Goal: Information Seeking & Learning: Understand process/instructions

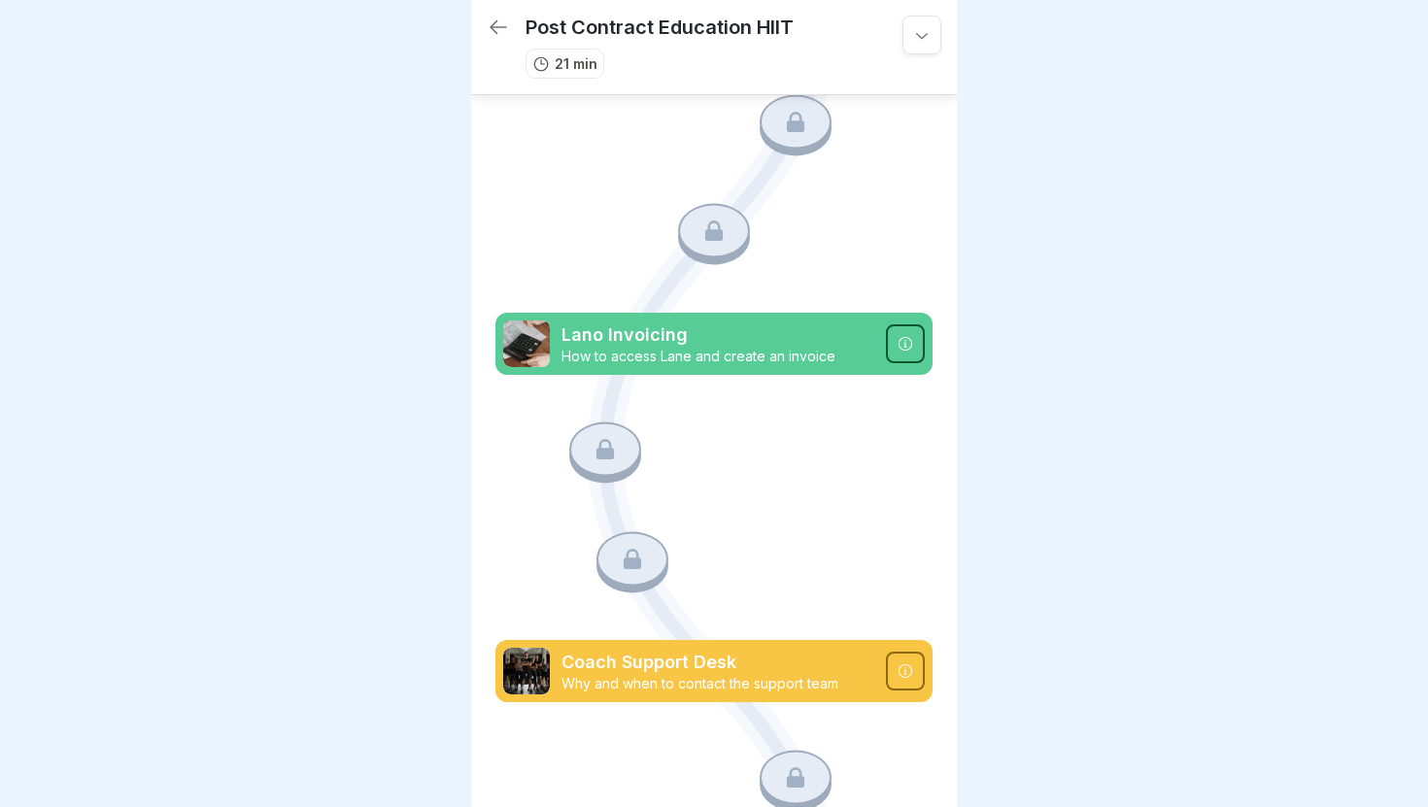
scroll to position [363, 0]
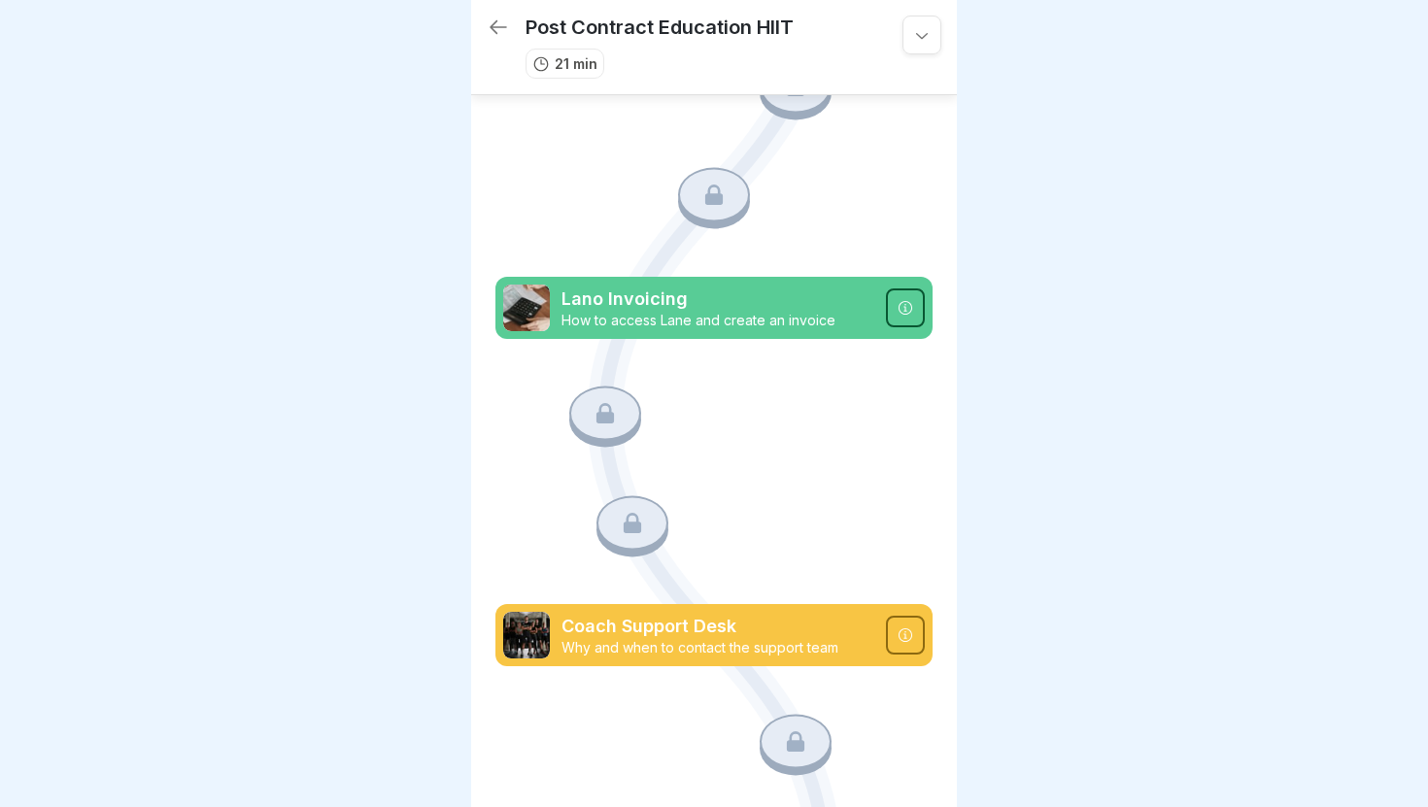
click at [656, 312] on p "How to access Lane and create an invoice" at bounding box center [717, 320] width 313 height 17
click at [582, 283] on div "Lano Invoicing How to access Lane and create an invoice" at bounding box center [713, 308] width 437 height 62
click at [542, 302] on img at bounding box center [526, 308] width 47 height 47
click at [906, 307] on icon at bounding box center [905, 308] width 16 height 16
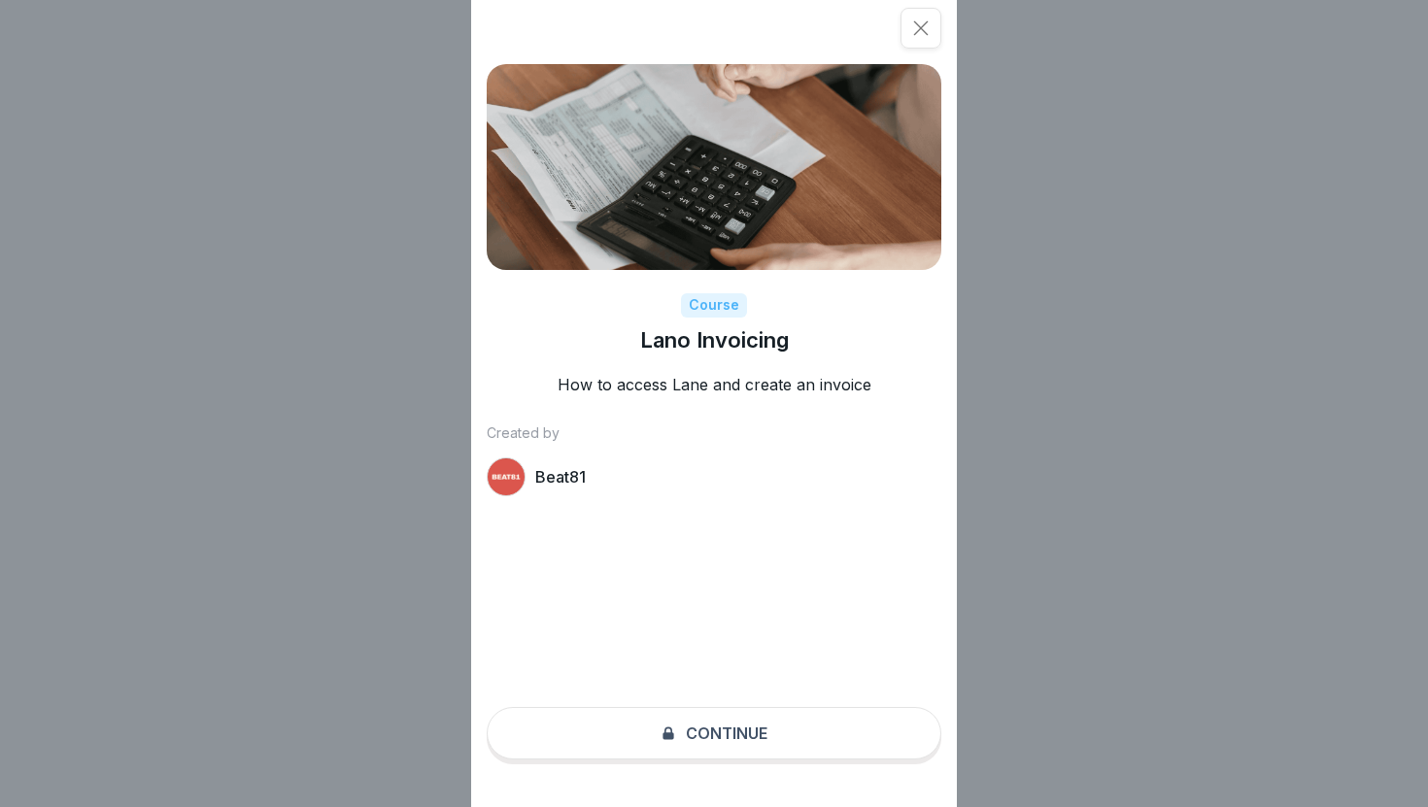
click at [720, 728] on div "Course Lano Invoicing How to access Lane and create an invoice Created by Beat8…" at bounding box center [714, 403] width 486 height 807
click at [912, 40] on div at bounding box center [920, 28] width 41 height 41
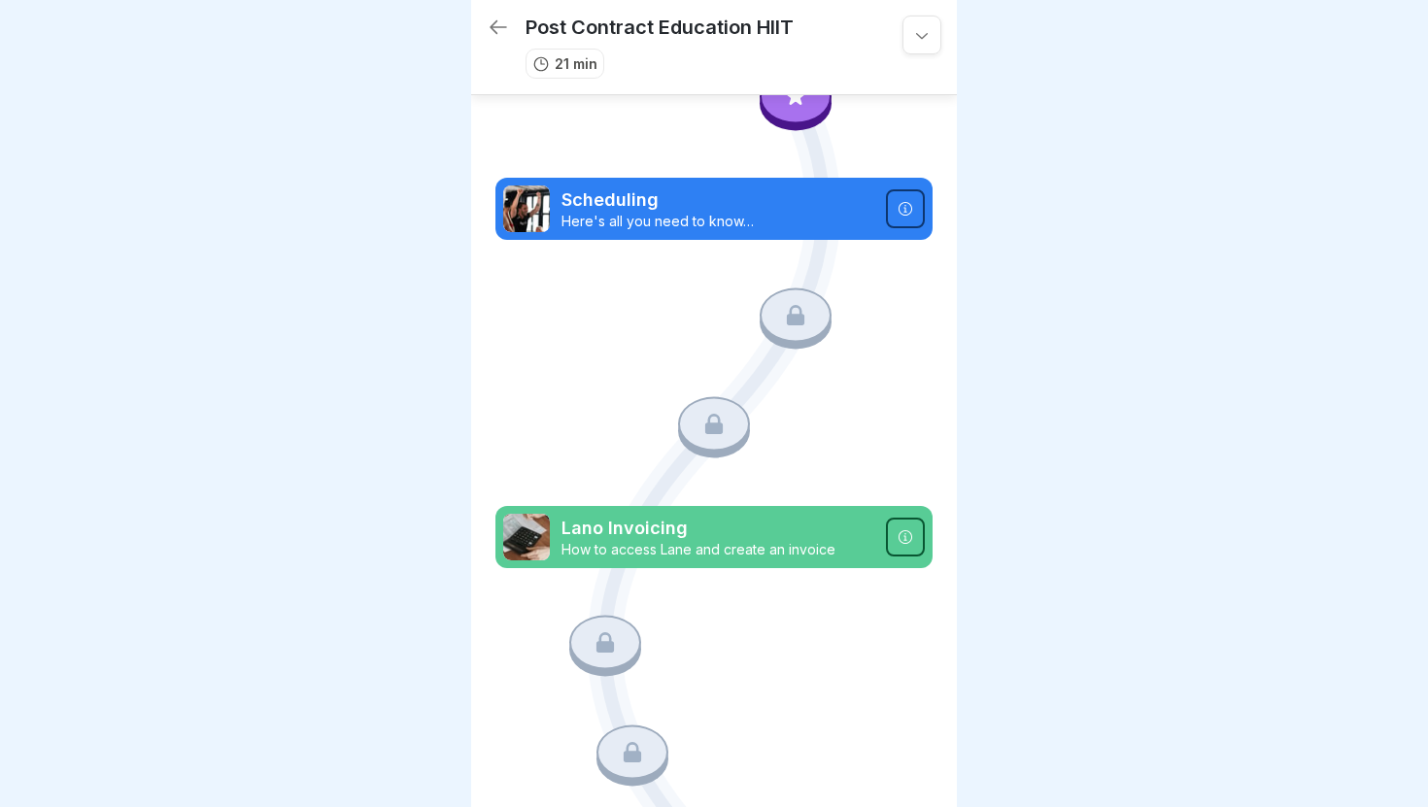
scroll to position [0, 0]
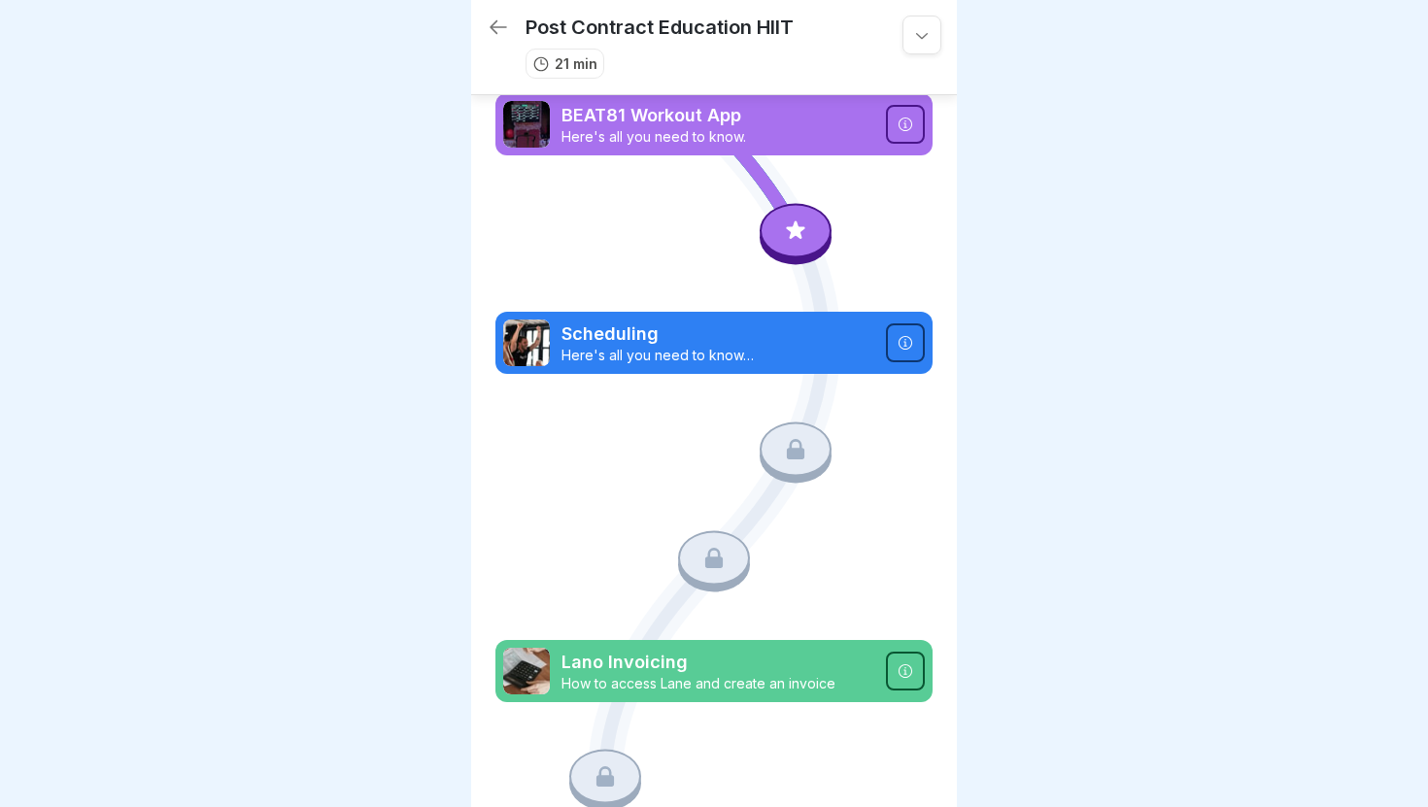
click at [789, 264] on icon at bounding box center [796, 234] width 140 height 117
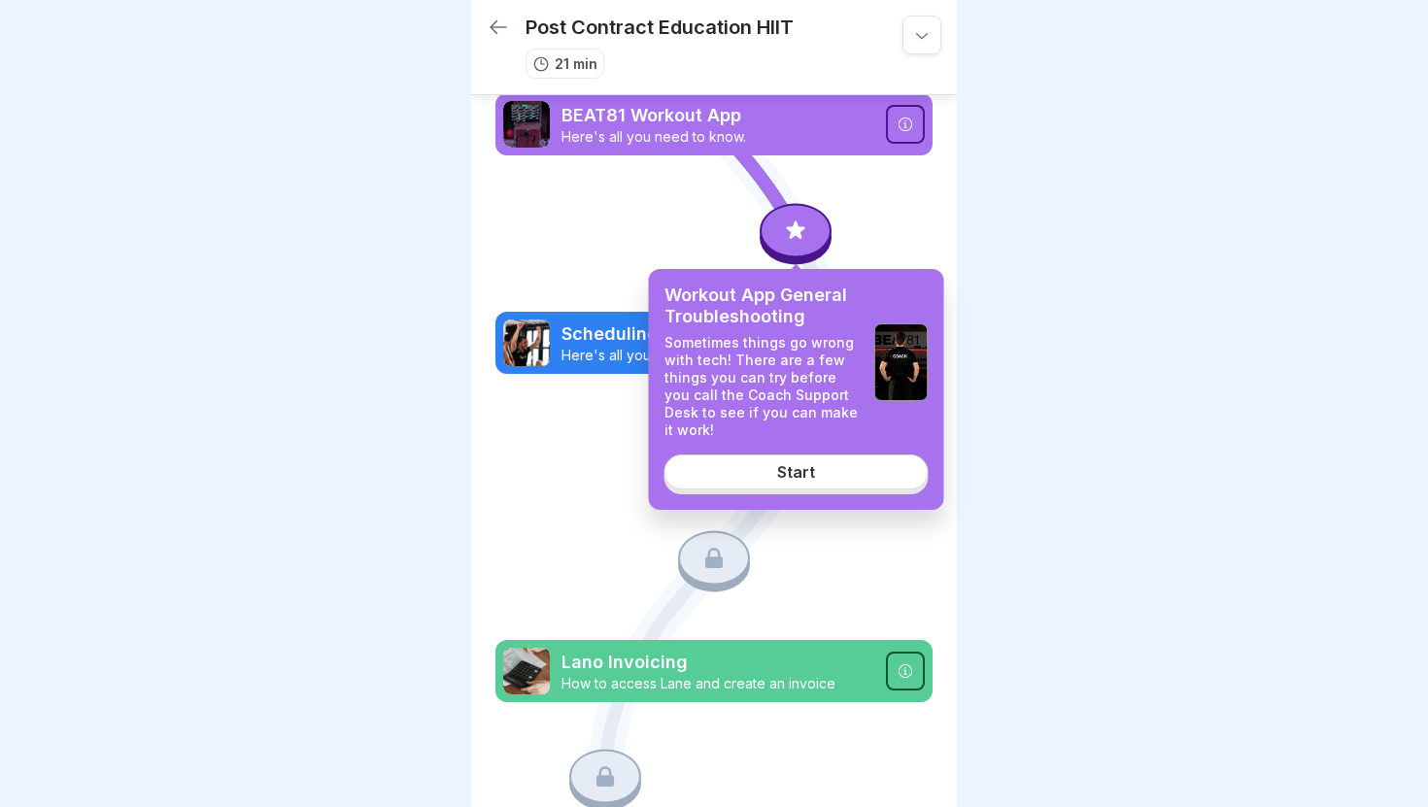
click at [794, 234] on icon at bounding box center [796, 229] width 18 height 18
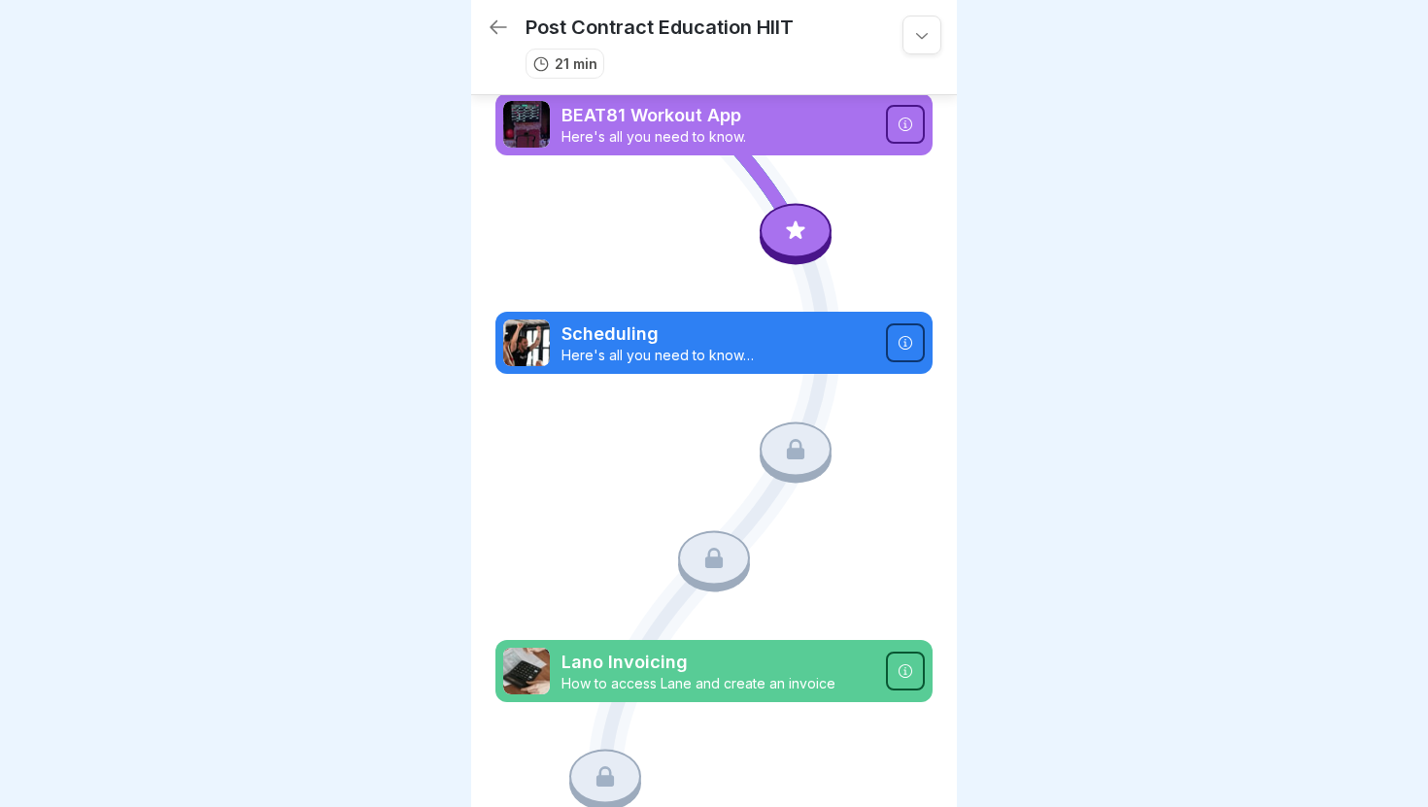
click at [794, 246] on div at bounding box center [796, 230] width 72 height 54
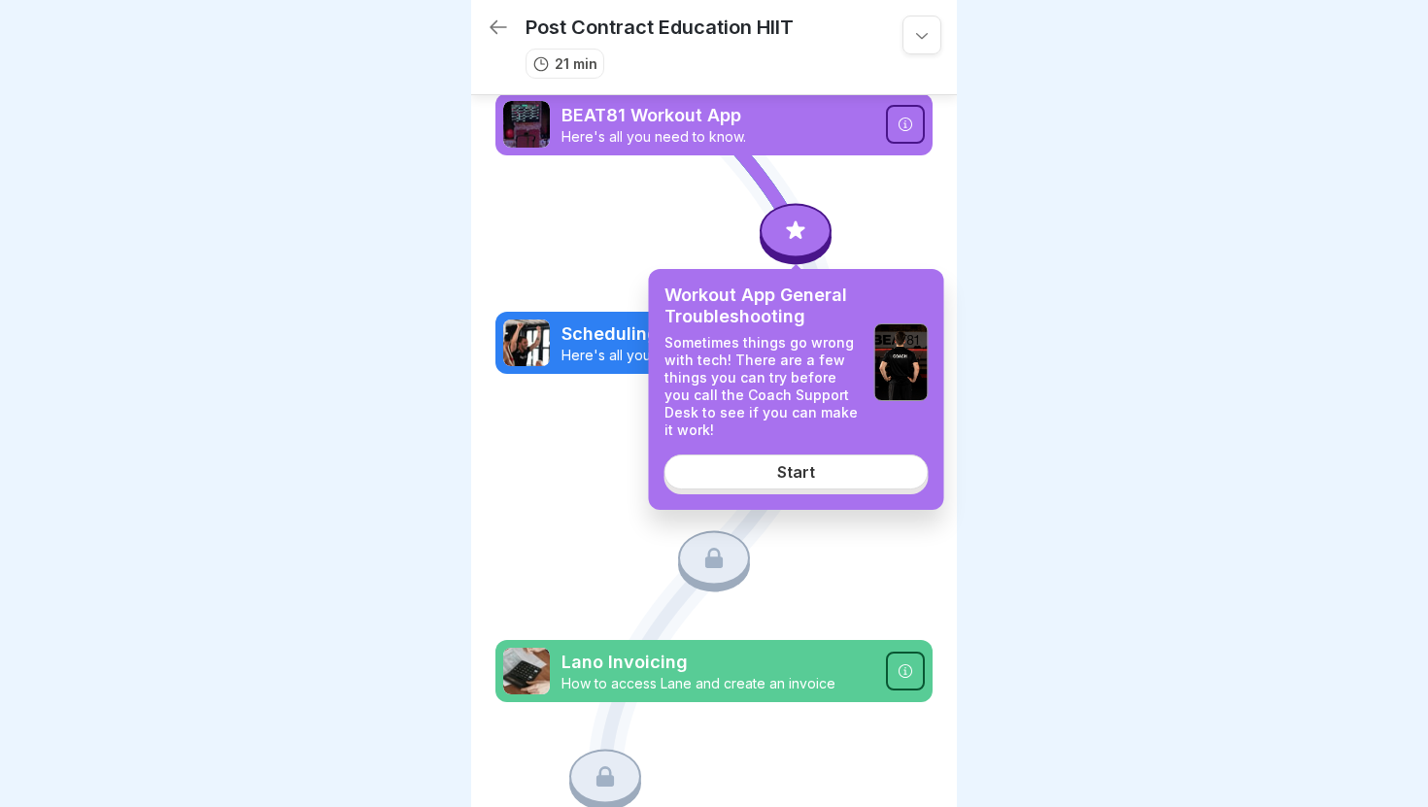
click at [791, 483] on link "Start" at bounding box center [796, 472] width 264 height 35
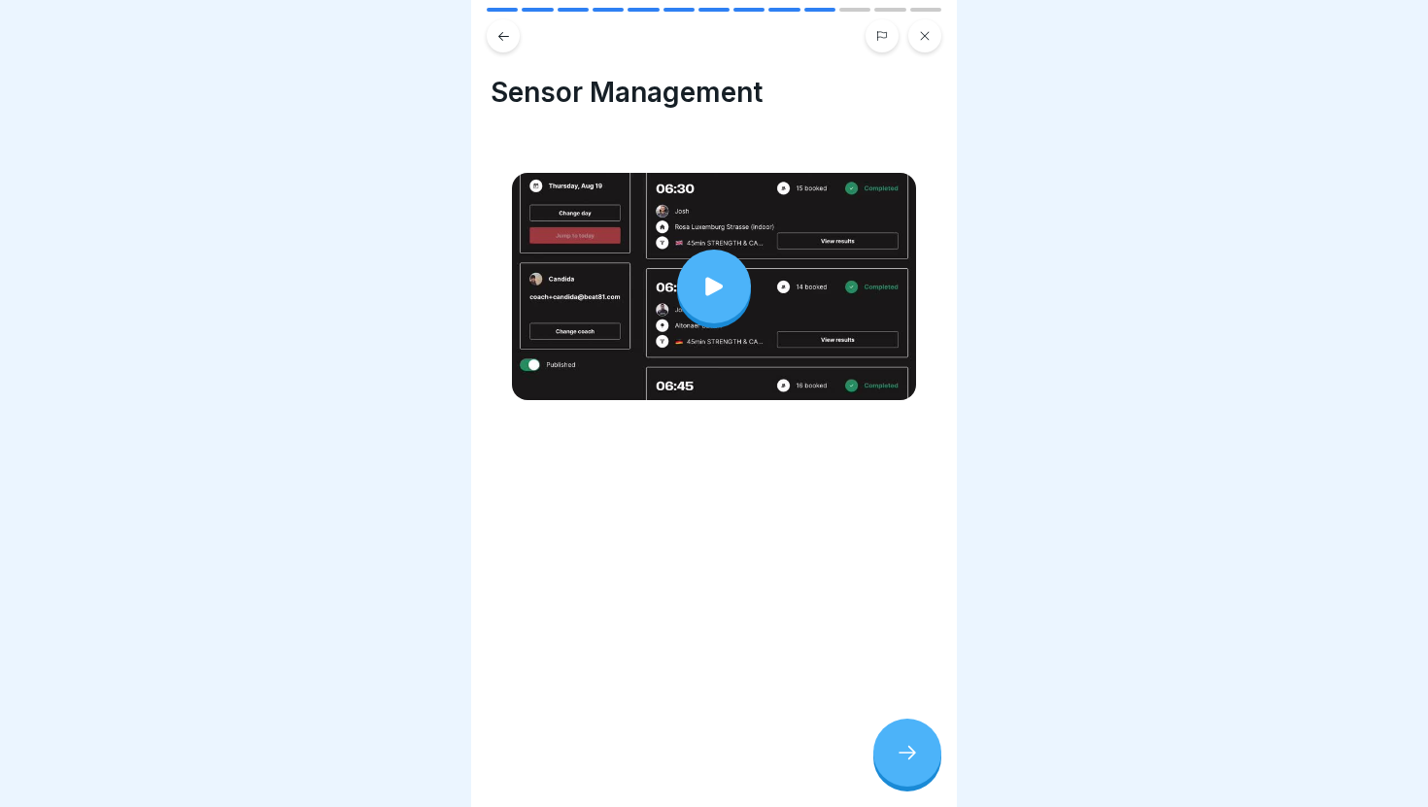
click at [902, 769] on div at bounding box center [907, 753] width 68 height 68
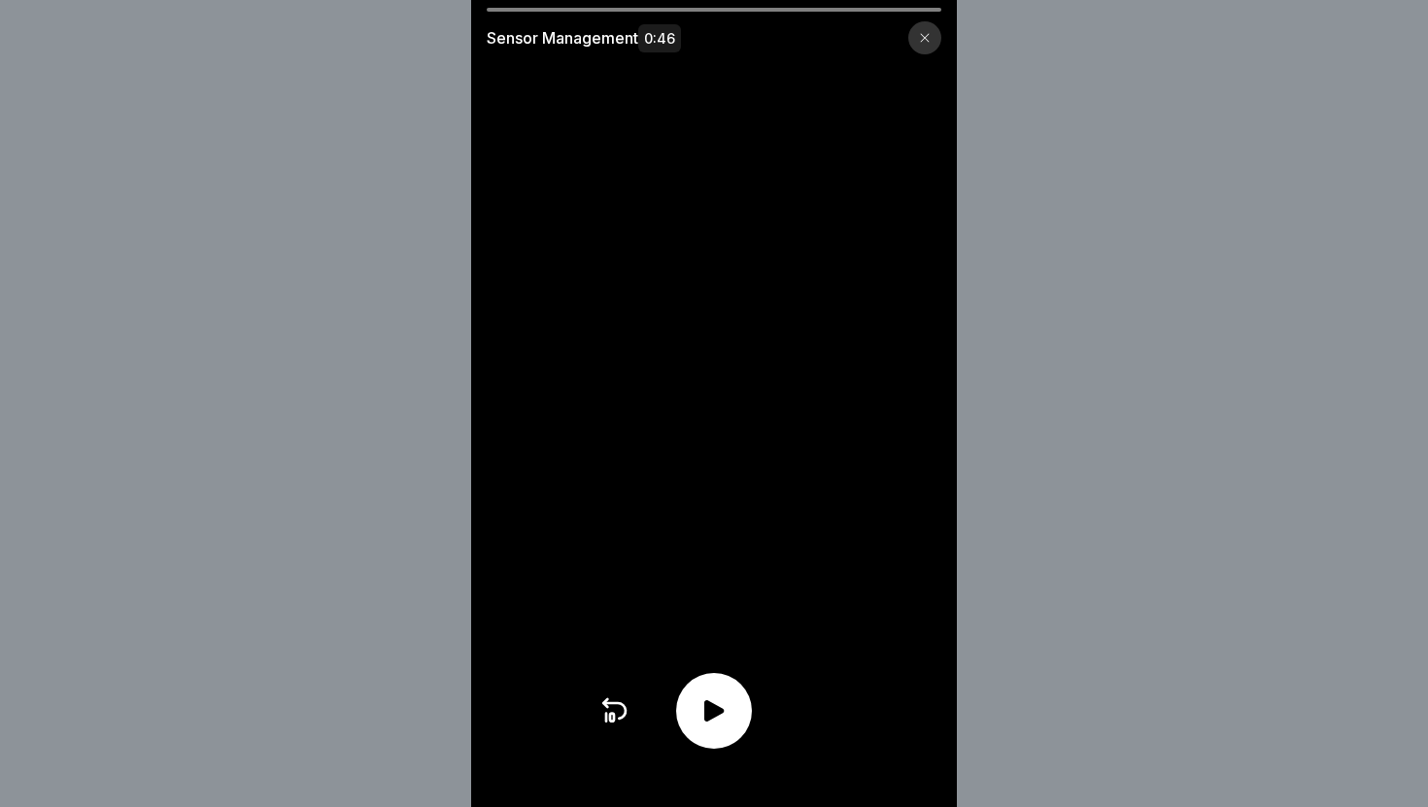
click at [699, 695] on icon at bounding box center [713, 710] width 31 height 31
click at [735, 692] on div at bounding box center [714, 711] width 76 height 76
click at [727, 700] on icon at bounding box center [713, 710] width 31 height 31
click at [716, 704] on icon at bounding box center [713, 710] width 31 height 31
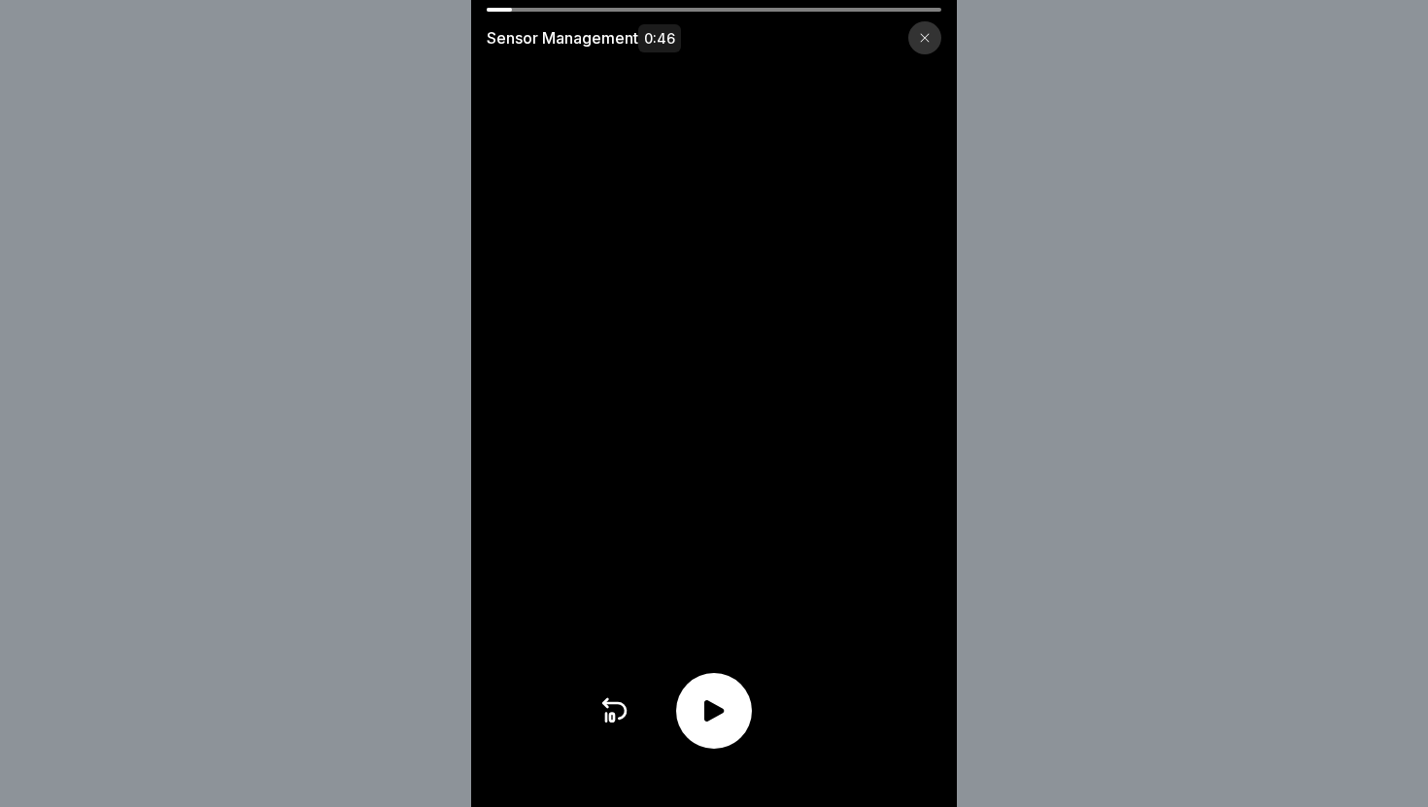
click at [716, 704] on icon at bounding box center [713, 710] width 31 height 31
click at [524, 12] on div "Sensor Management 0:46" at bounding box center [714, 31] width 486 height 47
click at [598, 9] on div at bounding box center [714, 10] width 455 height 4
click at [715, 727] on div at bounding box center [714, 711] width 76 height 76
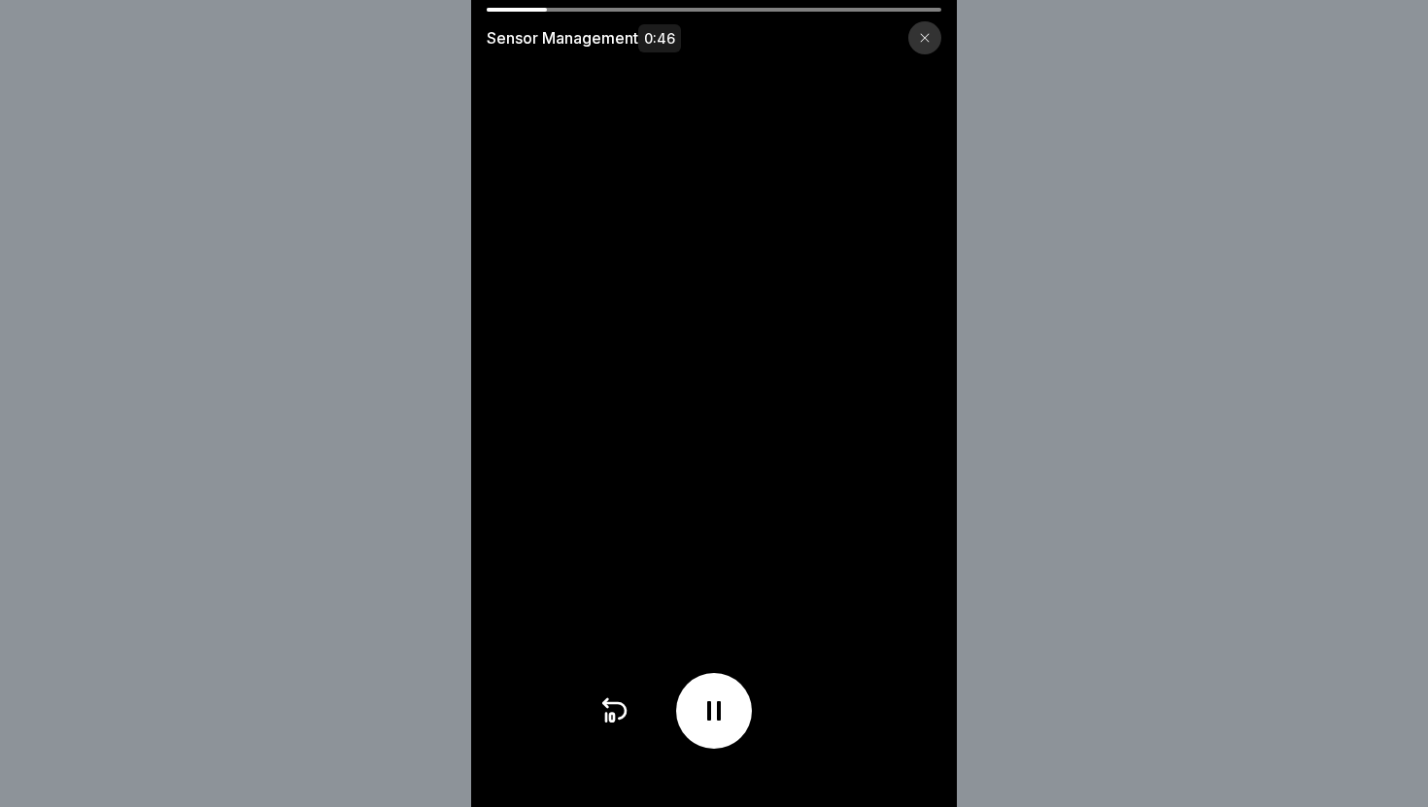
click at [887, 9] on div at bounding box center [714, 10] width 455 height 4
click at [702, 721] on icon at bounding box center [713, 710] width 31 height 31
drag, startPoint x: 552, startPoint y: 9, endPoint x: 771, endPoint y: 4, distance: 219.6
click at [771, 6] on div "Sensor Management 0:46" at bounding box center [714, 403] width 486 height 807
click at [727, 714] on icon at bounding box center [713, 710] width 31 height 31
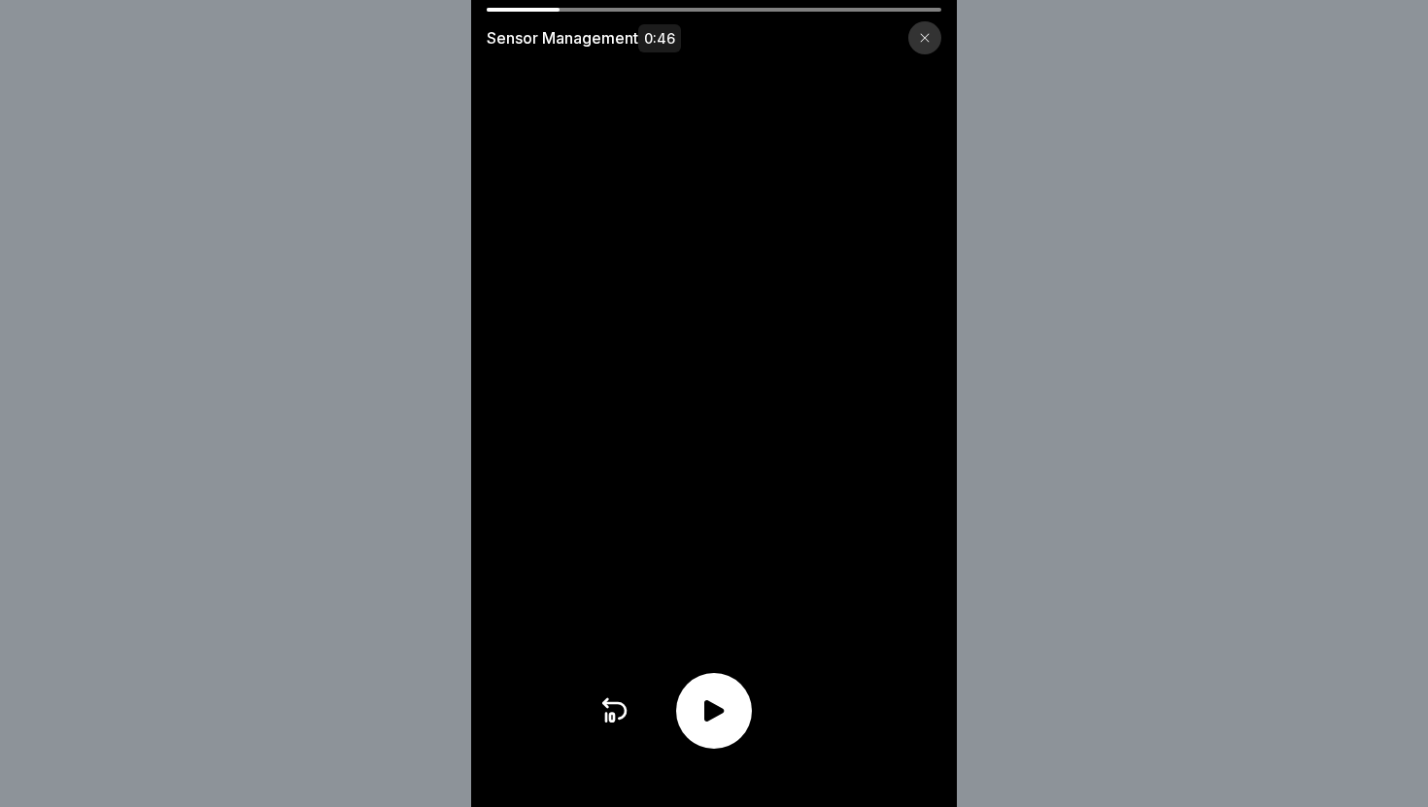
click at [727, 714] on icon at bounding box center [713, 710] width 31 height 31
click at [722, 711] on icon at bounding box center [713, 710] width 19 height 21
click at [720, 713] on icon at bounding box center [713, 710] width 19 height 21
click at [717, 713] on icon at bounding box center [713, 710] width 19 height 21
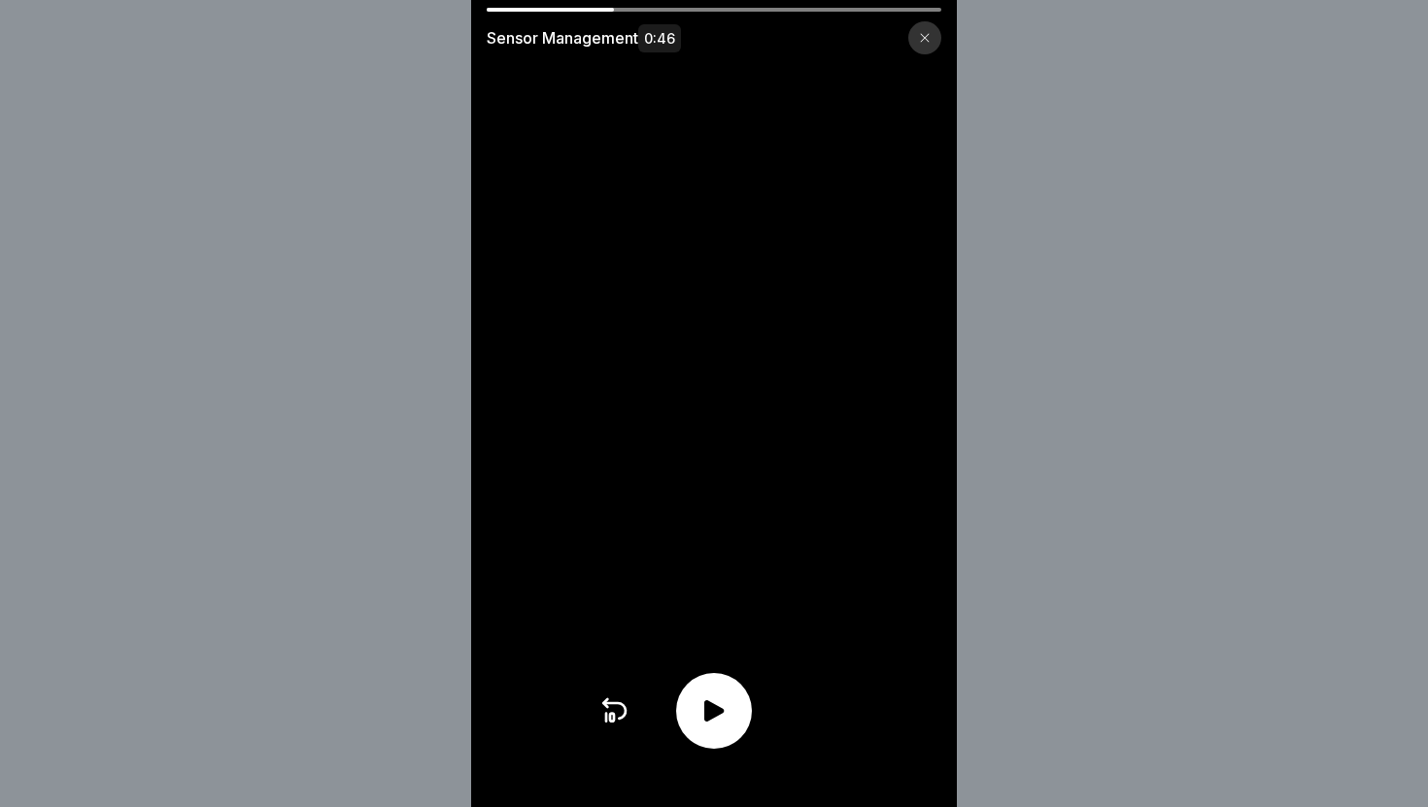
click at [713, 705] on icon at bounding box center [713, 710] width 19 height 21
click at [714, 710] on icon at bounding box center [713, 710] width 19 height 21
click at [714, 709] on icon at bounding box center [713, 710] width 19 height 21
click at [704, 719] on icon at bounding box center [713, 710] width 19 height 21
click at [705, 719] on icon at bounding box center [713, 710] width 19 height 21
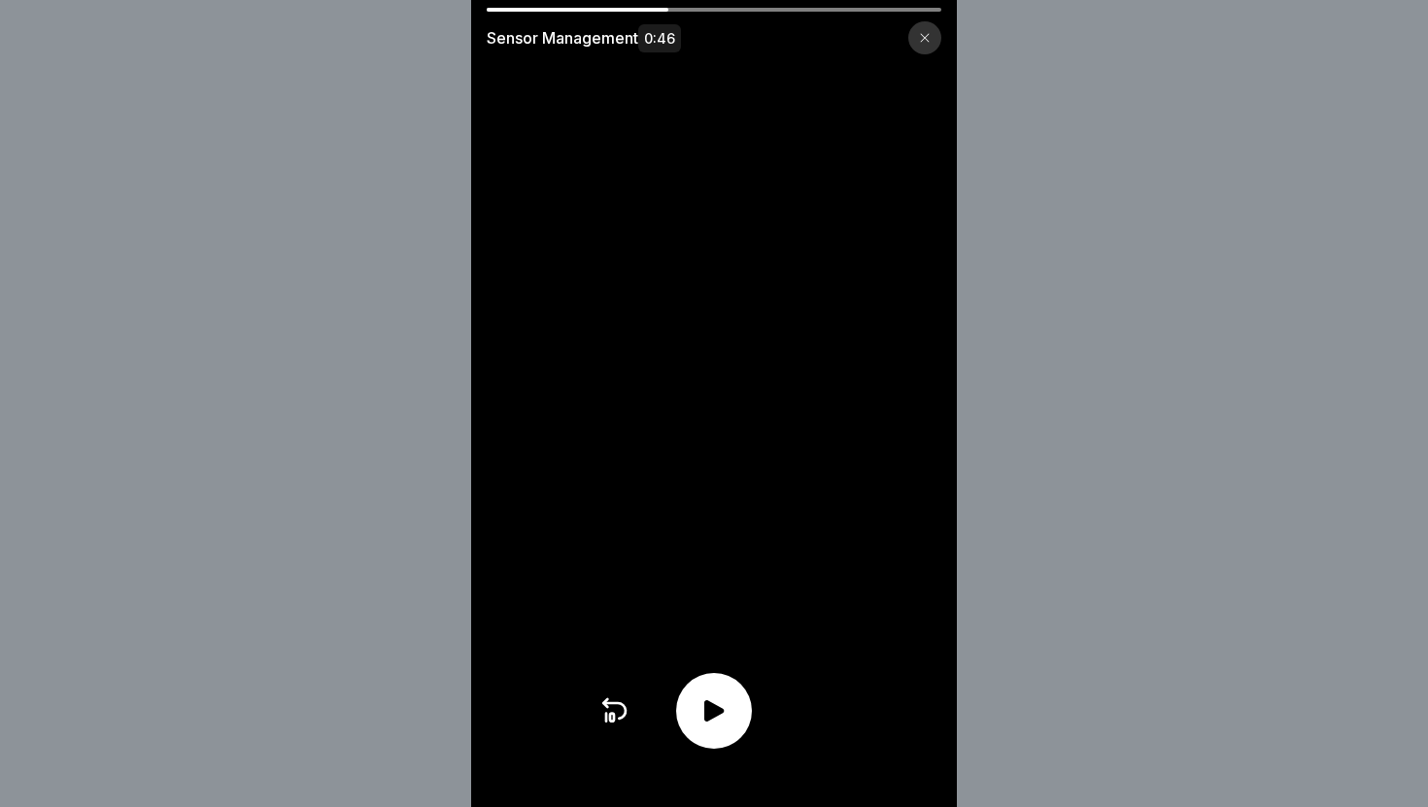
click at [715, 708] on icon at bounding box center [713, 710] width 19 height 21
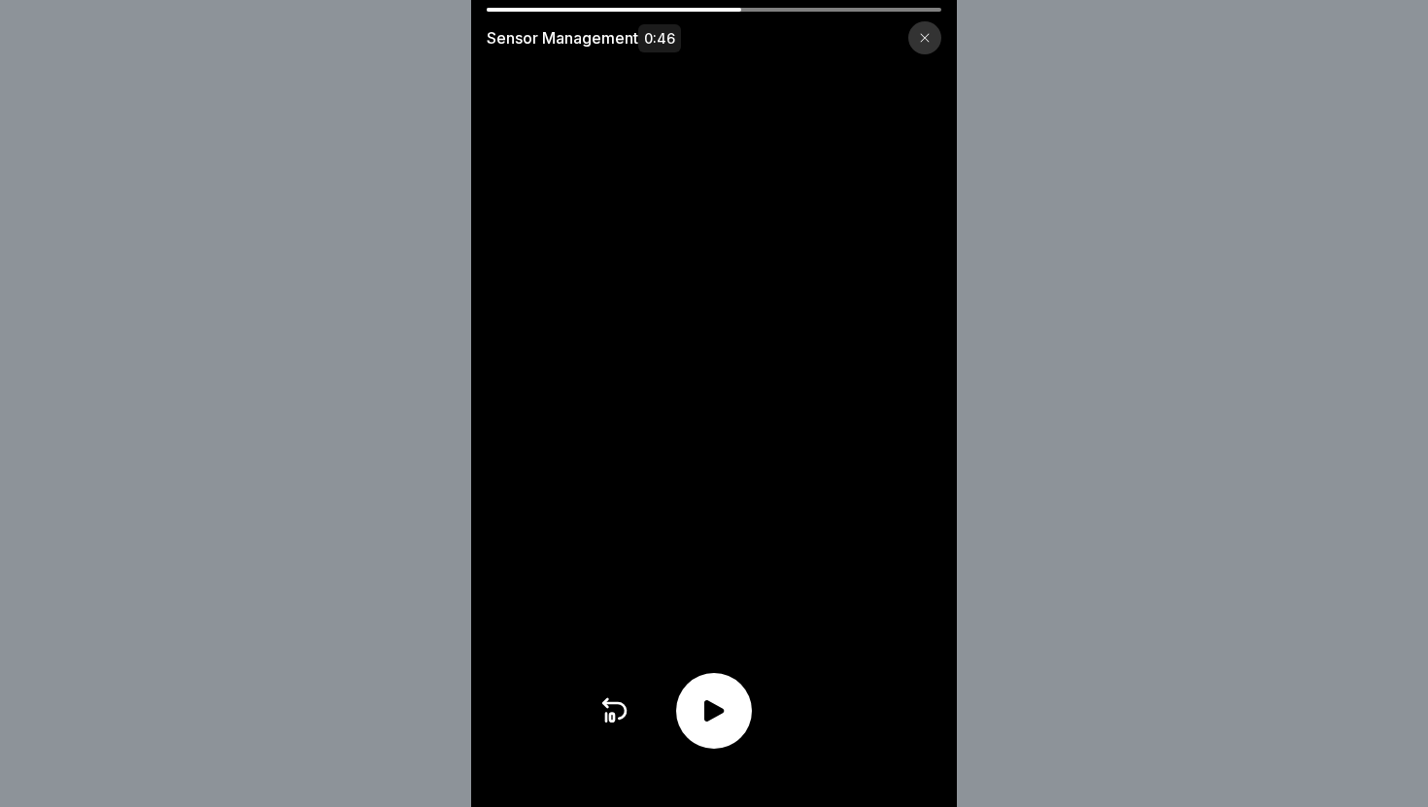
click at [715, 708] on icon at bounding box center [713, 710] width 19 height 21
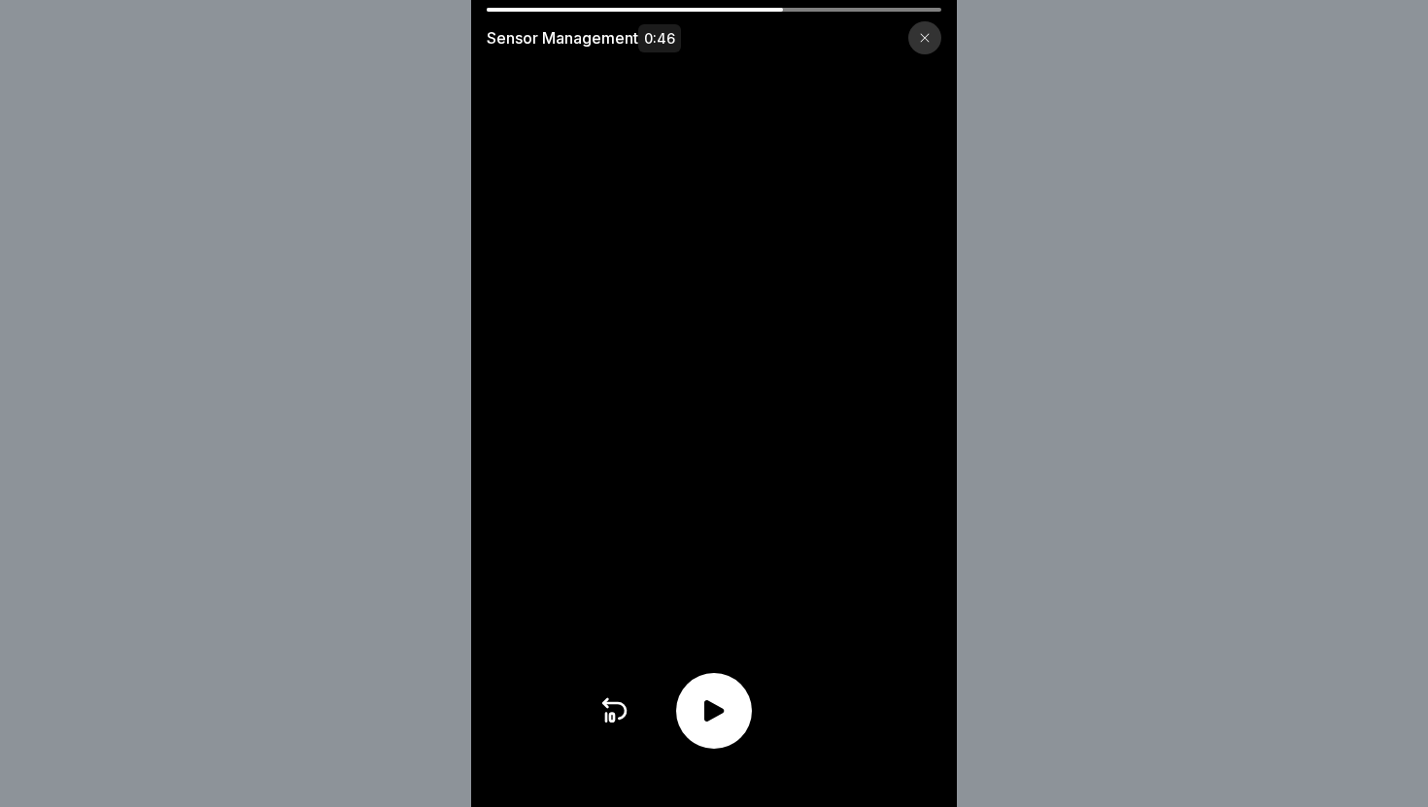
click at [715, 708] on icon at bounding box center [713, 710] width 19 height 21
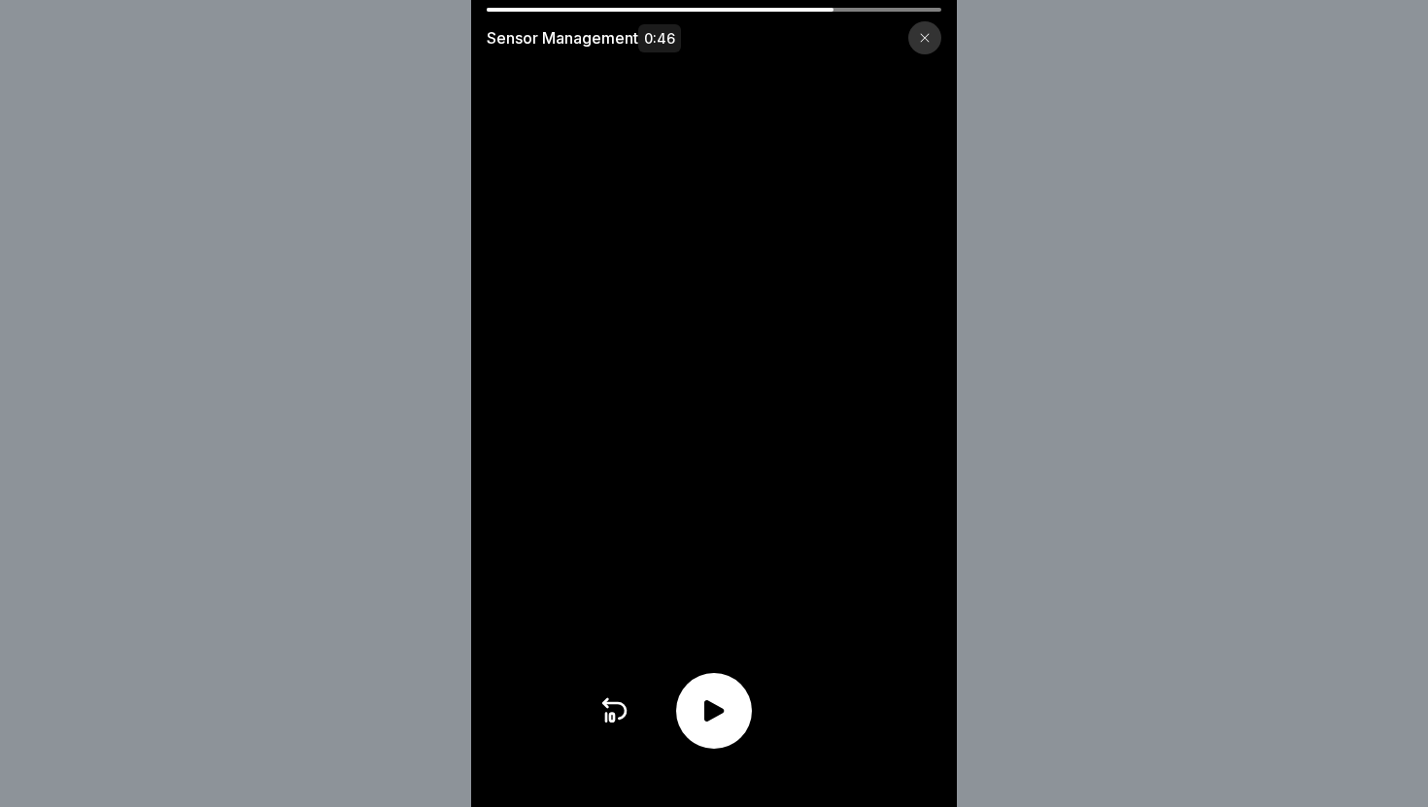
click at [715, 708] on icon at bounding box center [713, 710] width 19 height 21
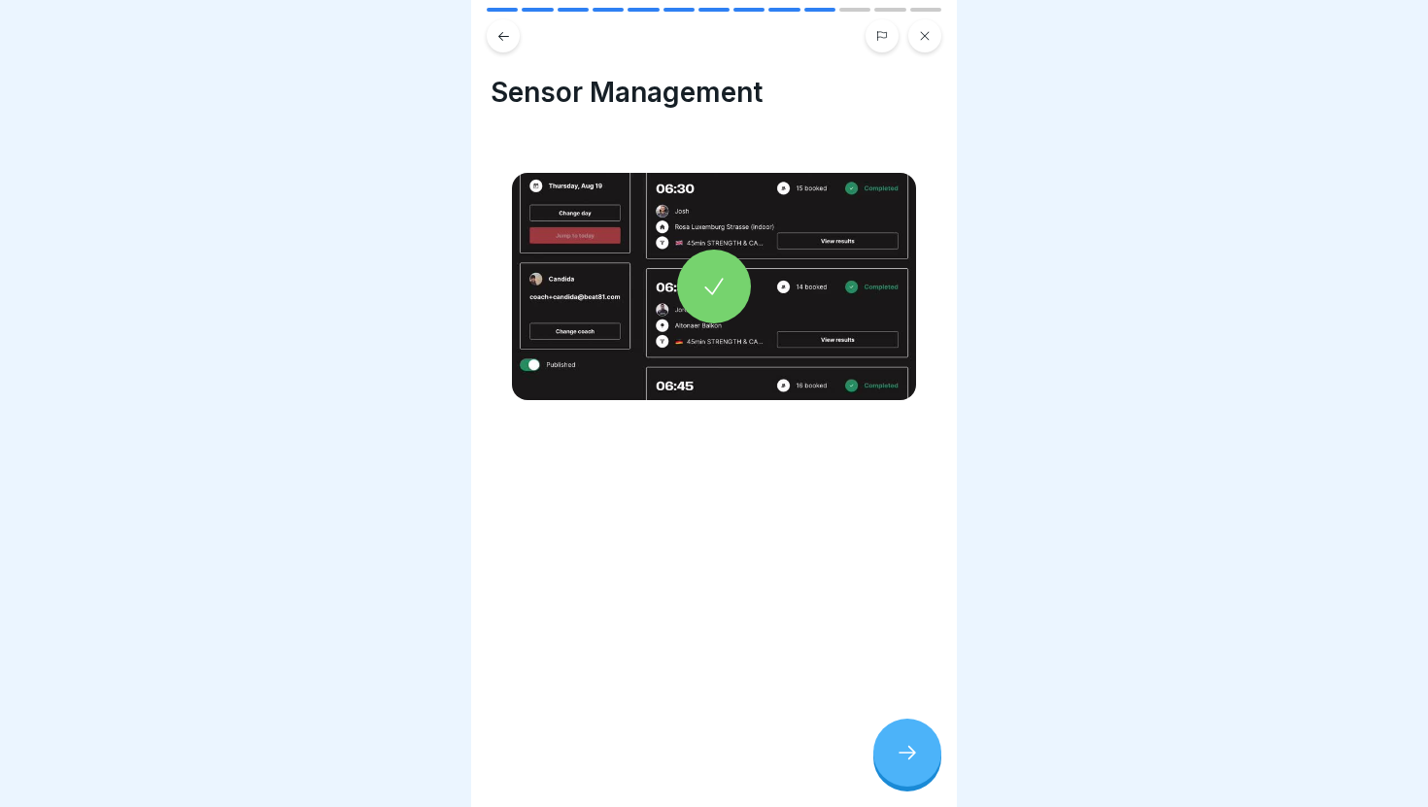
click at [921, 765] on div at bounding box center [907, 753] width 68 height 68
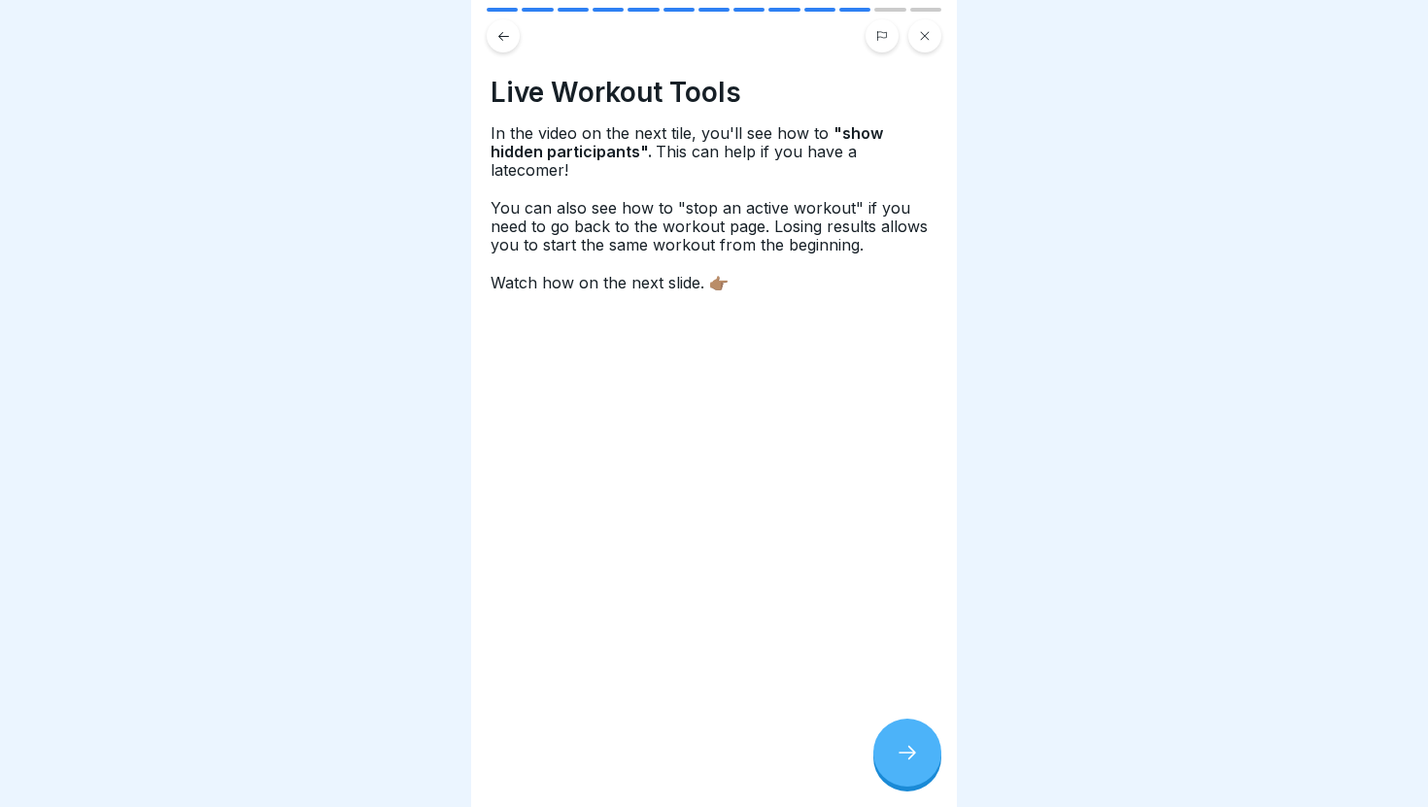
click at [922, 760] on div at bounding box center [907, 753] width 68 height 68
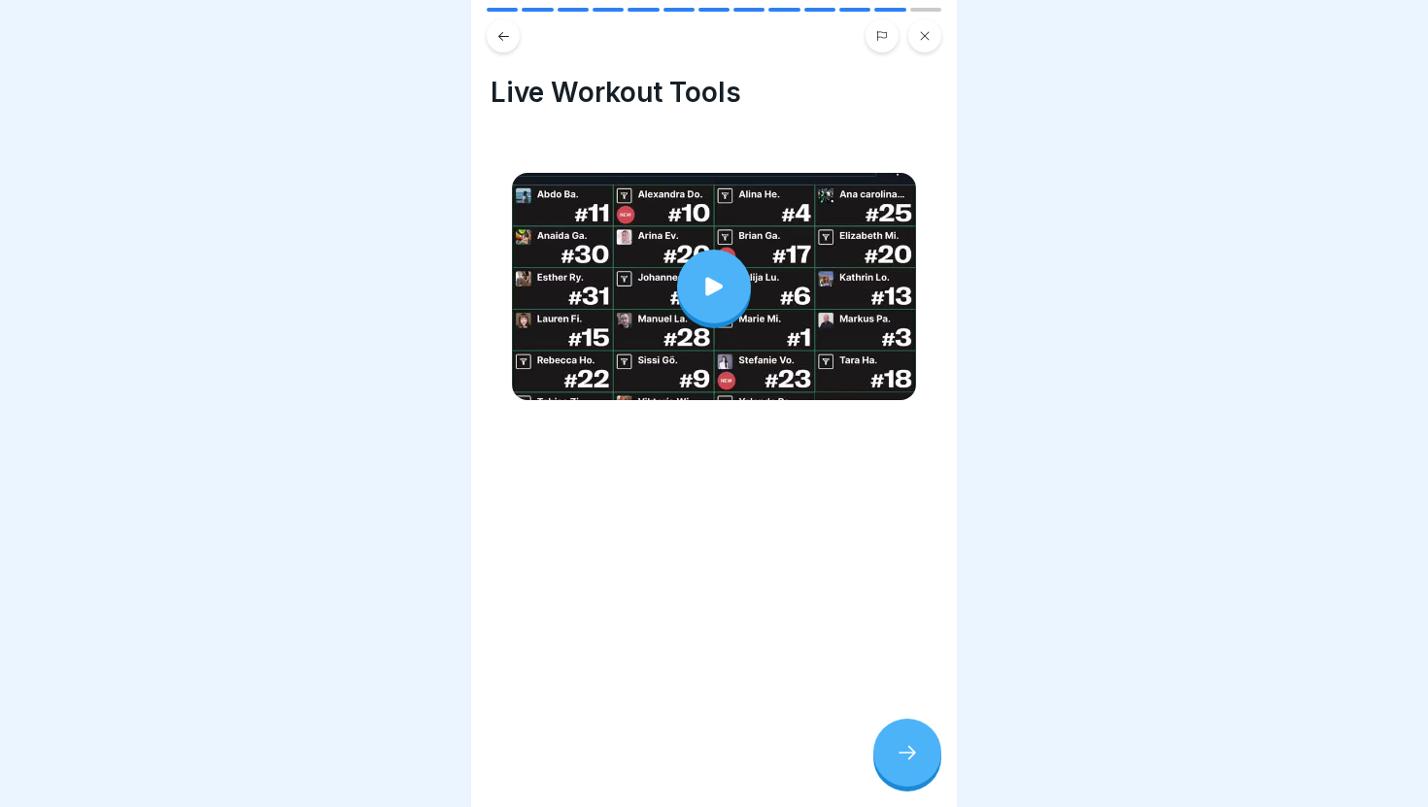
click at [922, 760] on div at bounding box center [907, 753] width 68 height 68
click at [911, 737] on div at bounding box center [907, 753] width 68 height 68
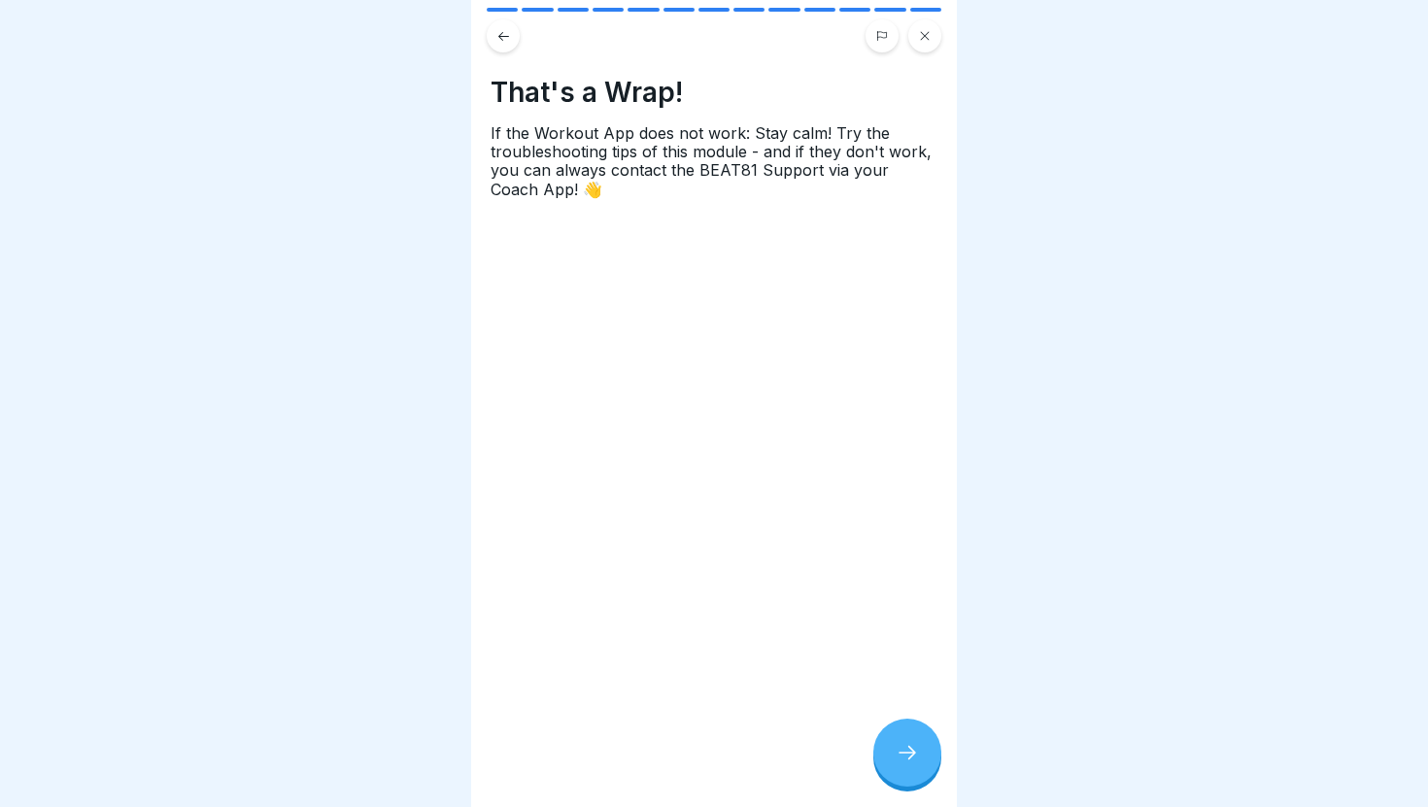
click at [909, 744] on icon at bounding box center [907, 752] width 23 height 23
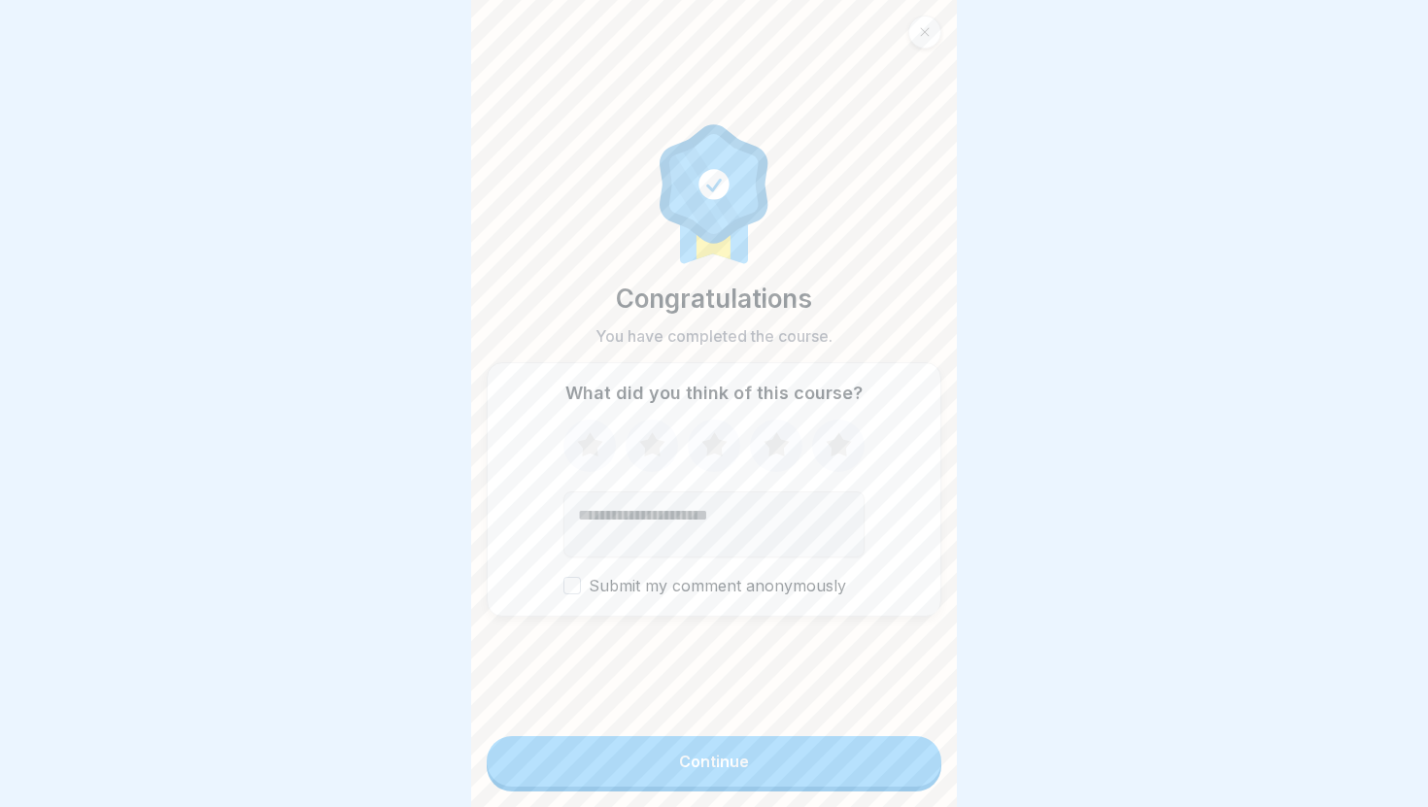
click at [792, 755] on button "Continue" at bounding box center [714, 761] width 455 height 51
click at [726, 760] on div "Continue" at bounding box center [714, 761] width 70 height 17
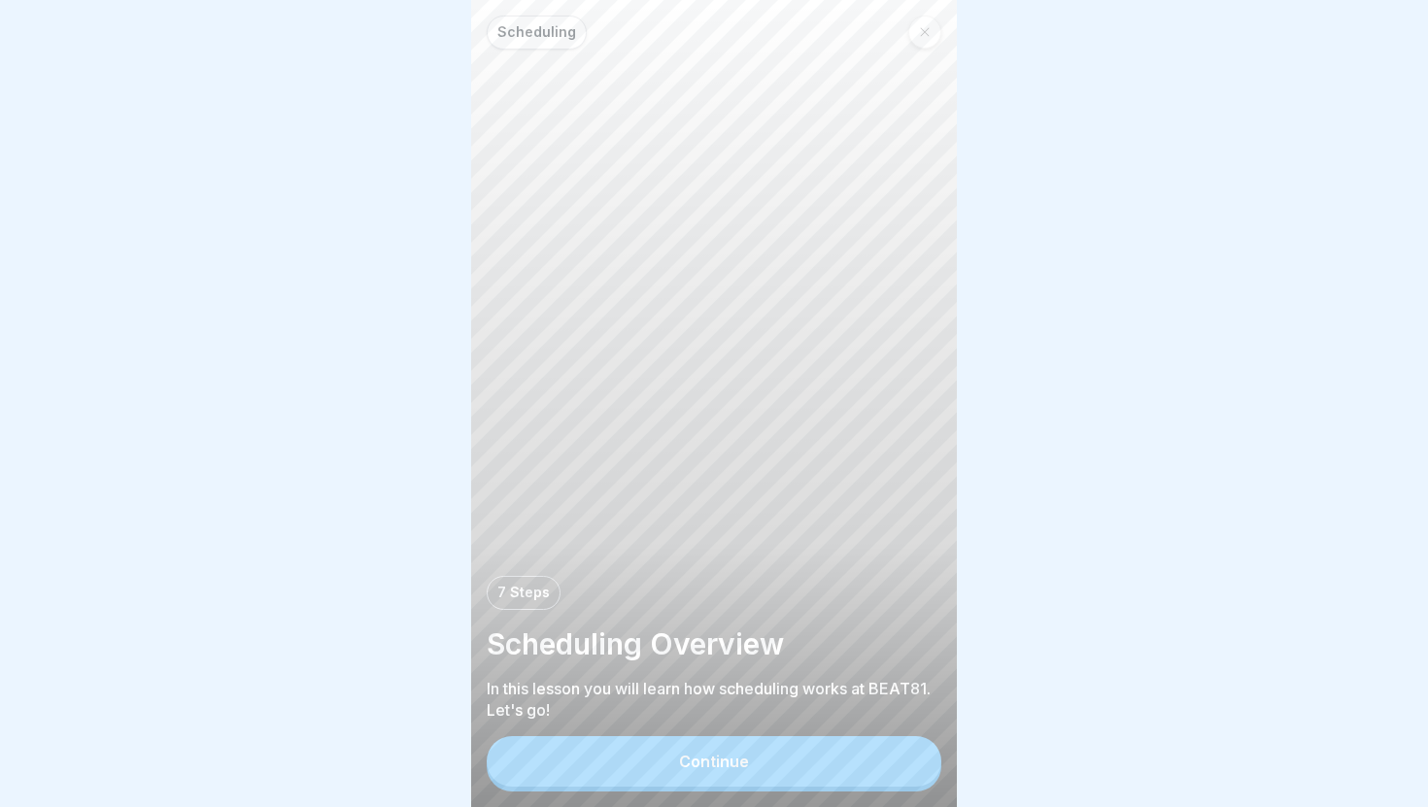
click at [924, 34] on icon at bounding box center [925, 32] width 12 height 12
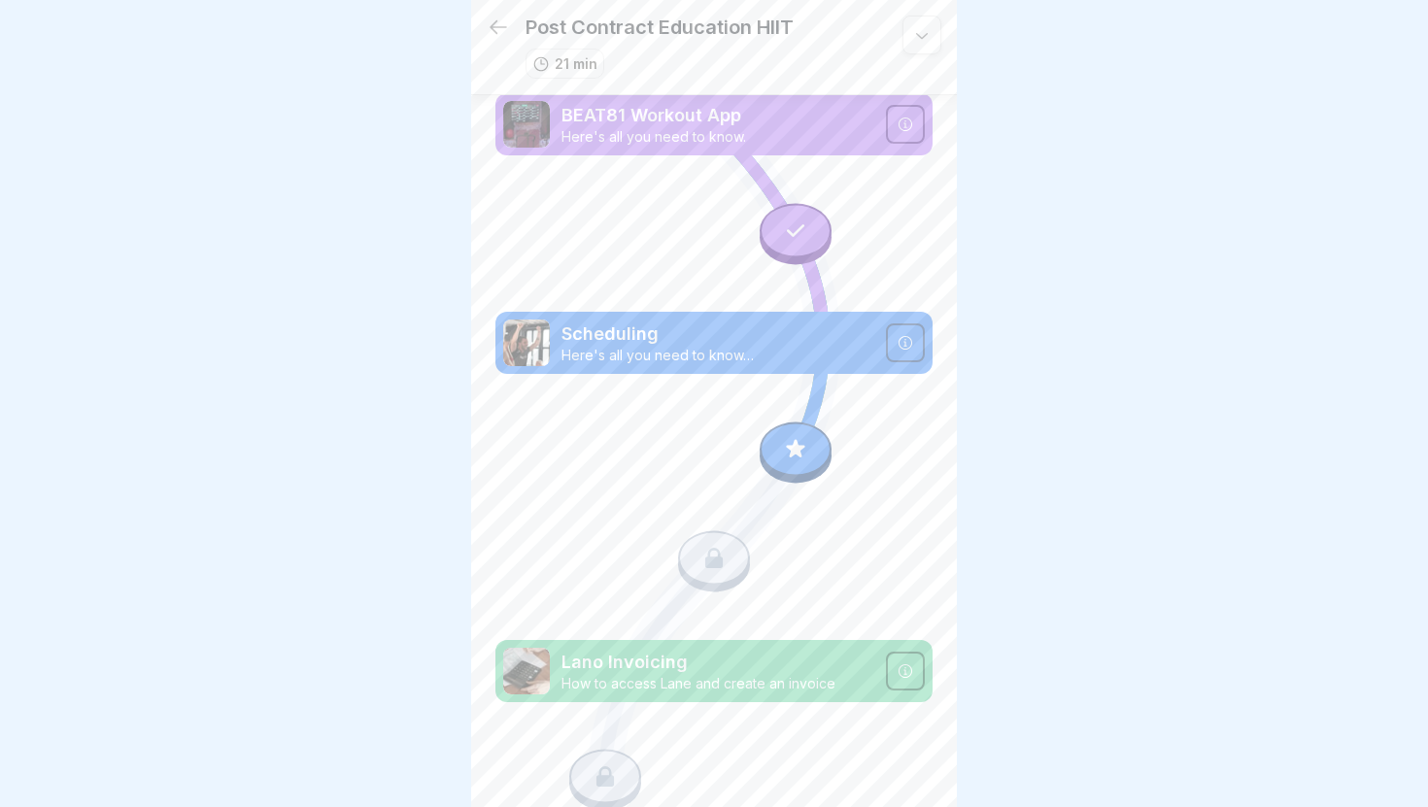
scroll to position [162, 0]
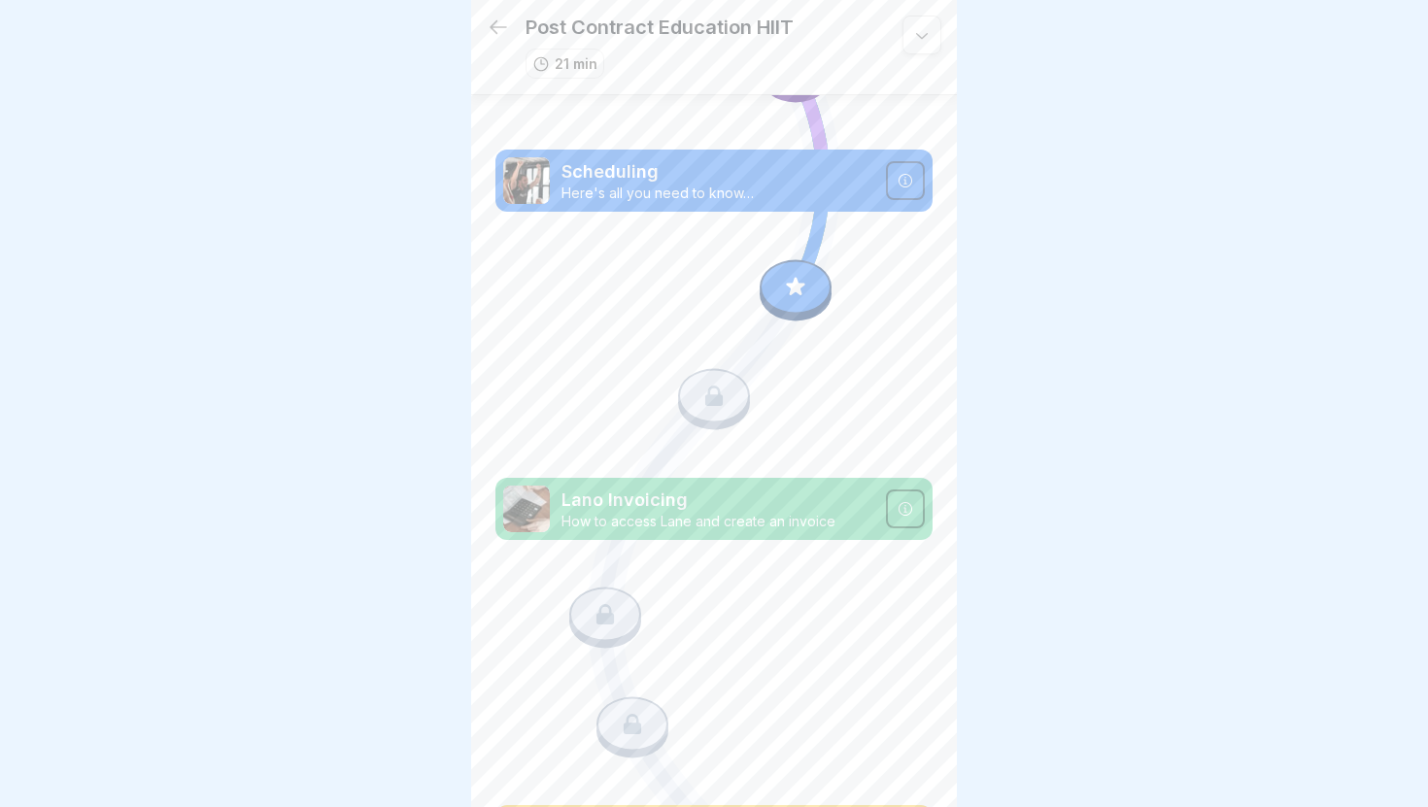
click at [668, 505] on p "Lano Invoicing" at bounding box center [717, 500] width 313 height 25
click at [798, 277] on icon at bounding box center [795, 286] width 25 height 25
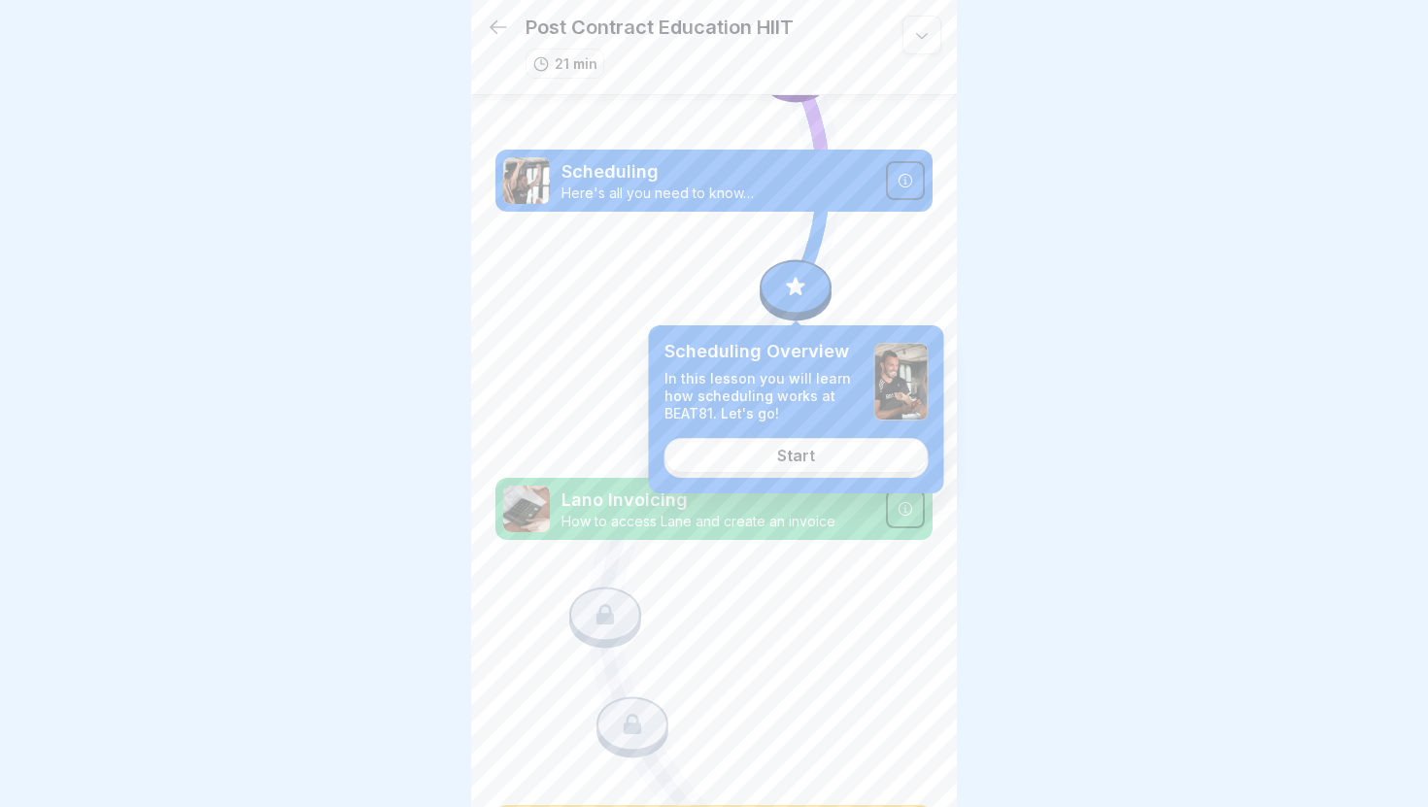
click at [796, 453] on div "Start" at bounding box center [796, 455] width 38 height 17
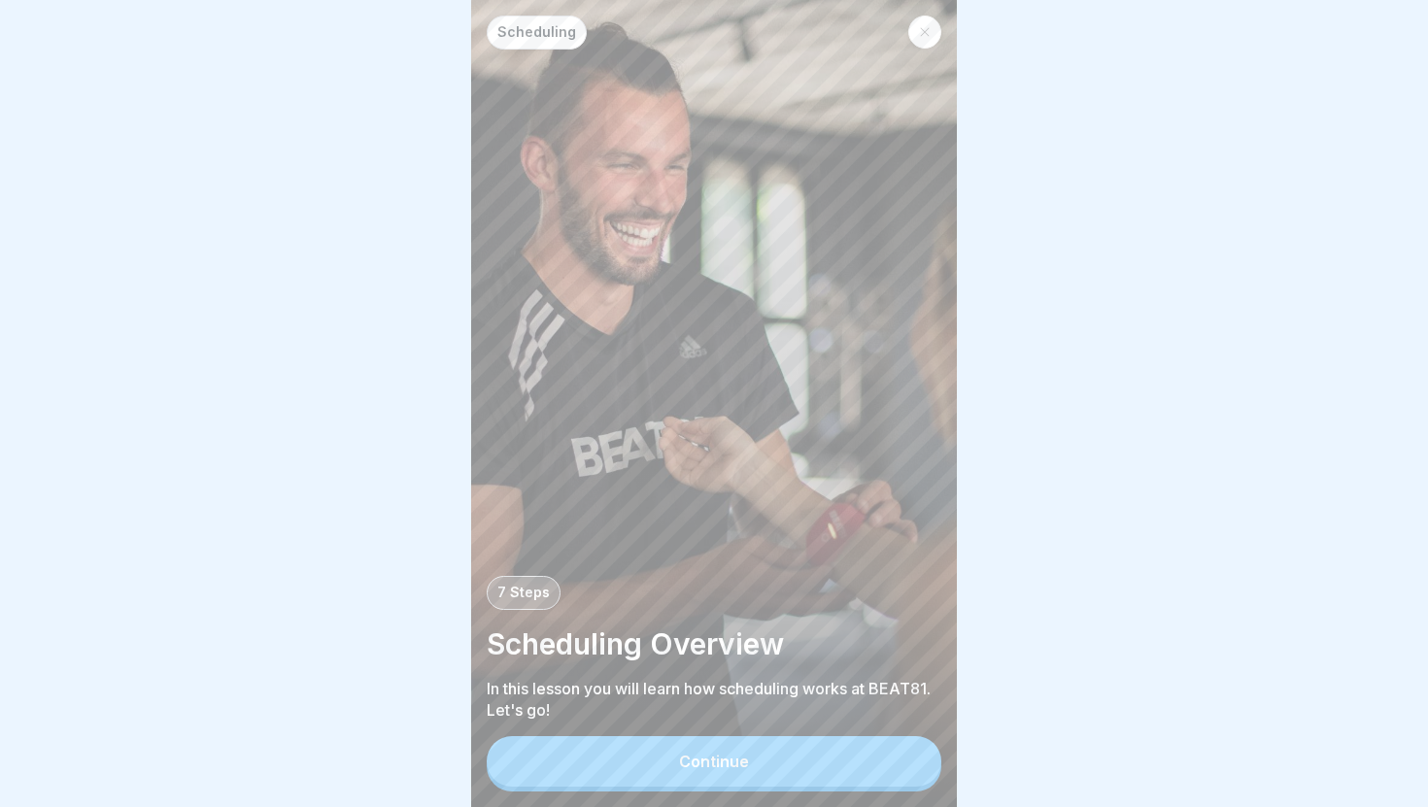
click at [759, 761] on button "Continue" at bounding box center [714, 761] width 455 height 51
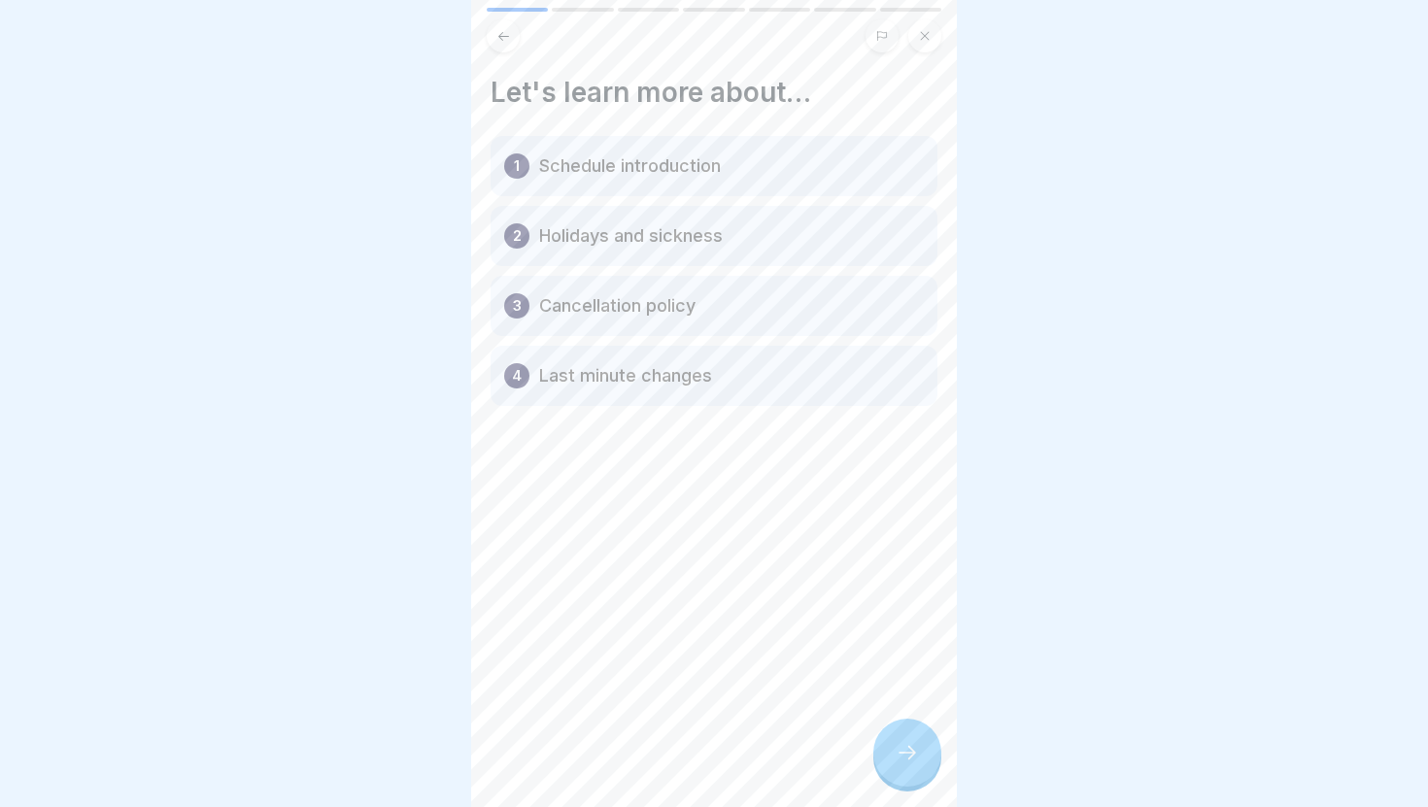
click at [904, 751] on icon at bounding box center [907, 752] width 23 height 23
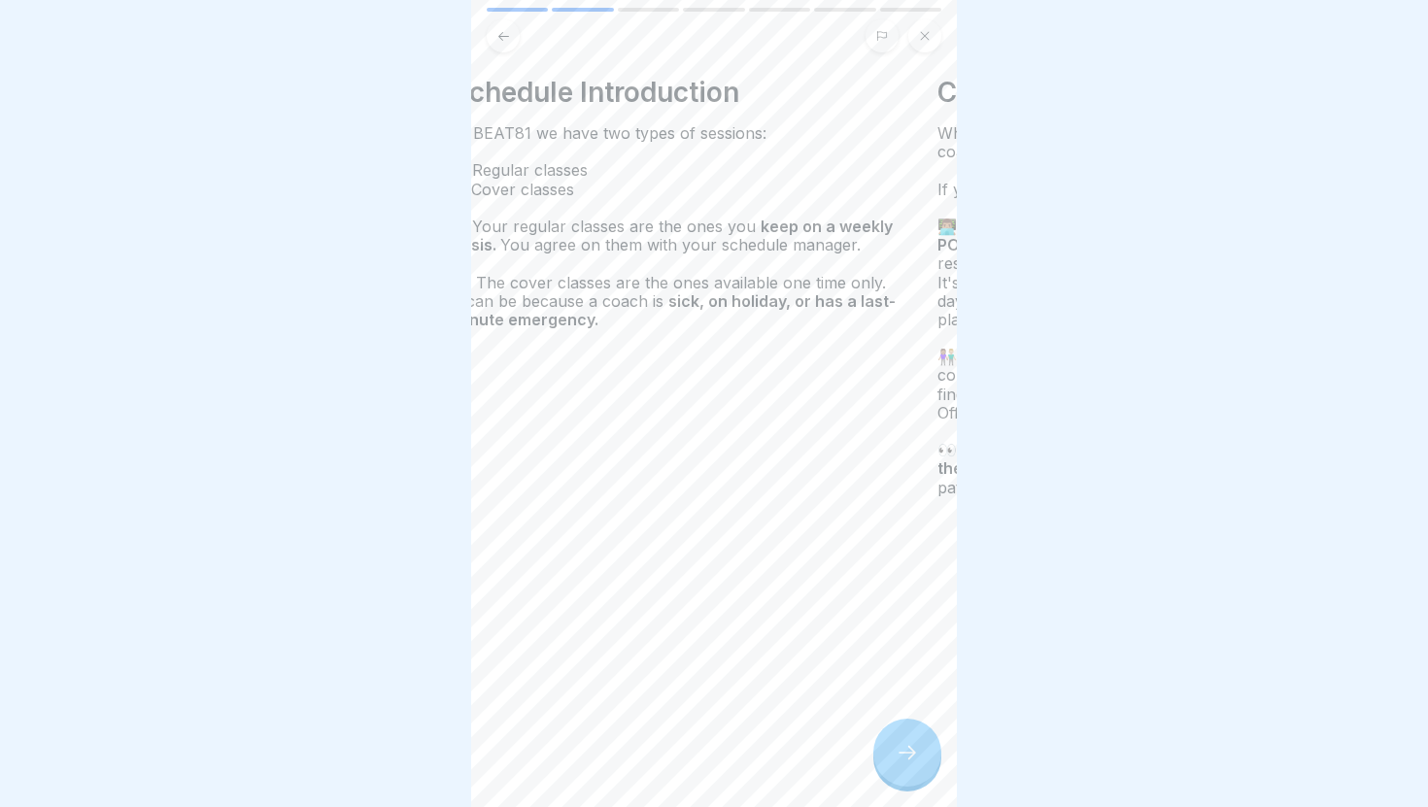
click at [586, 237] on p "🗓 Your regular classes are the ones you keep on a weekly basis. You agree on th…" at bounding box center [675, 236] width 447 height 37
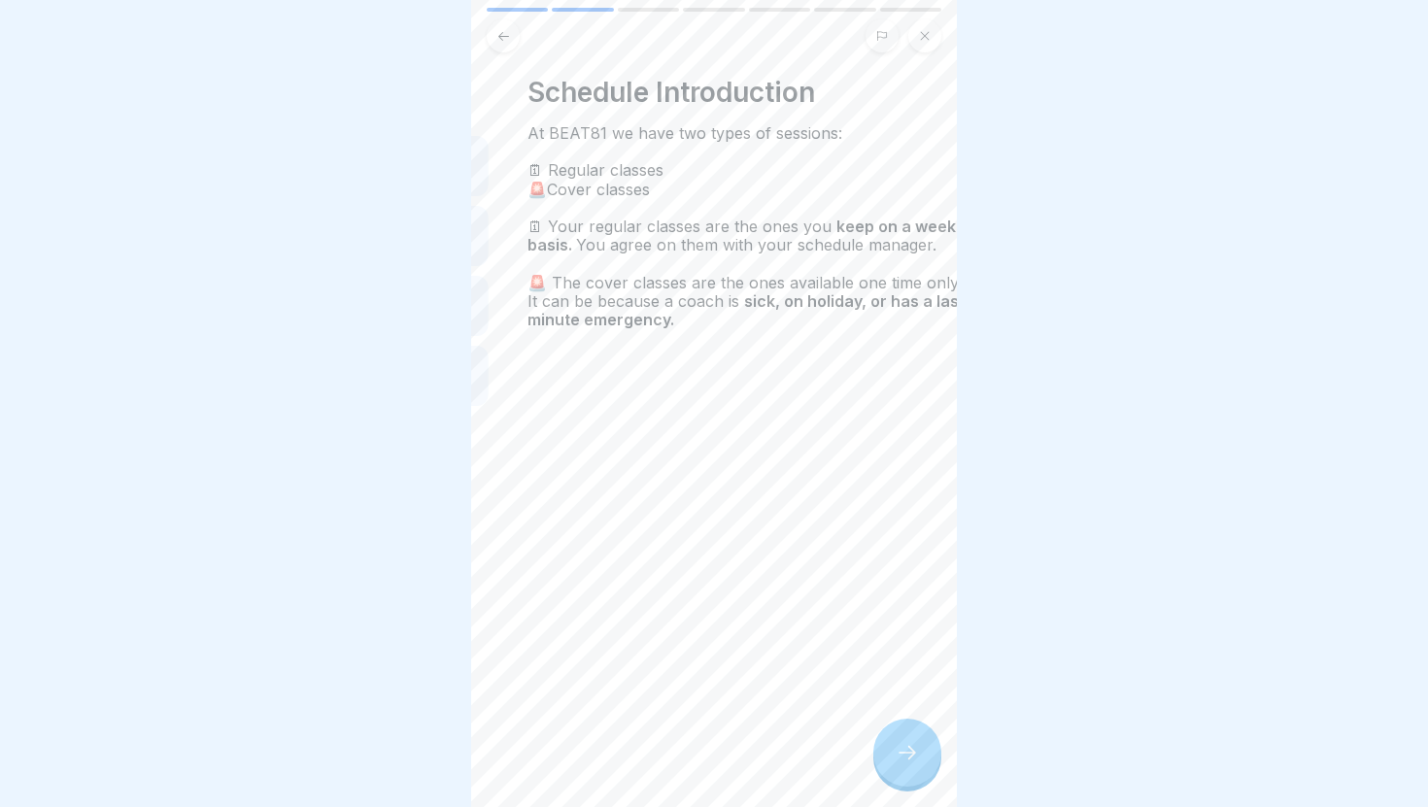
click at [618, 251] on span "You agree on them with your schedule manager." at bounding box center [758, 244] width 365 height 19
click at [645, 284] on span "🚨 The cover classes are the ones available one time only. It can be because a c…" at bounding box center [757, 292] width 434 height 38
click at [914, 766] on div at bounding box center [907, 753] width 68 height 68
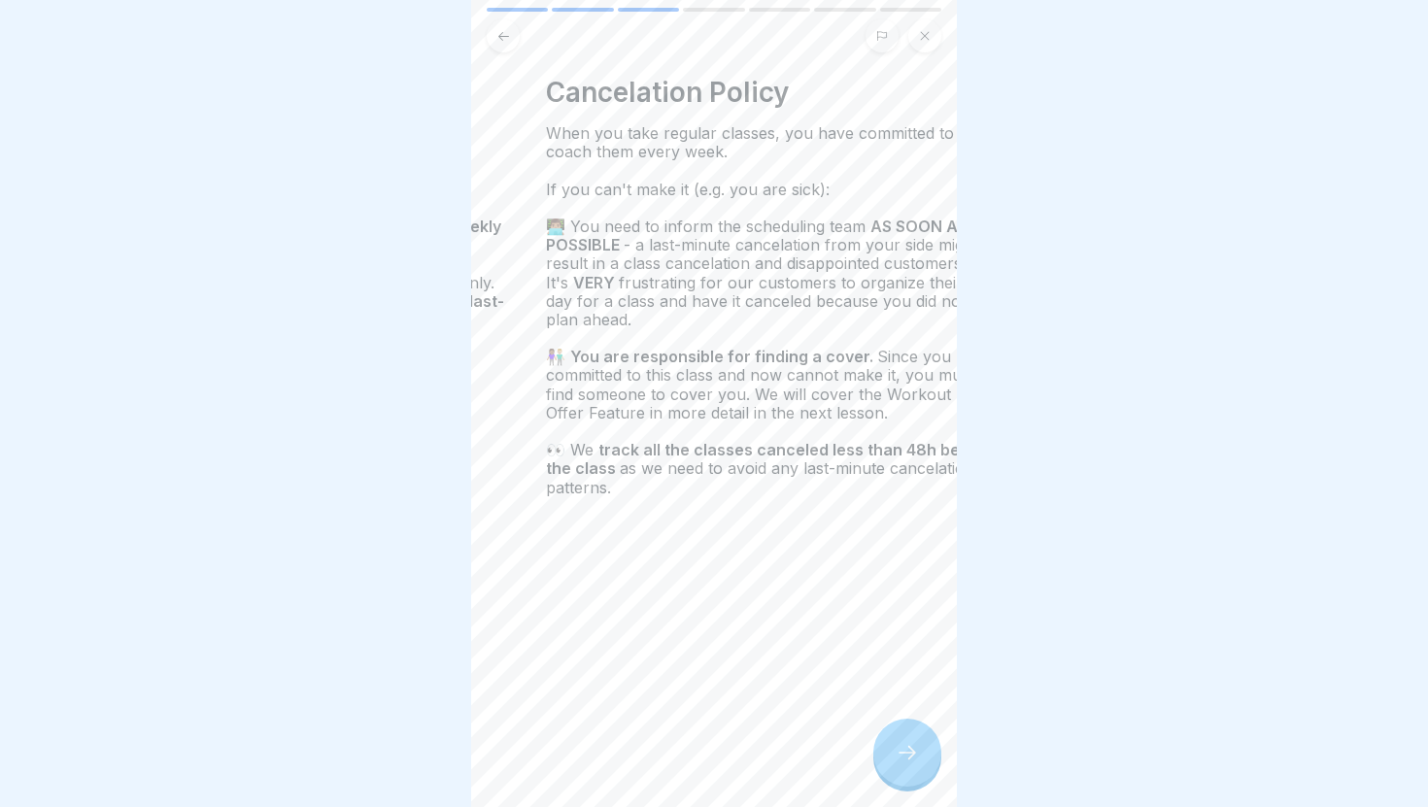
click at [686, 455] on strong "track all the classes canceled less than 48h before the class" at bounding box center [769, 459] width 447 height 38
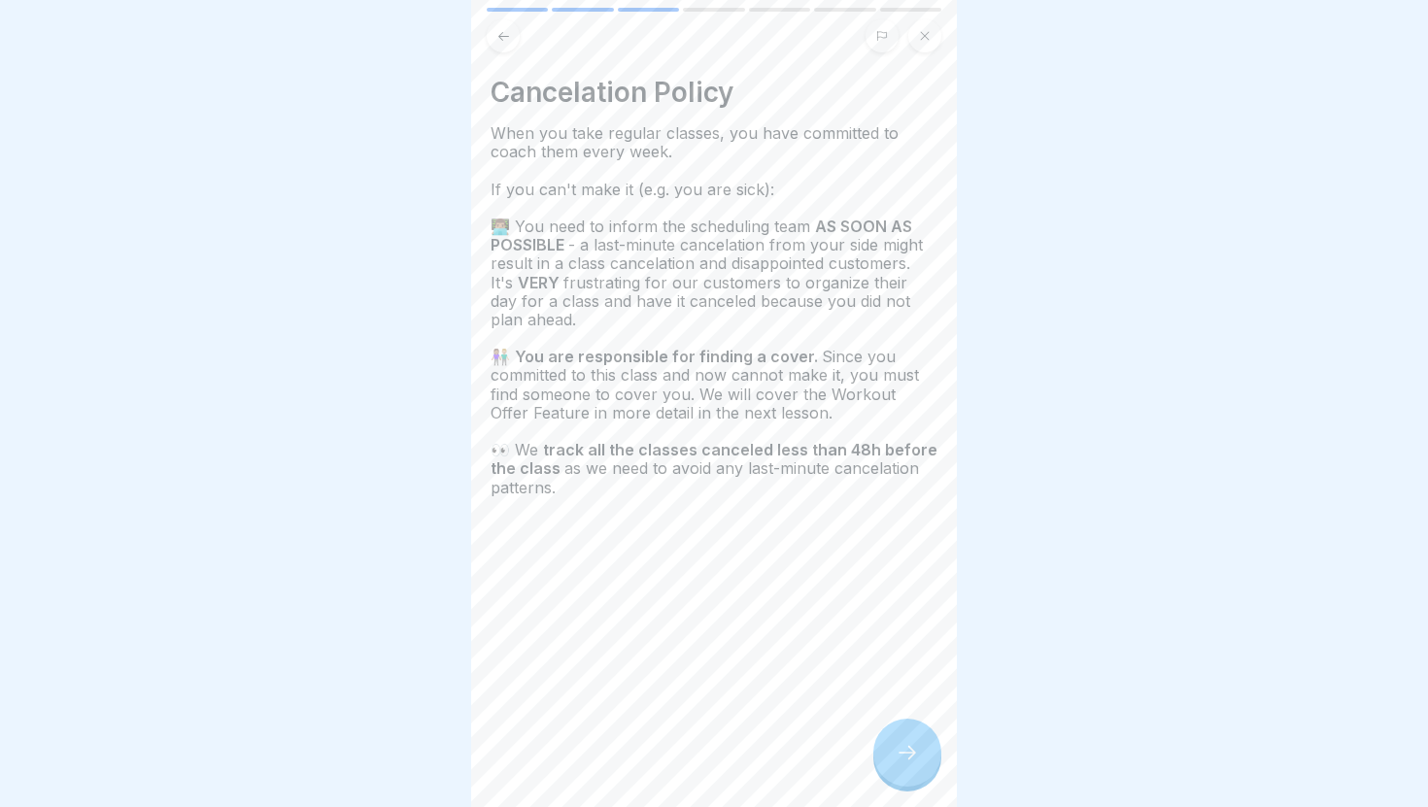
click at [921, 770] on div at bounding box center [907, 753] width 68 height 68
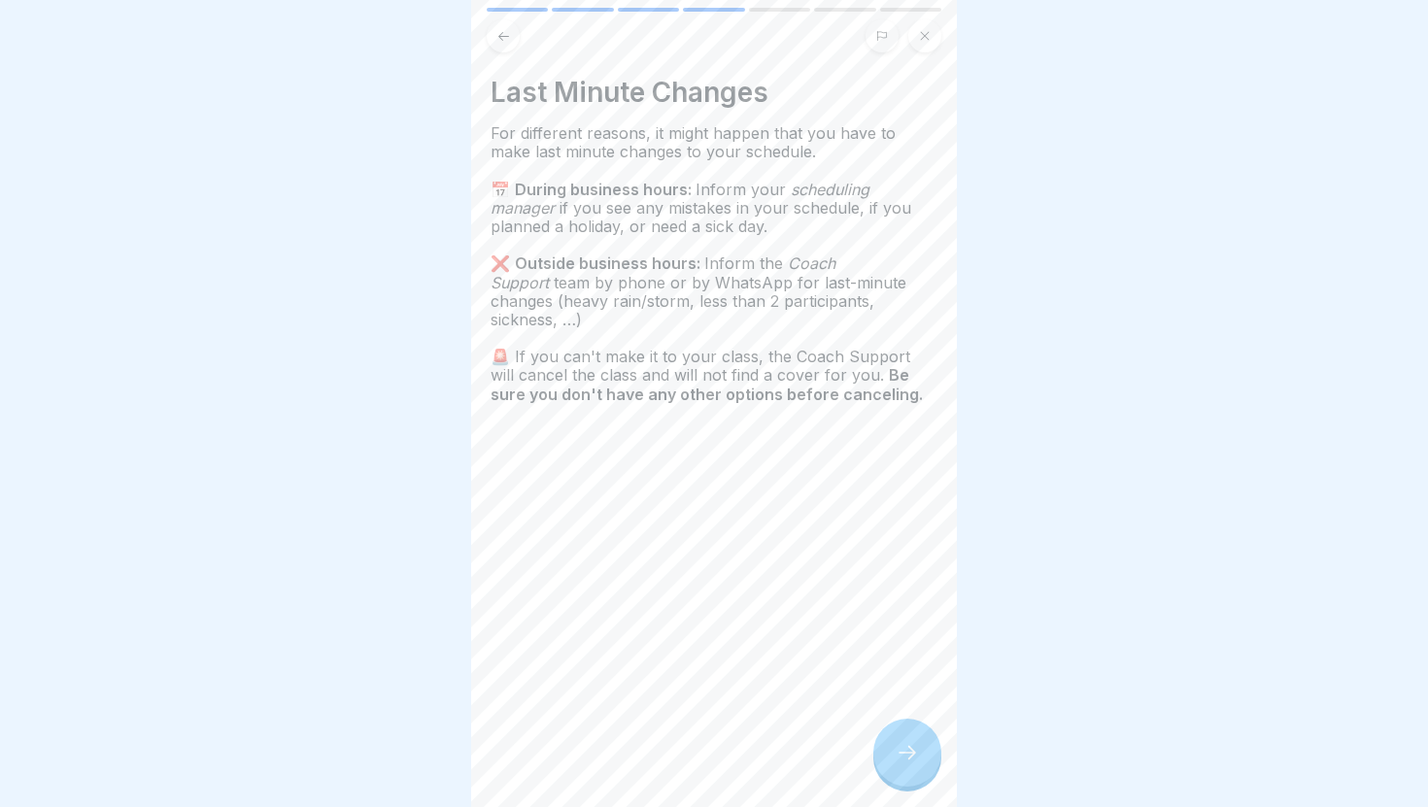
click at [900, 740] on div at bounding box center [907, 753] width 68 height 68
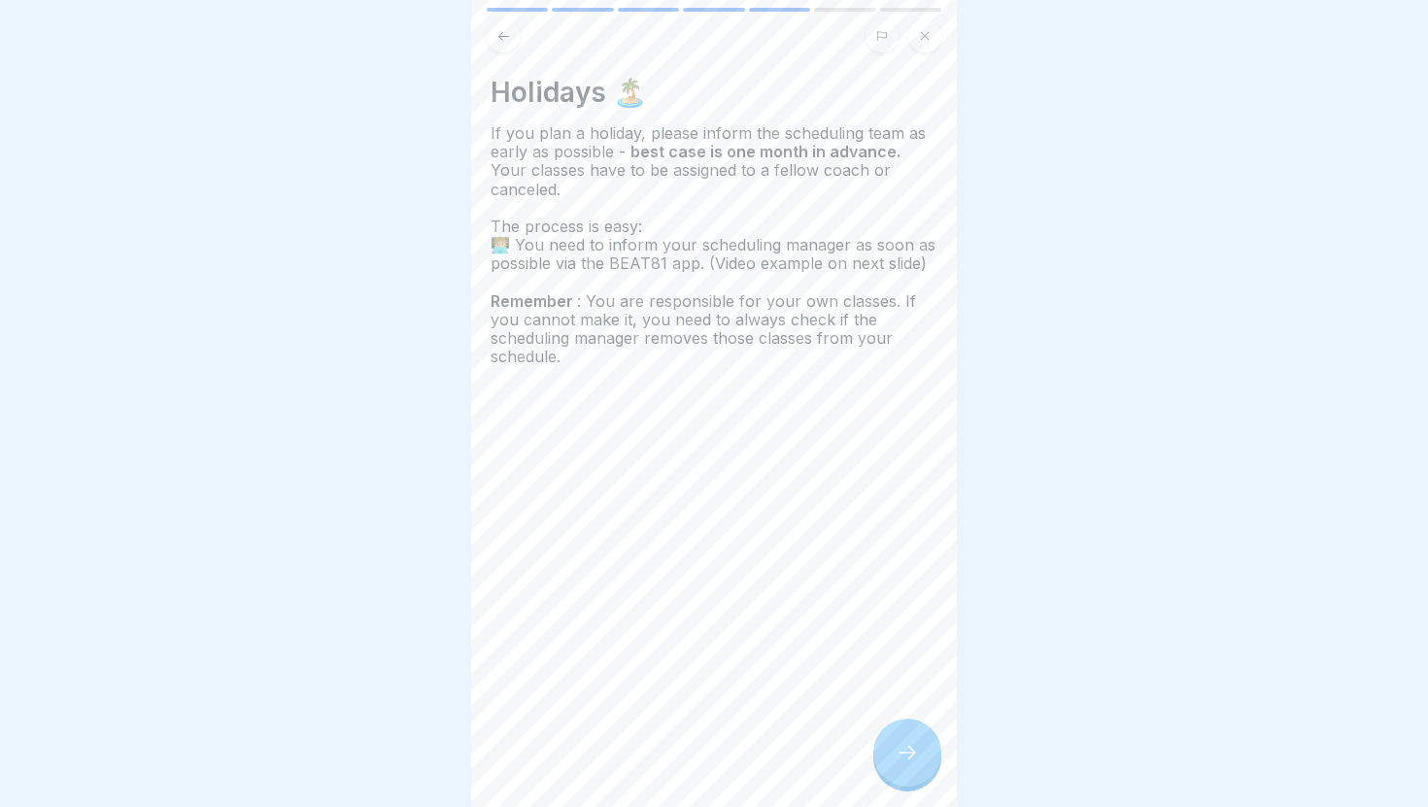
click at [907, 744] on icon at bounding box center [907, 752] width 23 height 23
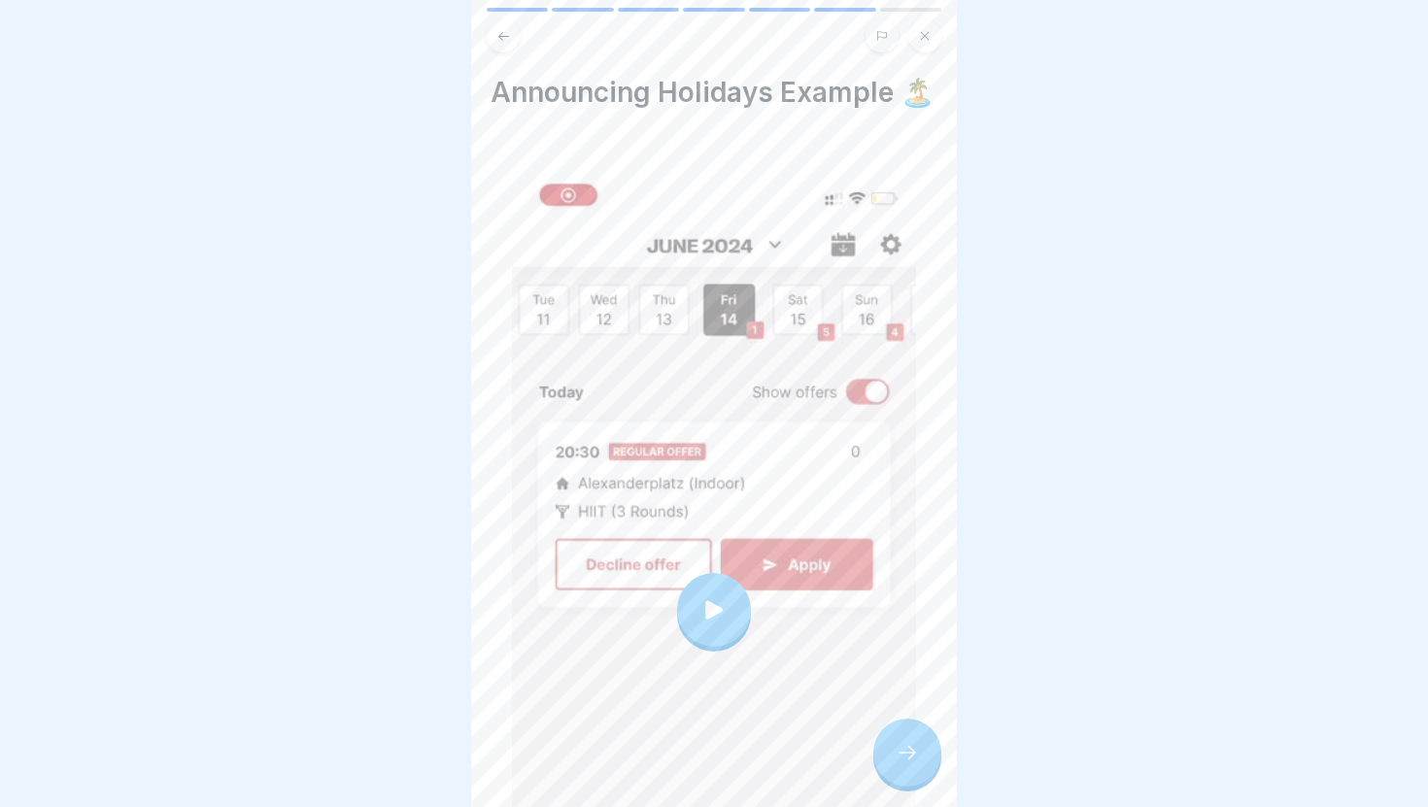
click at [711, 608] on icon at bounding box center [713, 609] width 17 height 18
click at [916, 754] on icon at bounding box center [907, 752] width 23 height 23
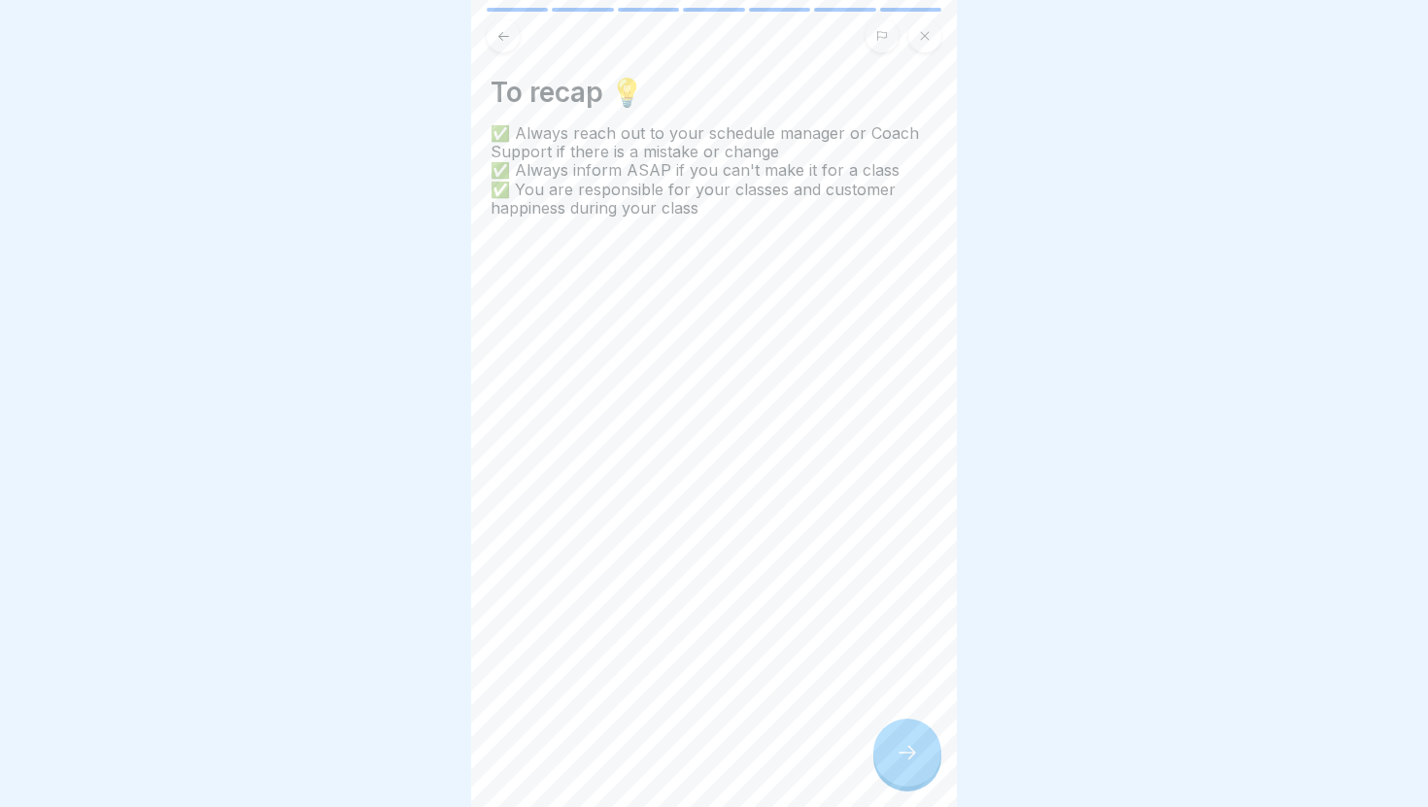
click at [911, 756] on icon at bounding box center [906, 753] width 17 height 14
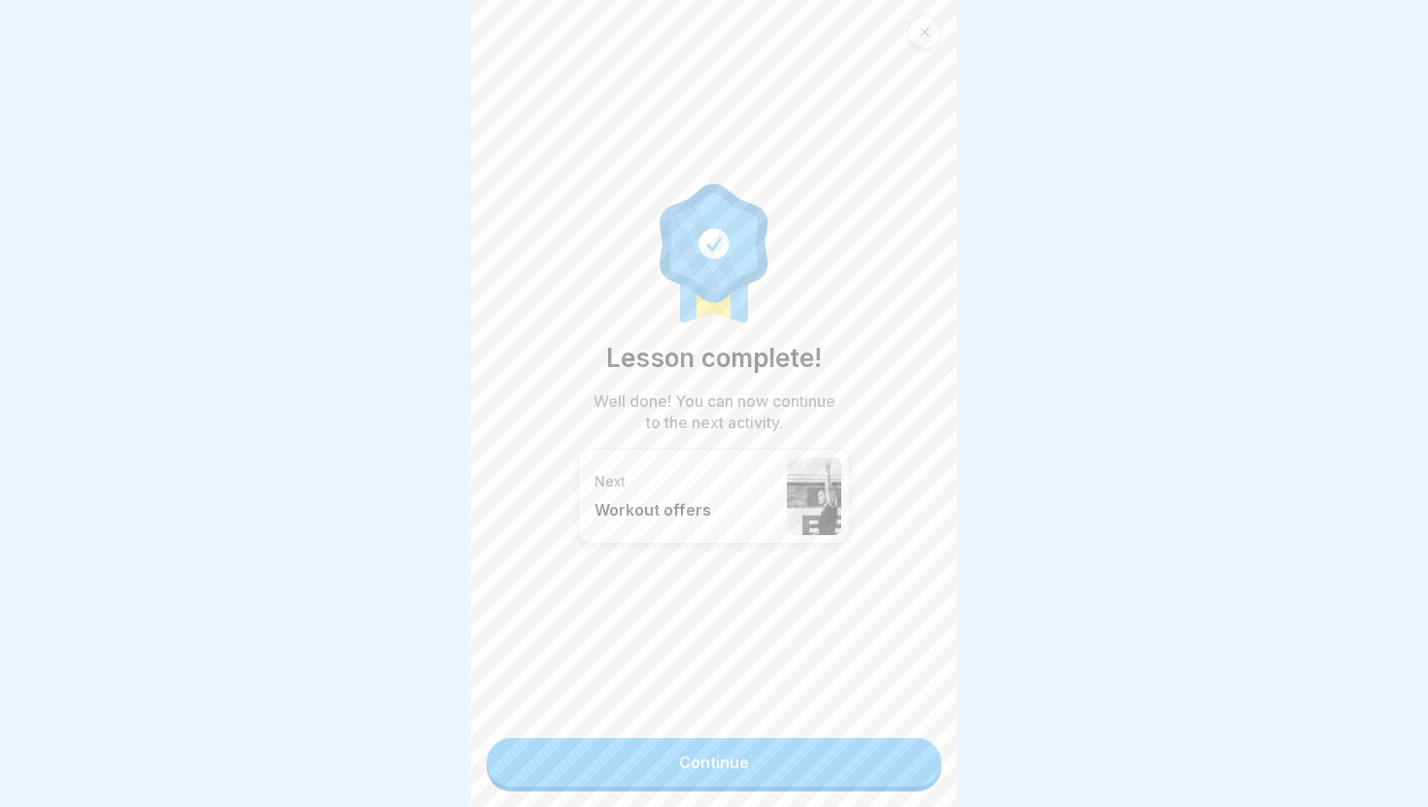
click at [760, 768] on link "Continue" at bounding box center [714, 762] width 455 height 49
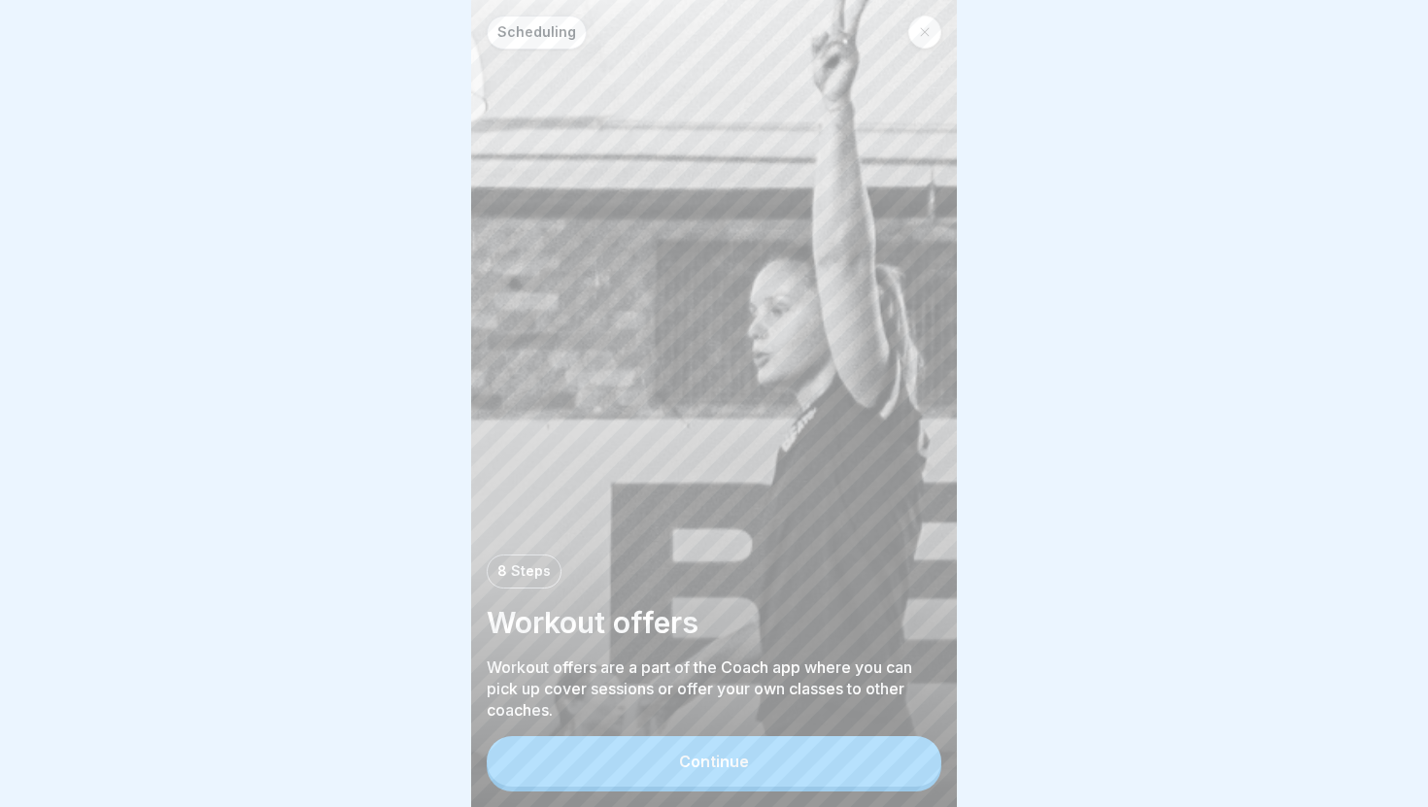
click at [717, 773] on button "Continue" at bounding box center [714, 761] width 455 height 51
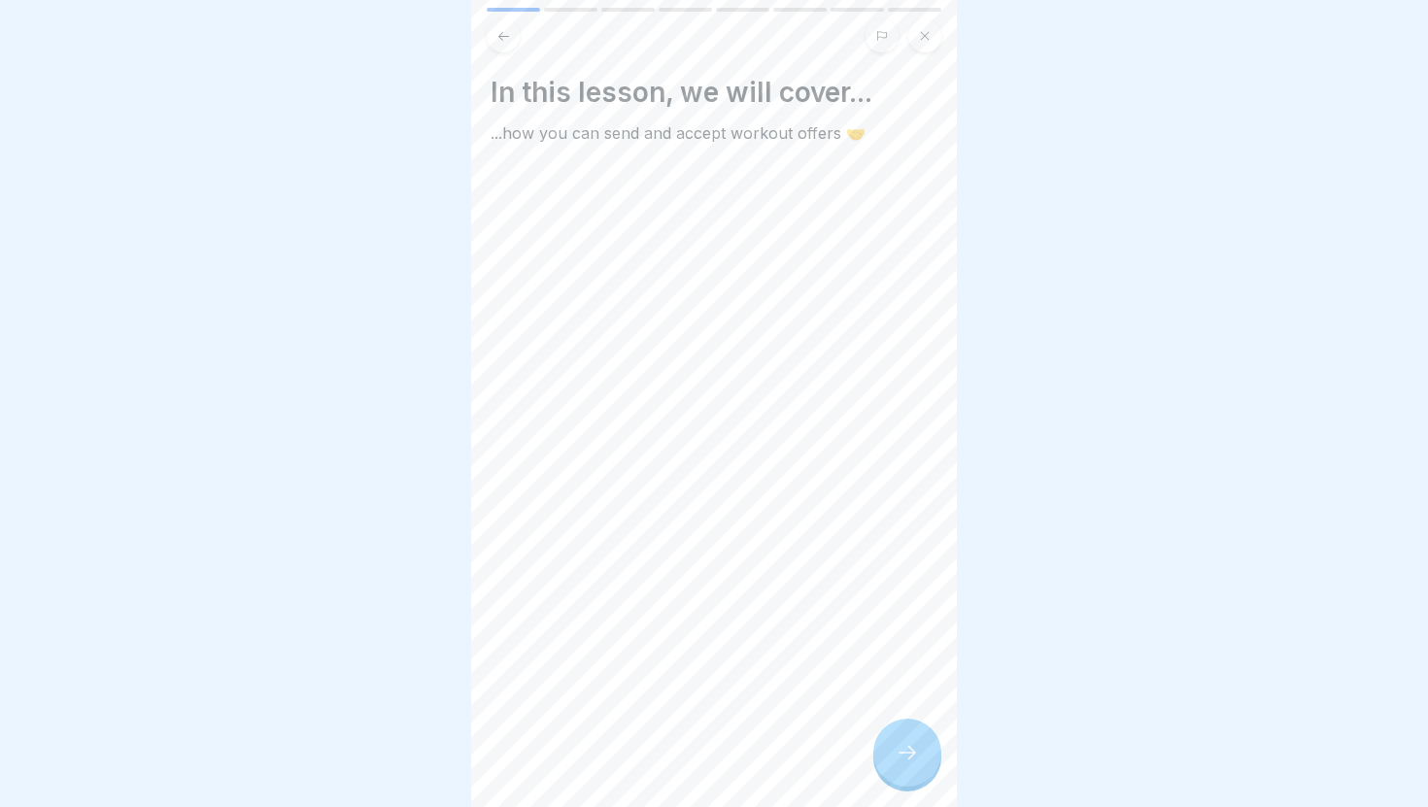
click at [901, 773] on div at bounding box center [907, 753] width 68 height 68
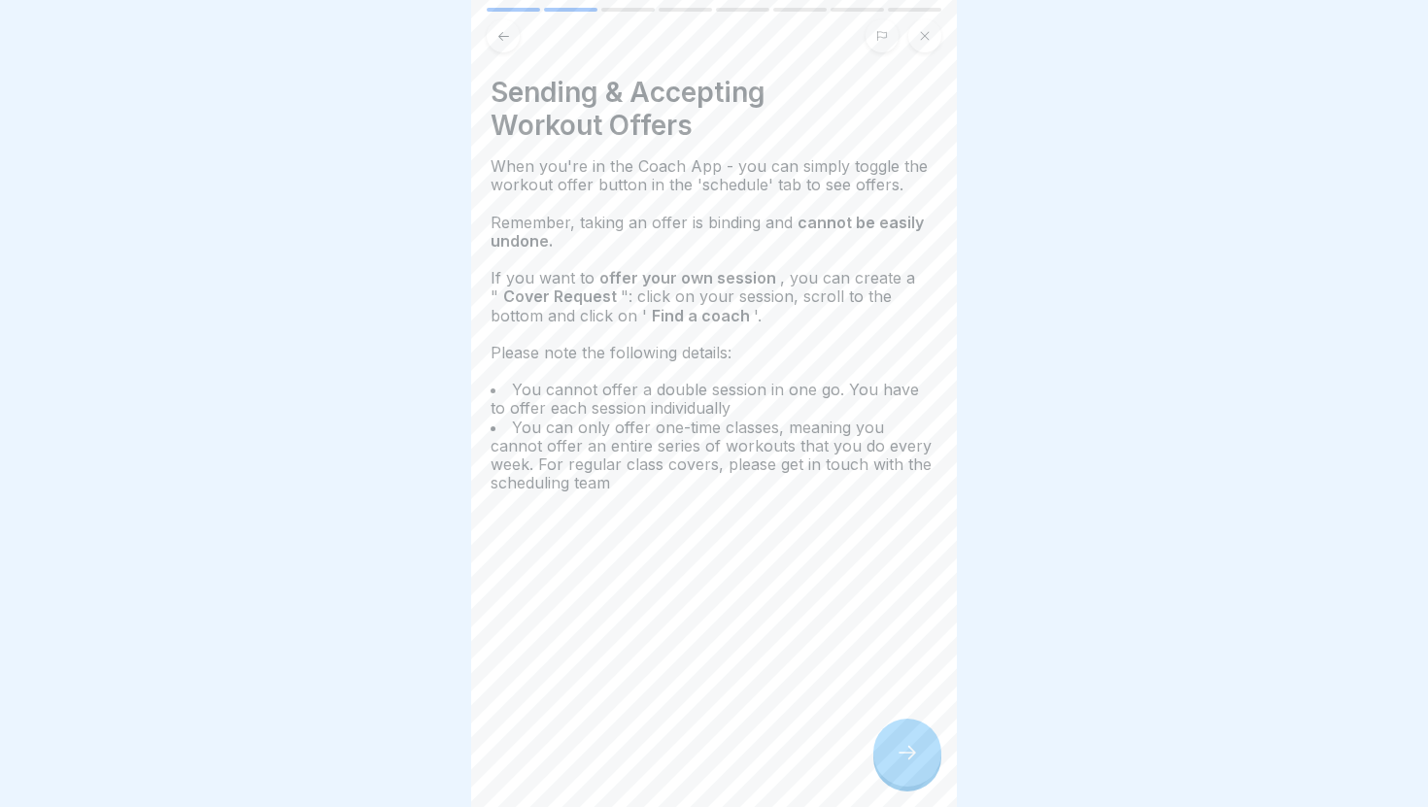
click at [926, 769] on div at bounding box center [907, 753] width 68 height 68
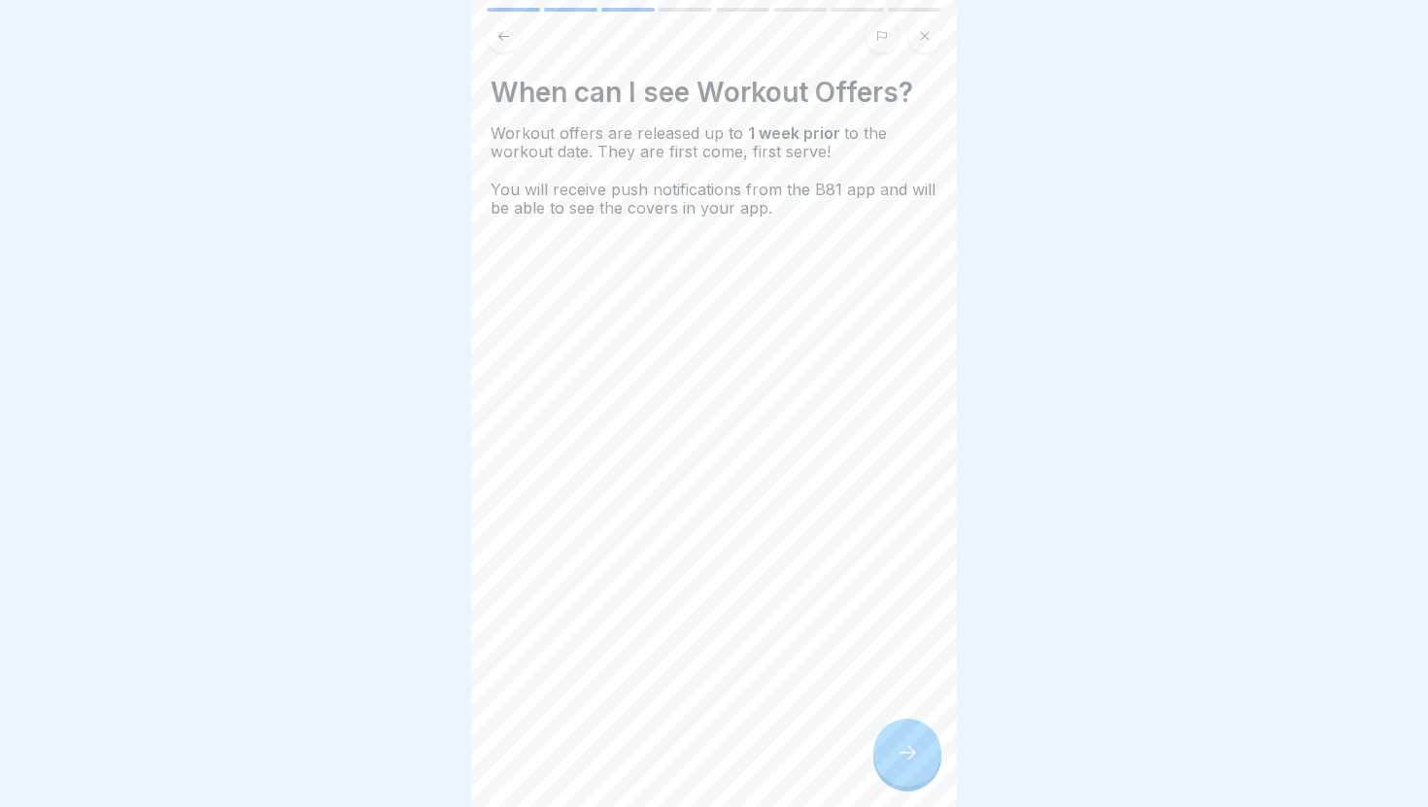
click at [924, 768] on div at bounding box center [907, 753] width 68 height 68
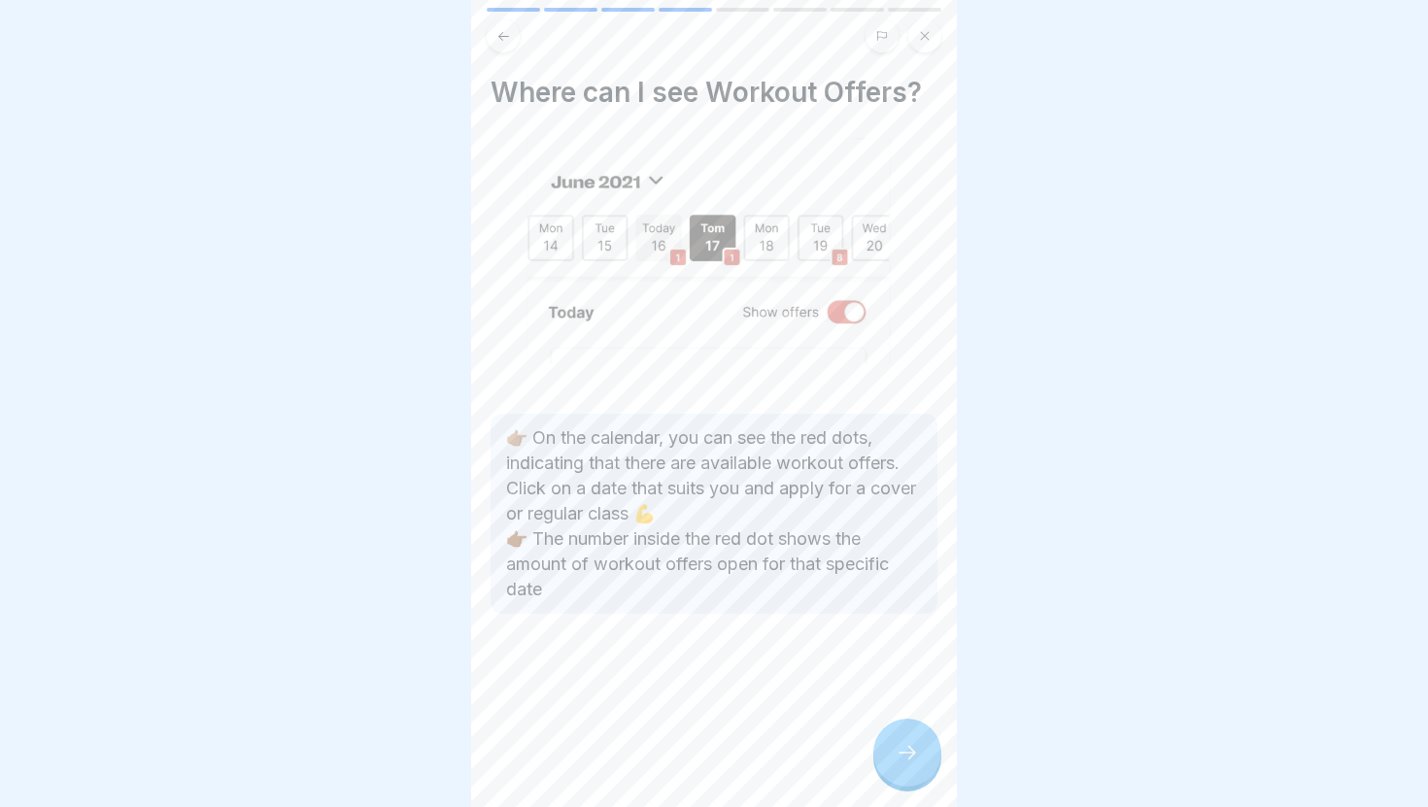
click at [873, 717] on div at bounding box center [713, 672] width 447 height 117
click at [900, 749] on icon at bounding box center [907, 752] width 23 height 23
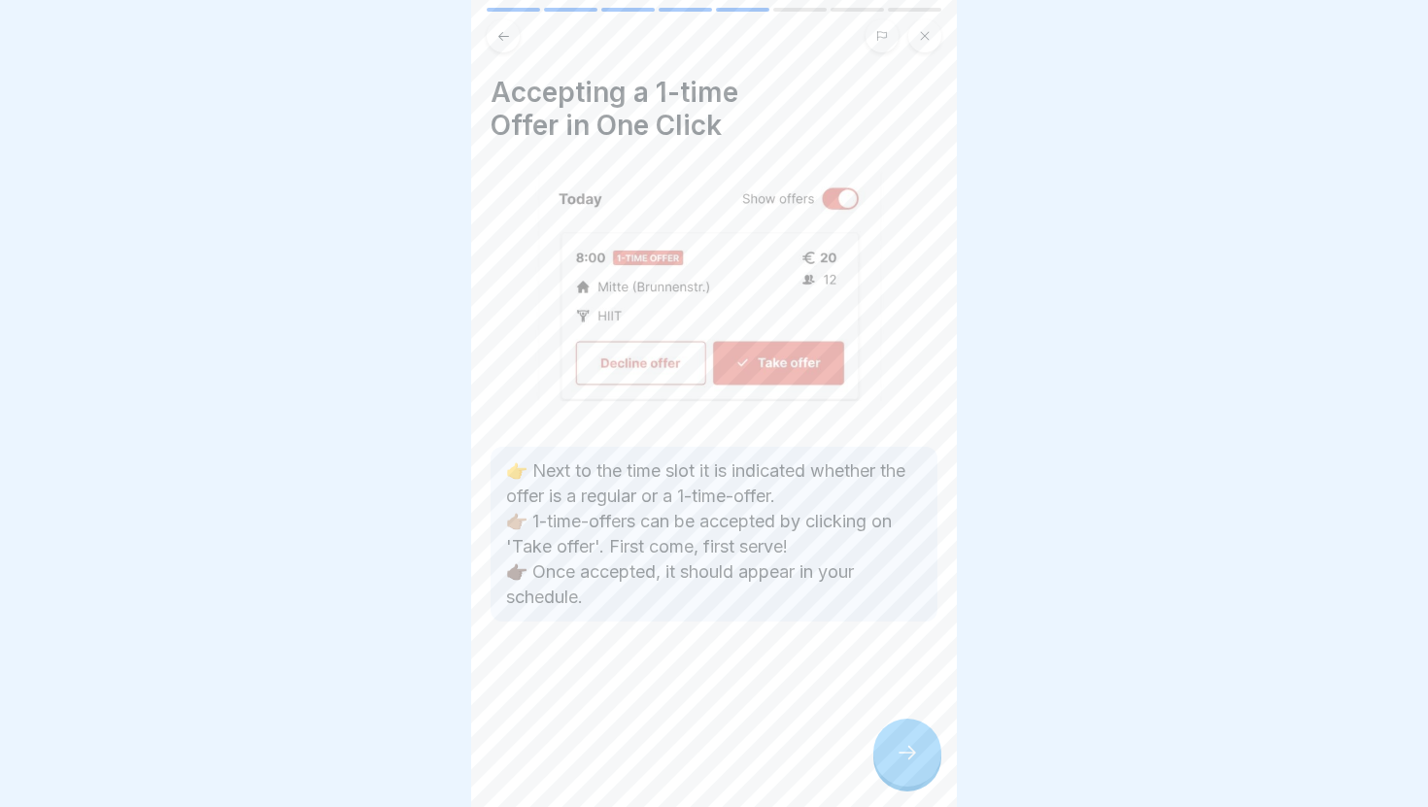
click at [911, 763] on icon at bounding box center [907, 752] width 23 height 23
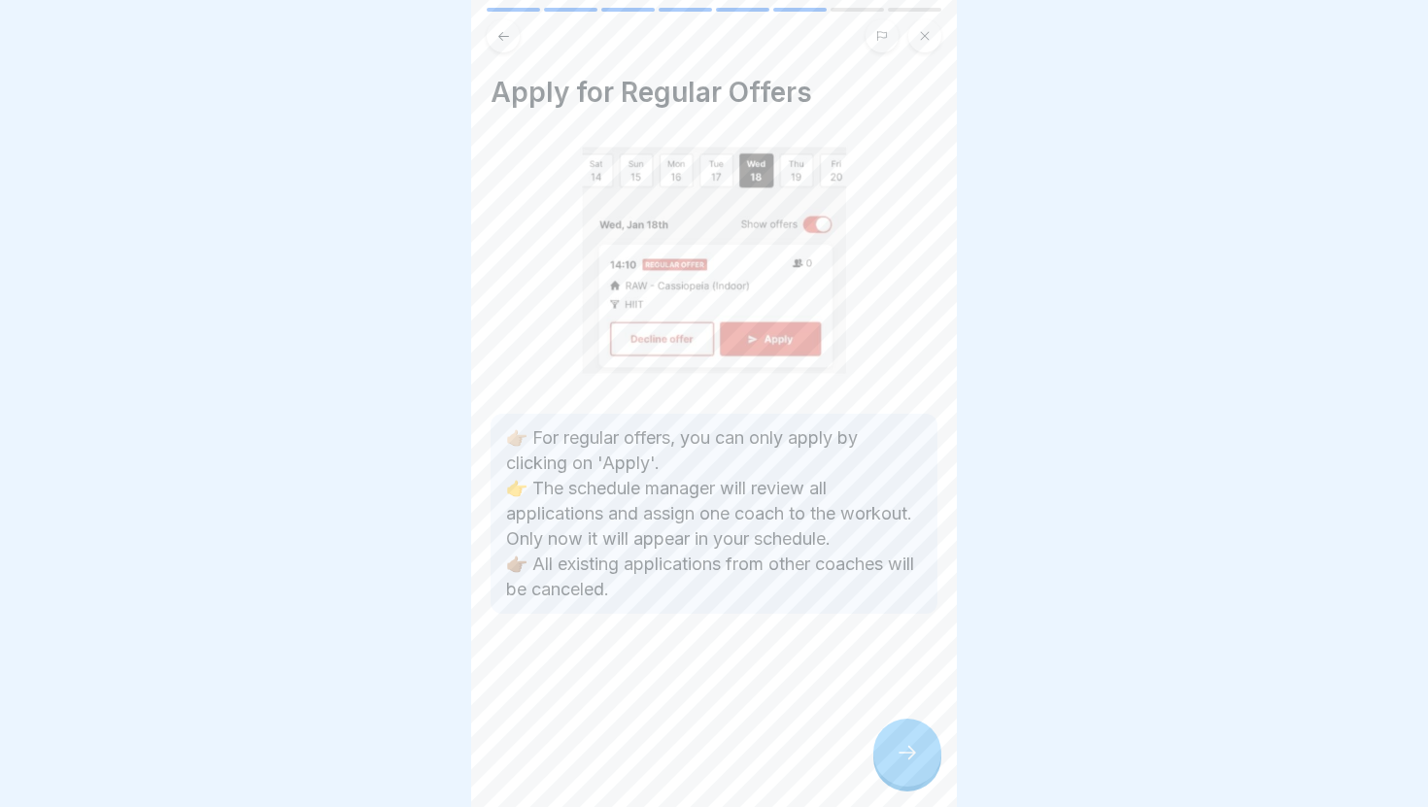
click at [887, 723] on div at bounding box center [713, 672] width 447 height 117
click at [895, 737] on div at bounding box center [907, 753] width 68 height 68
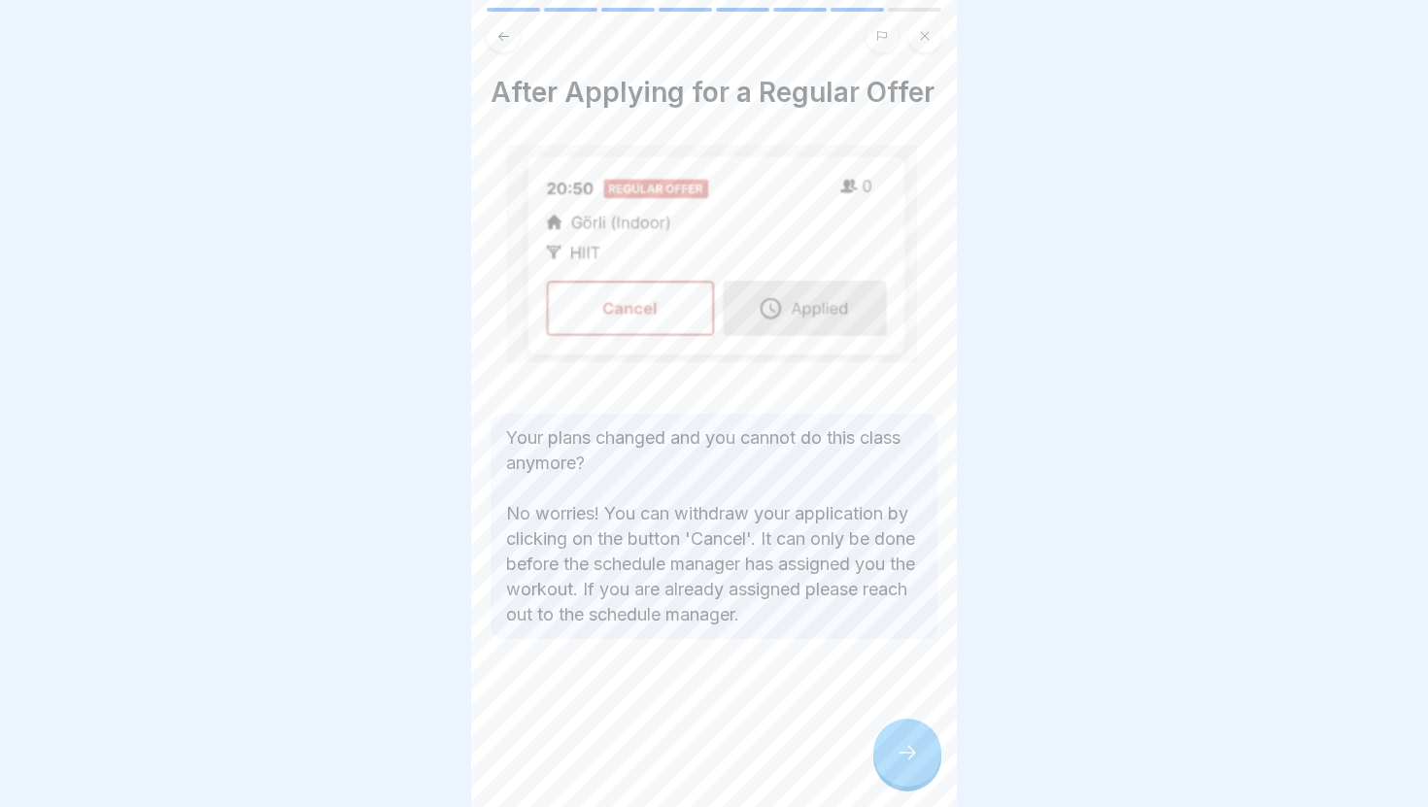
click at [880, 746] on div at bounding box center [907, 753] width 68 height 68
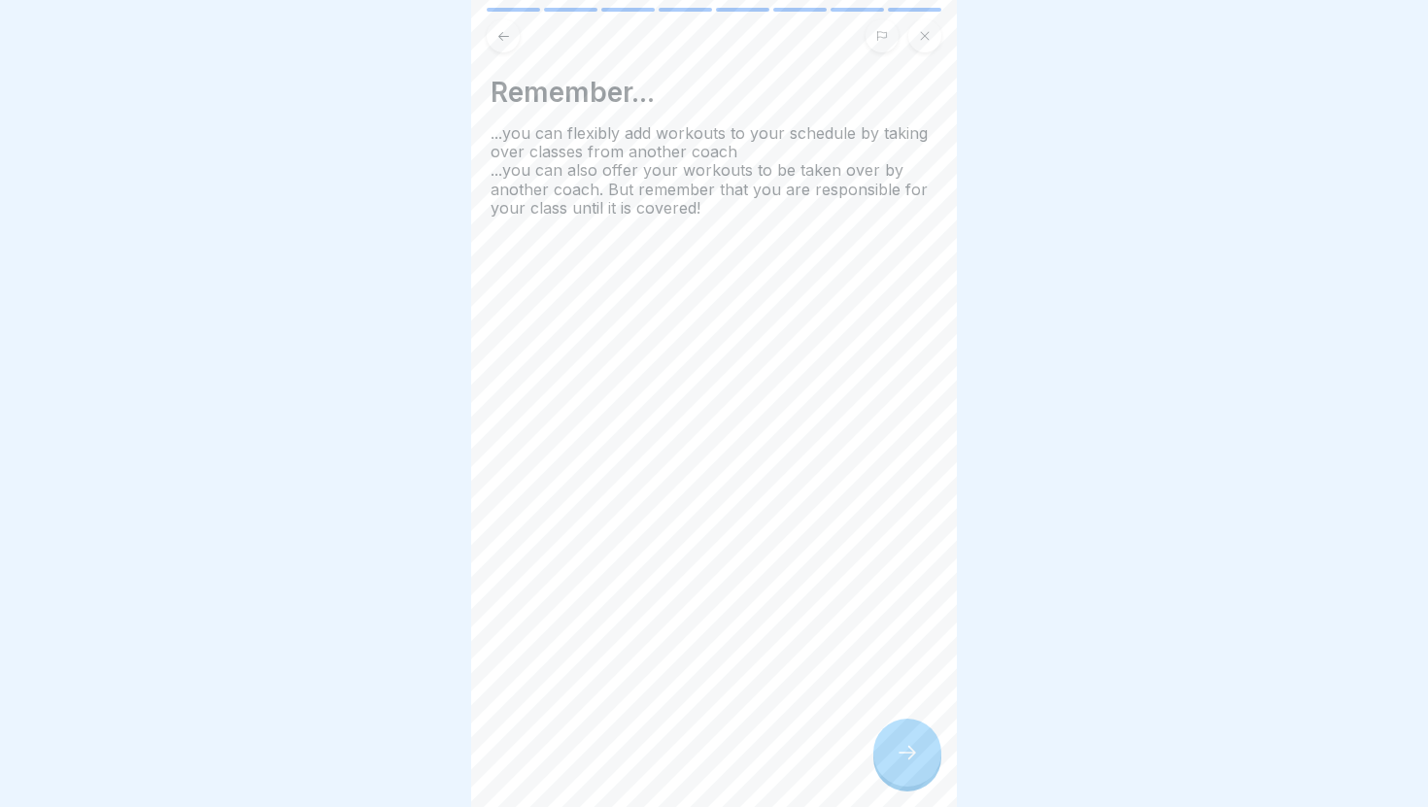
click at [909, 747] on icon at bounding box center [907, 752] width 23 height 23
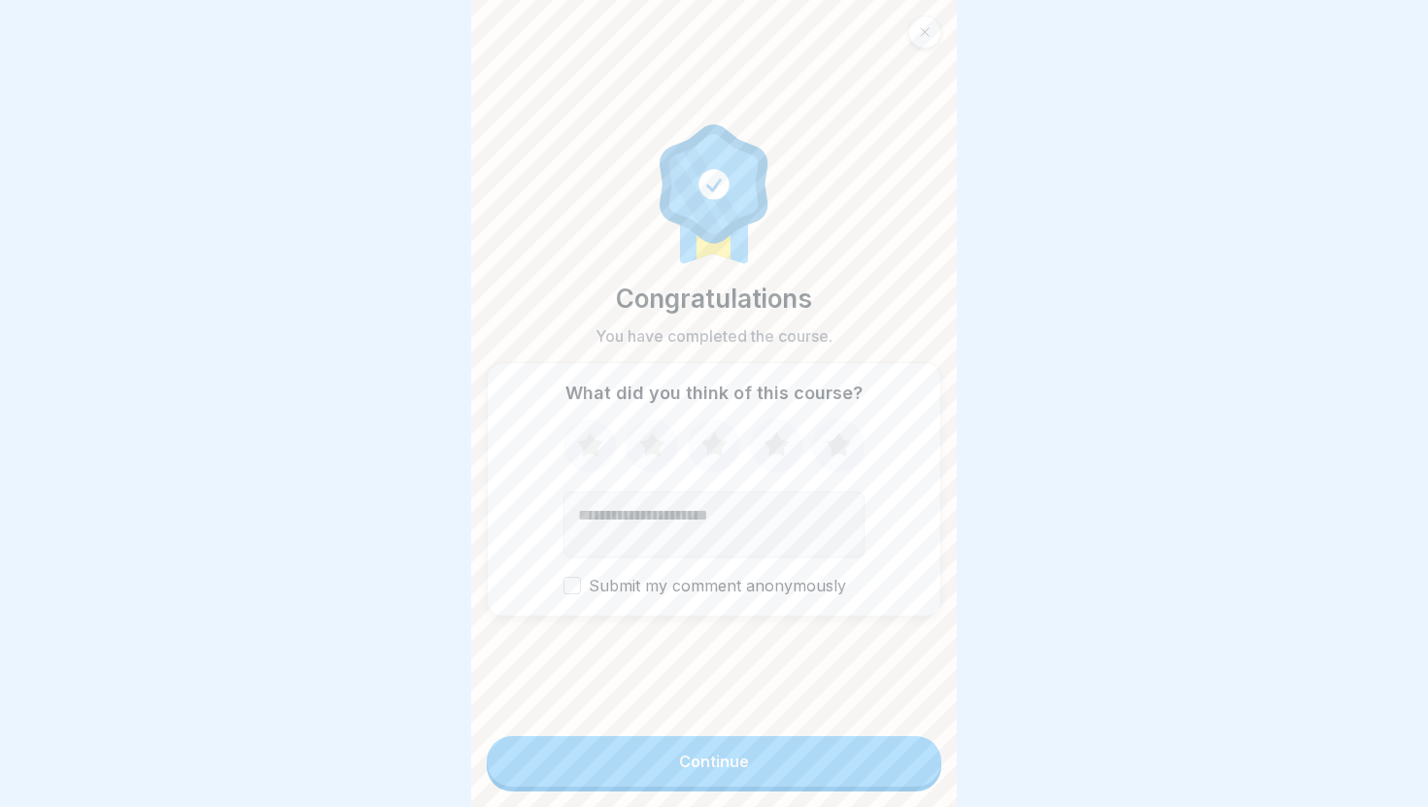
click at [741, 761] on div "Continue" at bounding box center [714, 761] width 70 height 17
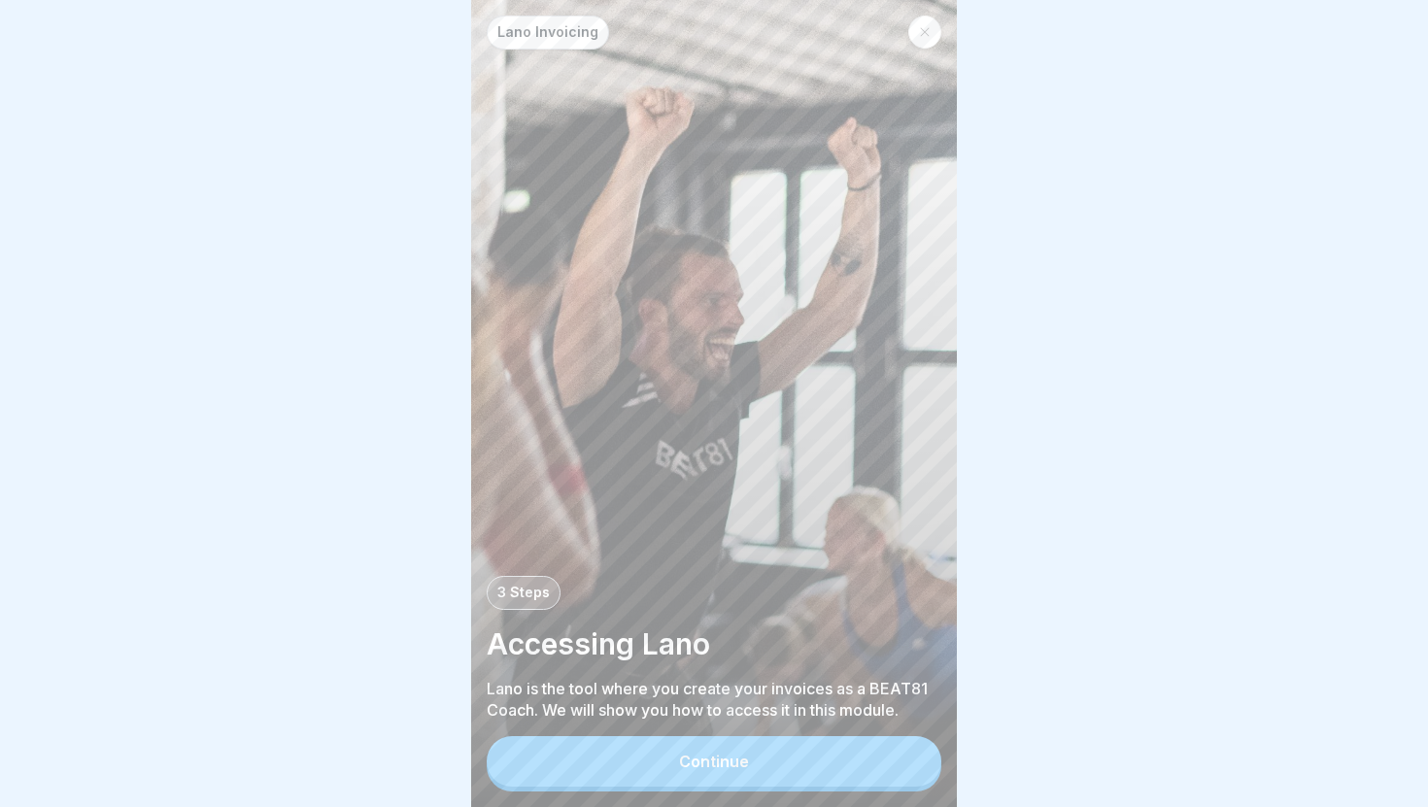
click at [732, 753] on button "Continue" at bounding box center [714, 761] width 455 height 51
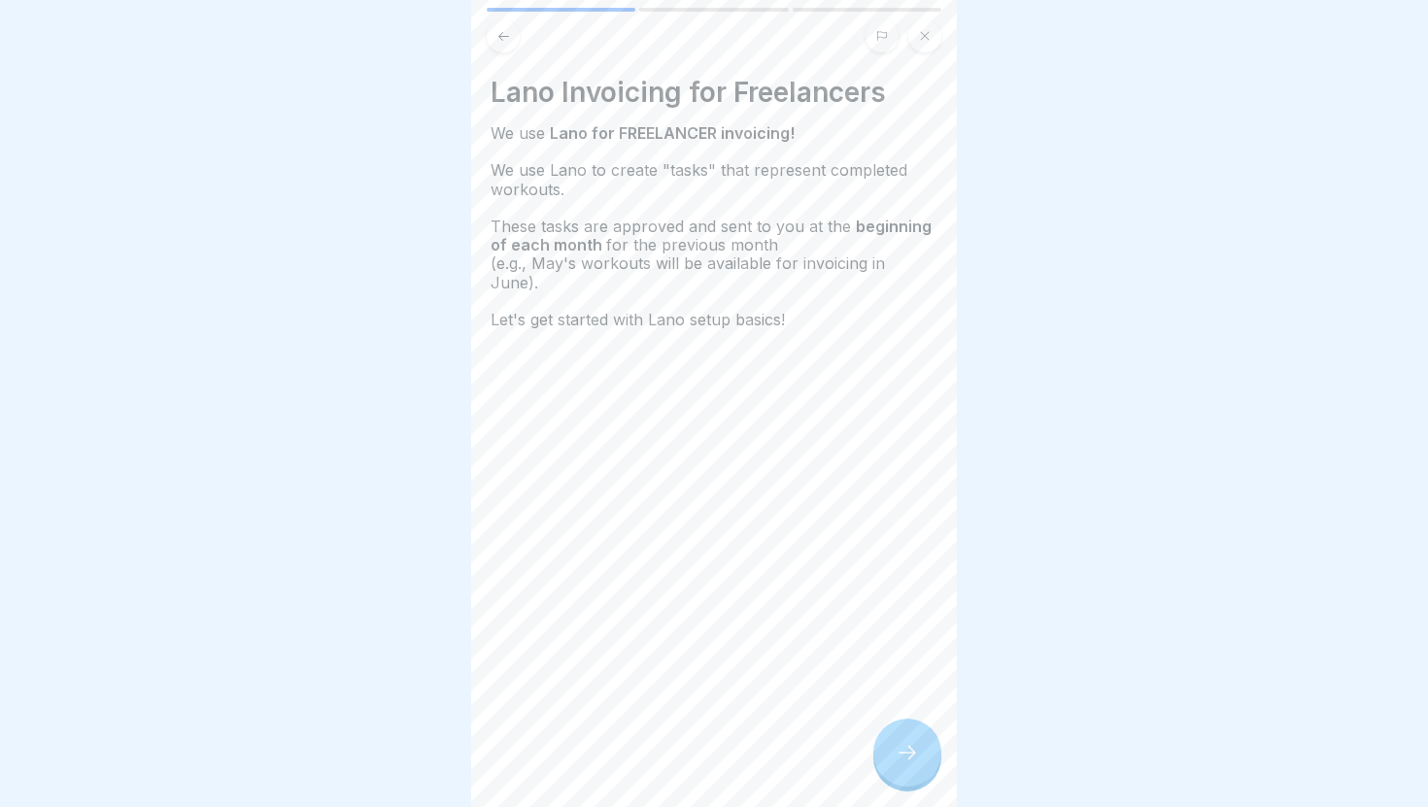
click at [905, 752] on icon at bounding box center [907, 752] width 23 height 23
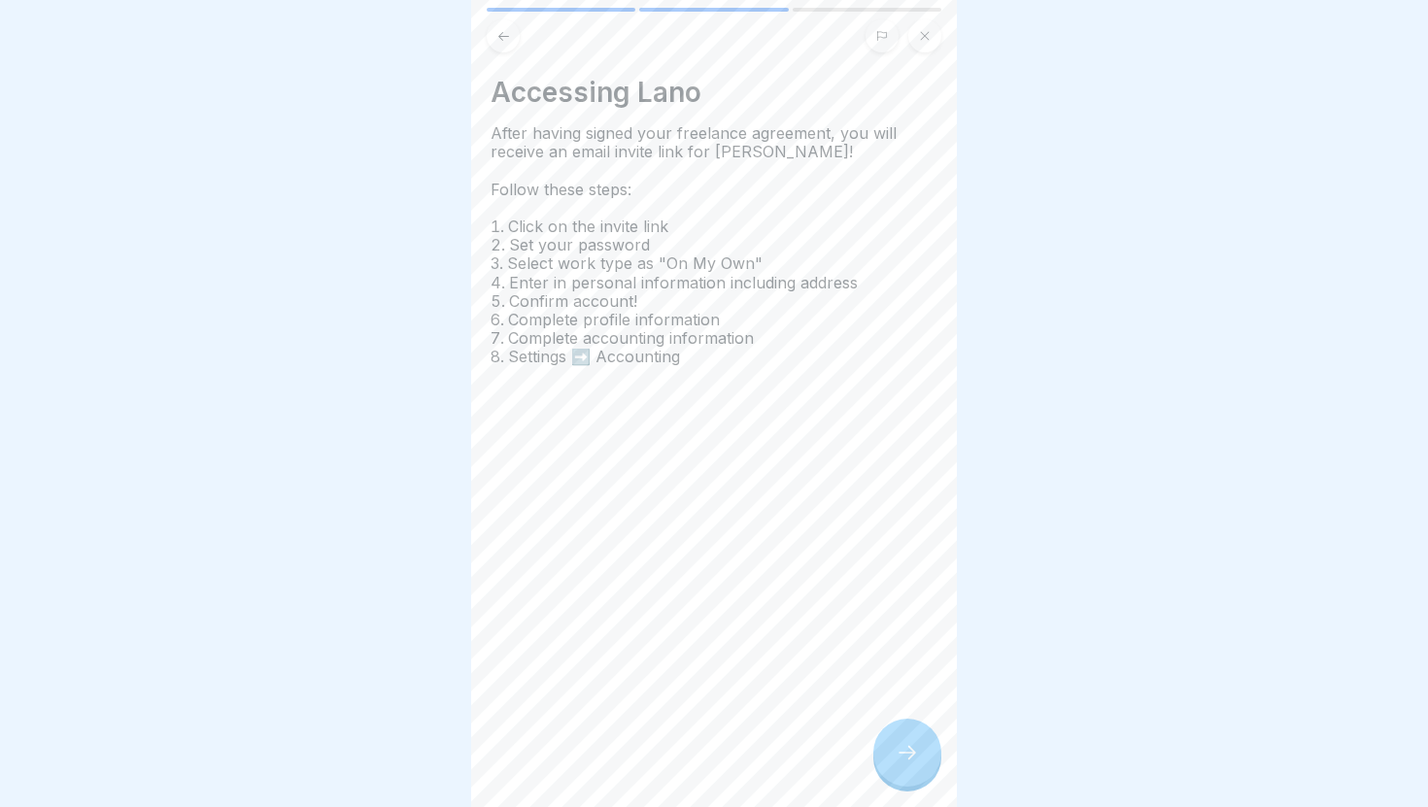
click at [909, 747] on icon at bounding box center [907, 752] width 23 height 23
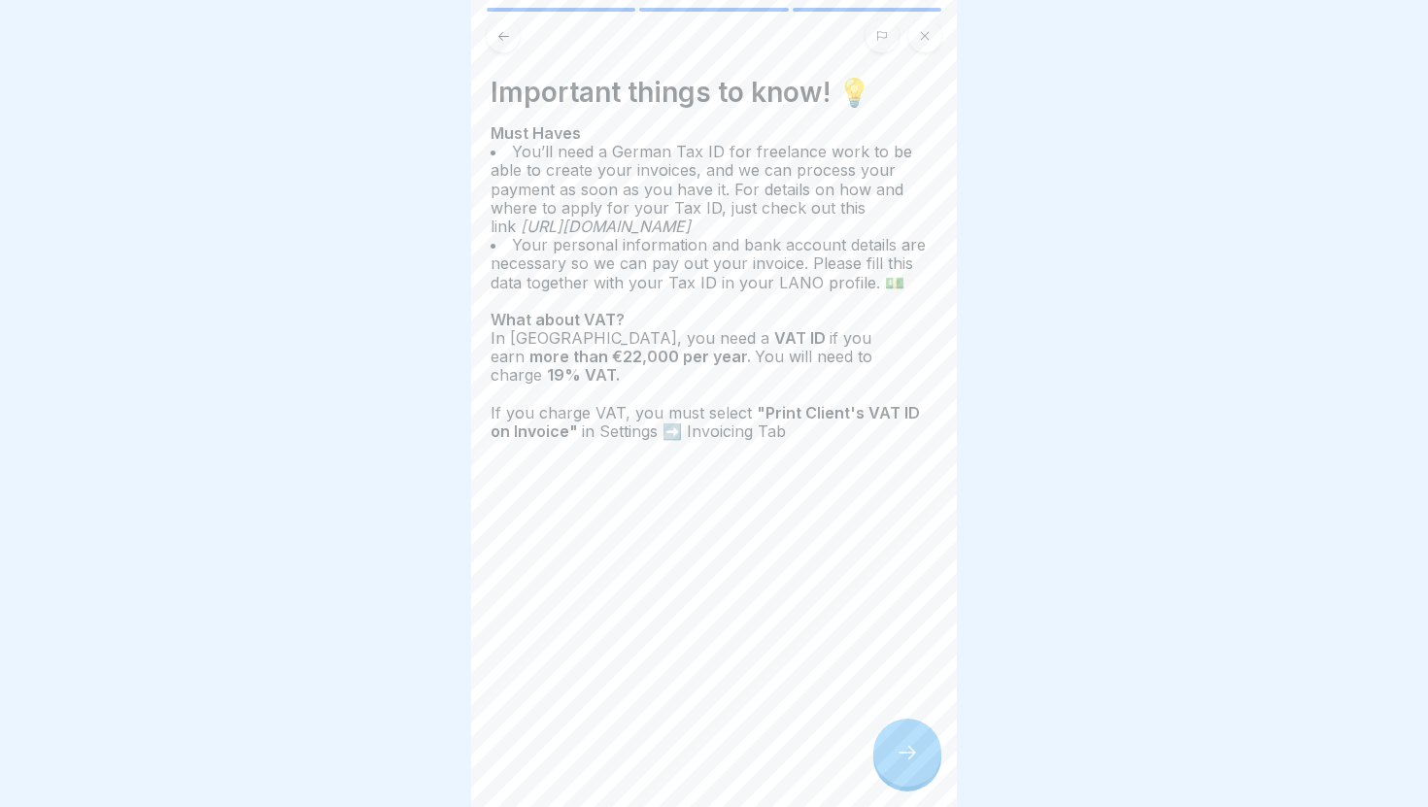
click at [910, 762] on icon at bounding box center [907, 752] width 23 height 23
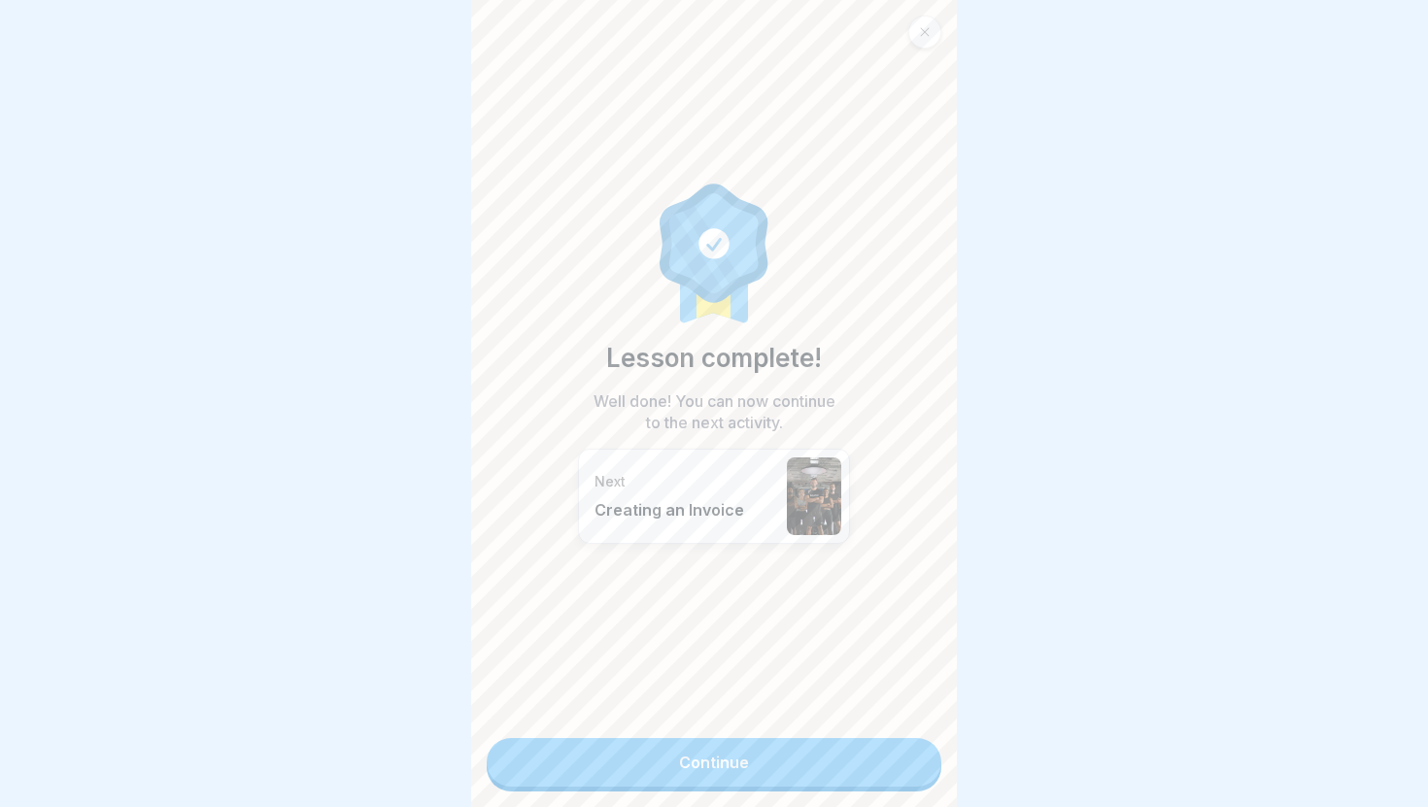
click at [730, 755] on link "Continue" at bounding box center [714, 762] width 455 height 49
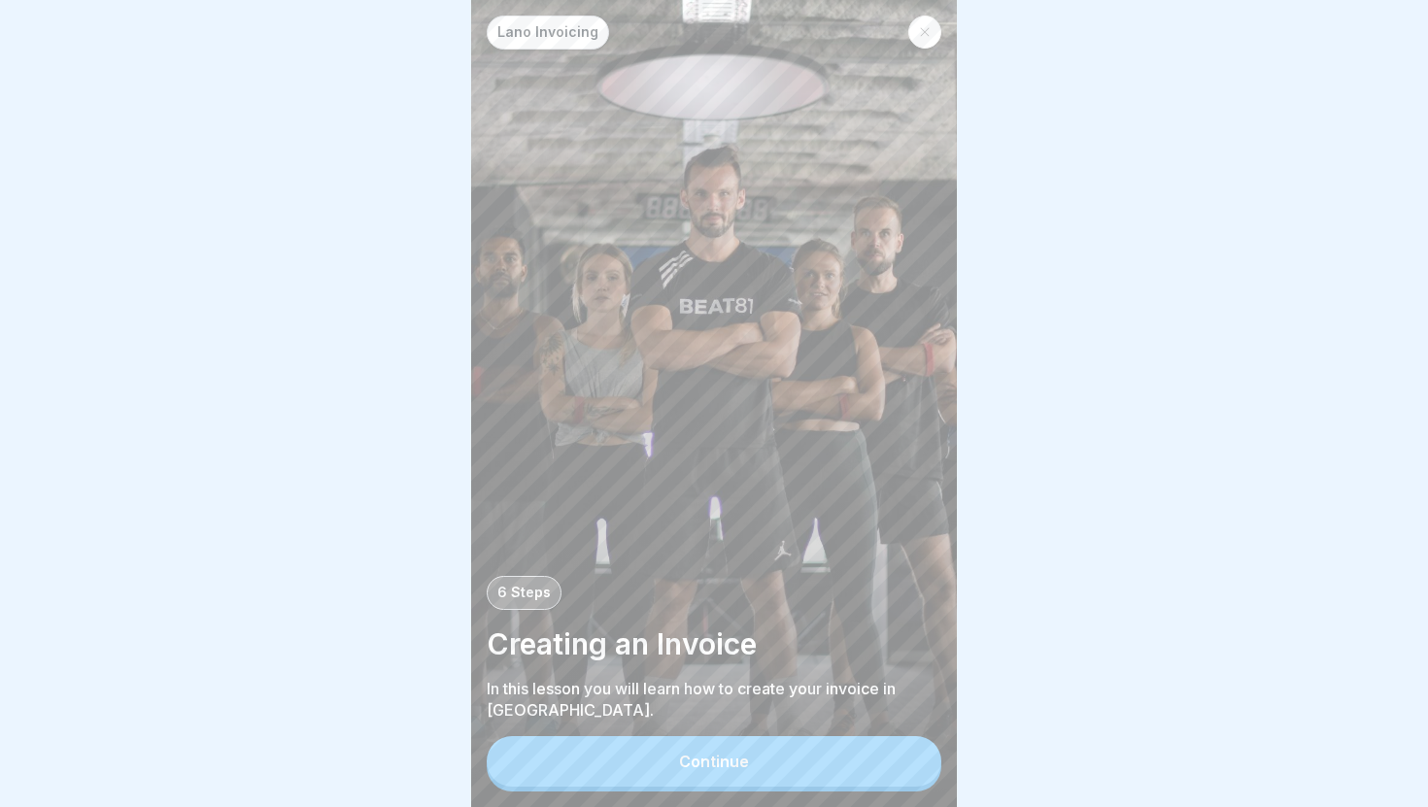
click at [704, 766] on div "Continue" at bounding box center [714, 761] width 70 height 17
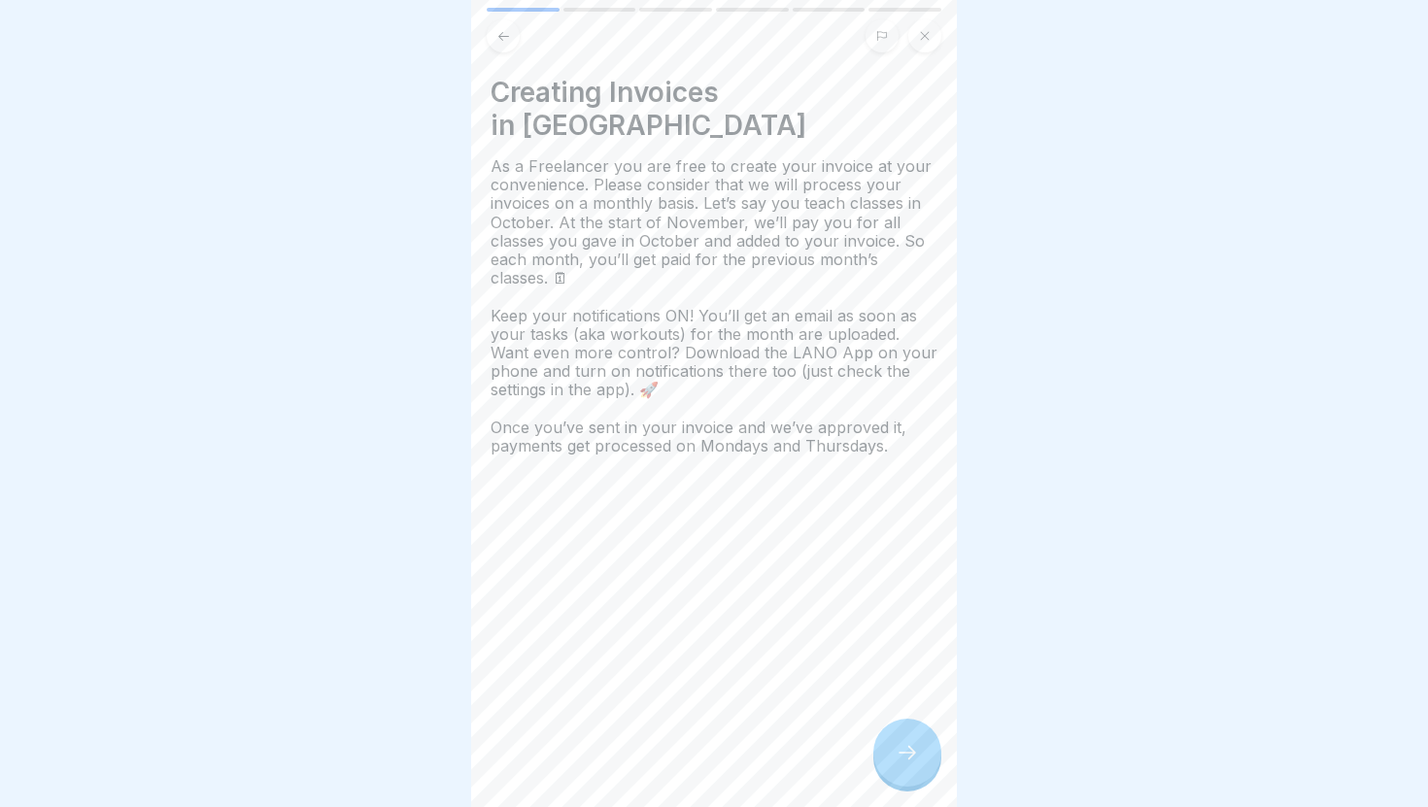
click at [908, 760] on icon at bounding box center [907, 752] width 23 height 23
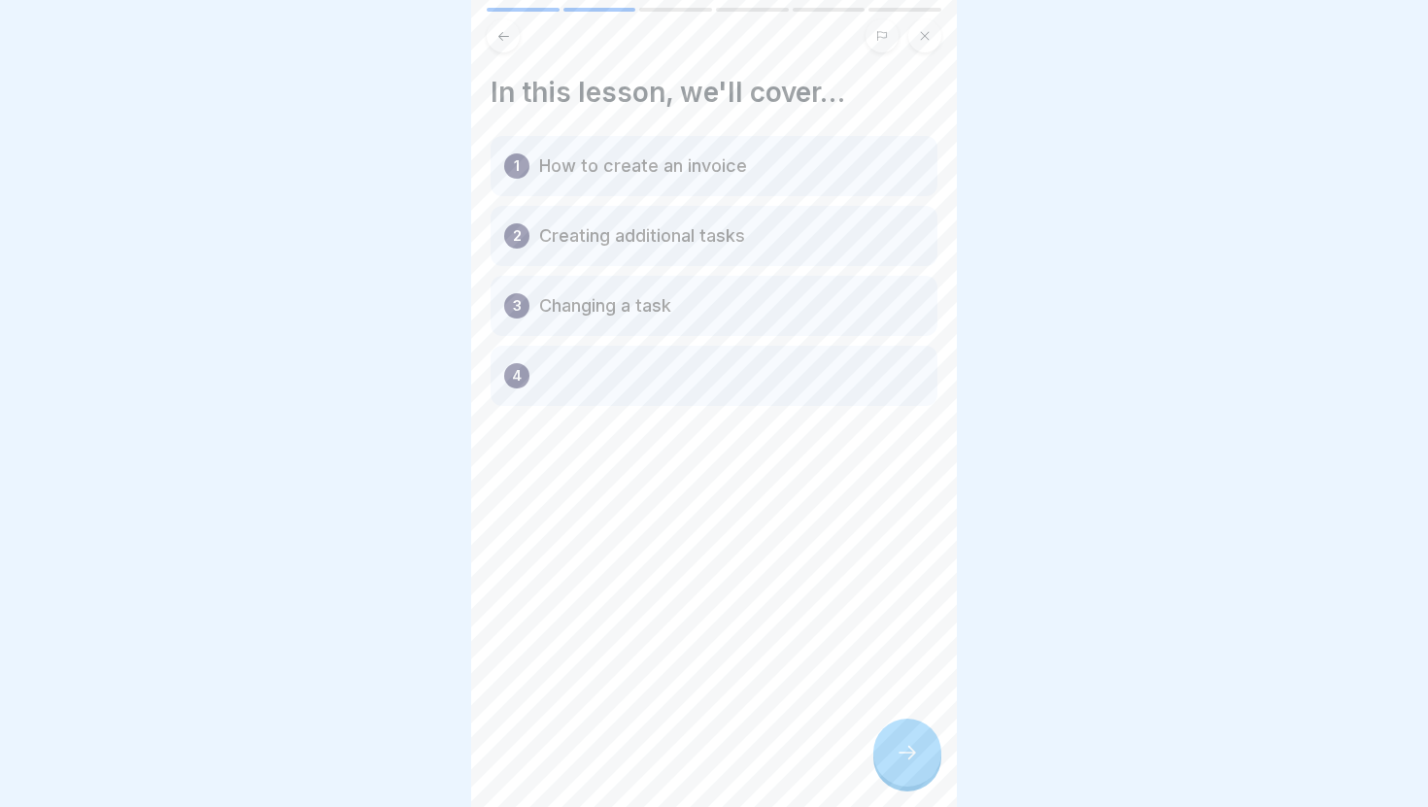
click at [498, 35] on icon at bounding box center [503, 36] width 15 height 15
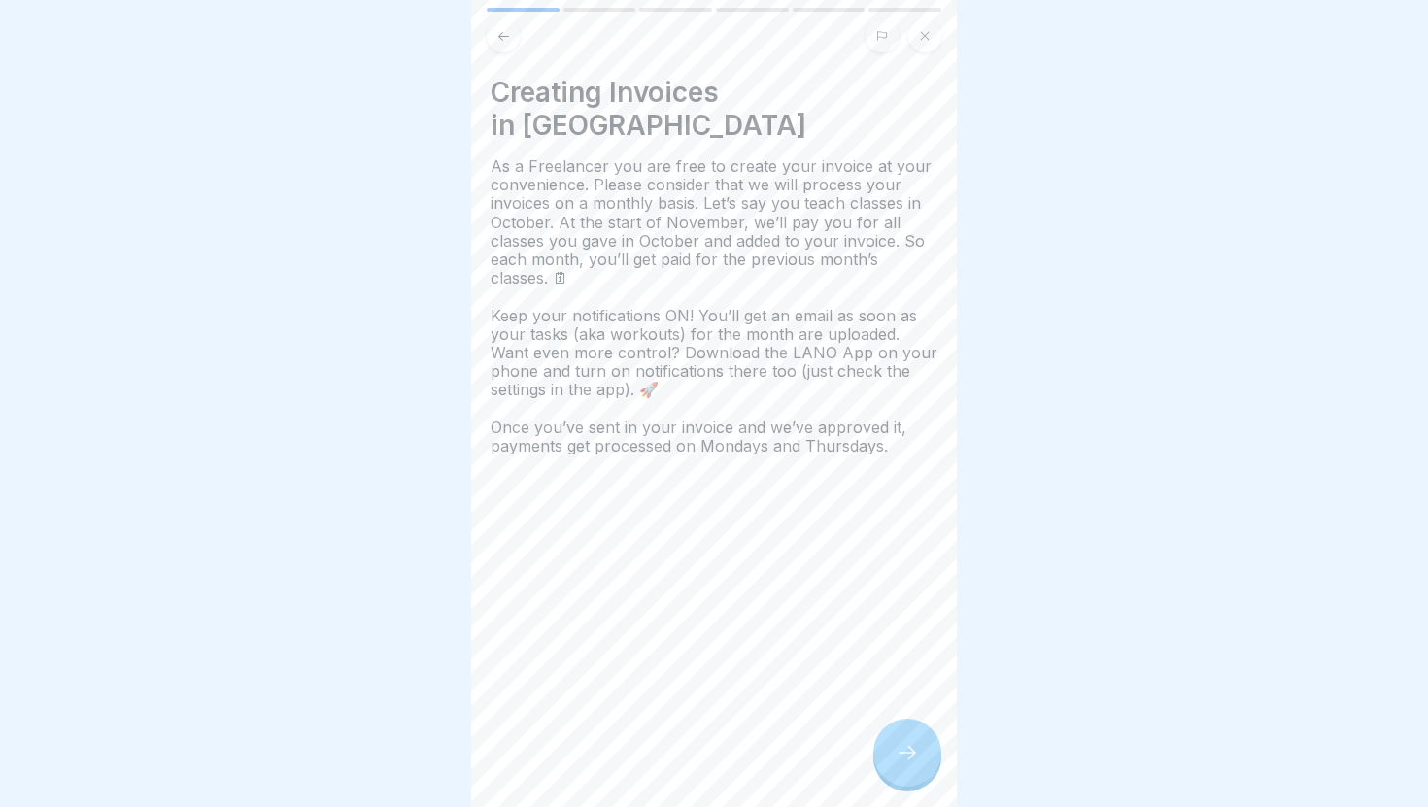
click at [497, 34] on icon at bounding box center [503, 36] width 15 height 15
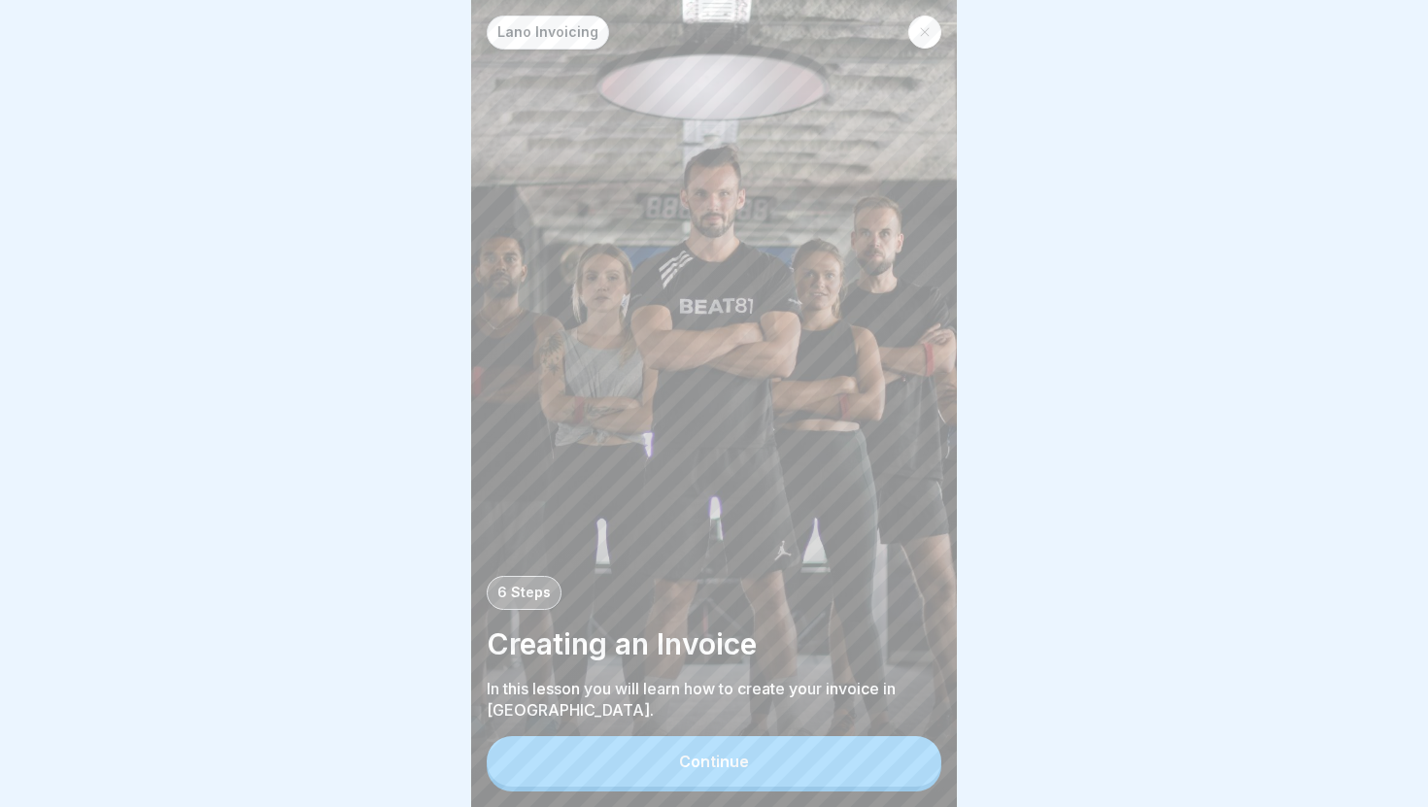
click at [733, 749] on button "Continue" at bounding box center [714, 761] width 455 height 51
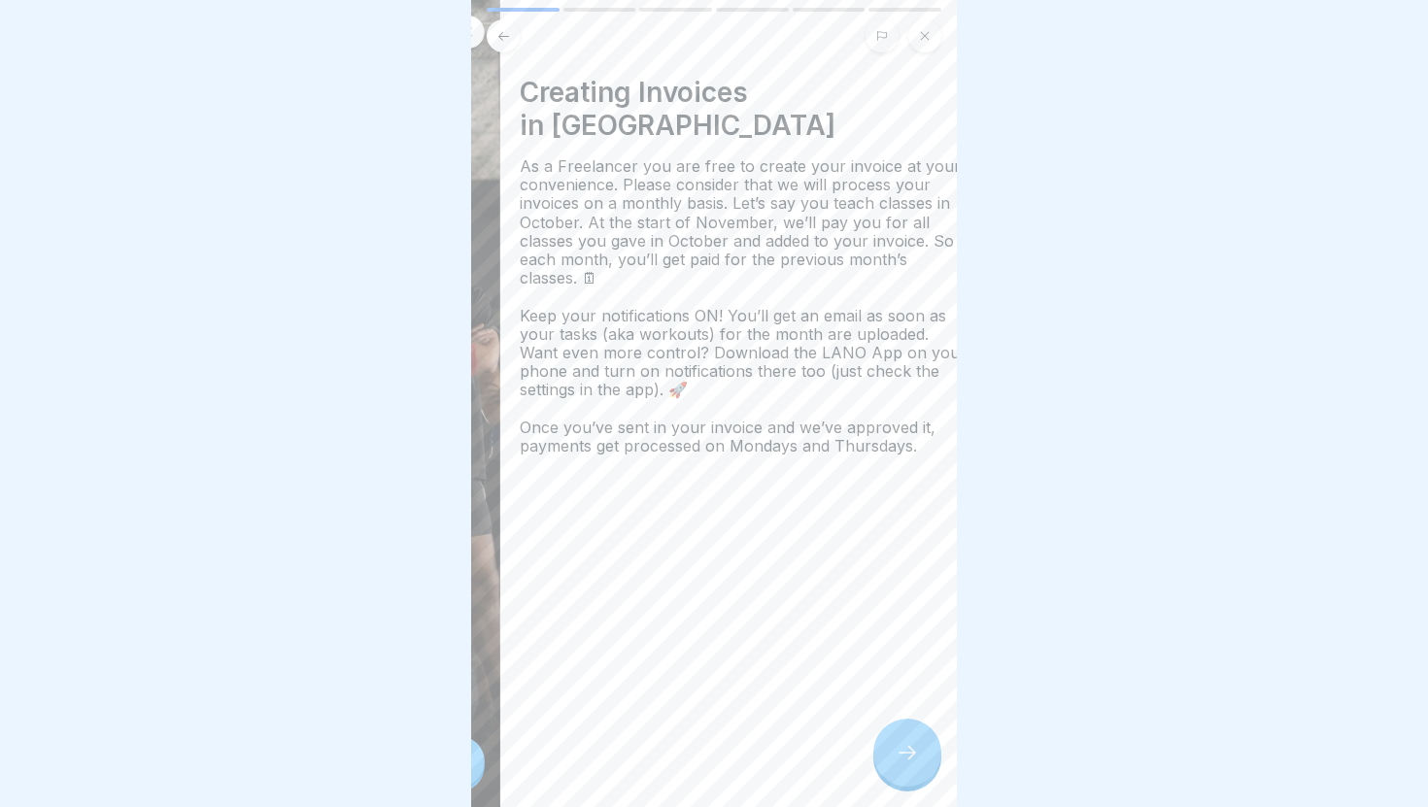
click at [536, 93] on h4 "Creating Invoices in [GEOGRAPHIC_DATA]" at bounding box center [743, 109] width 447 height 66
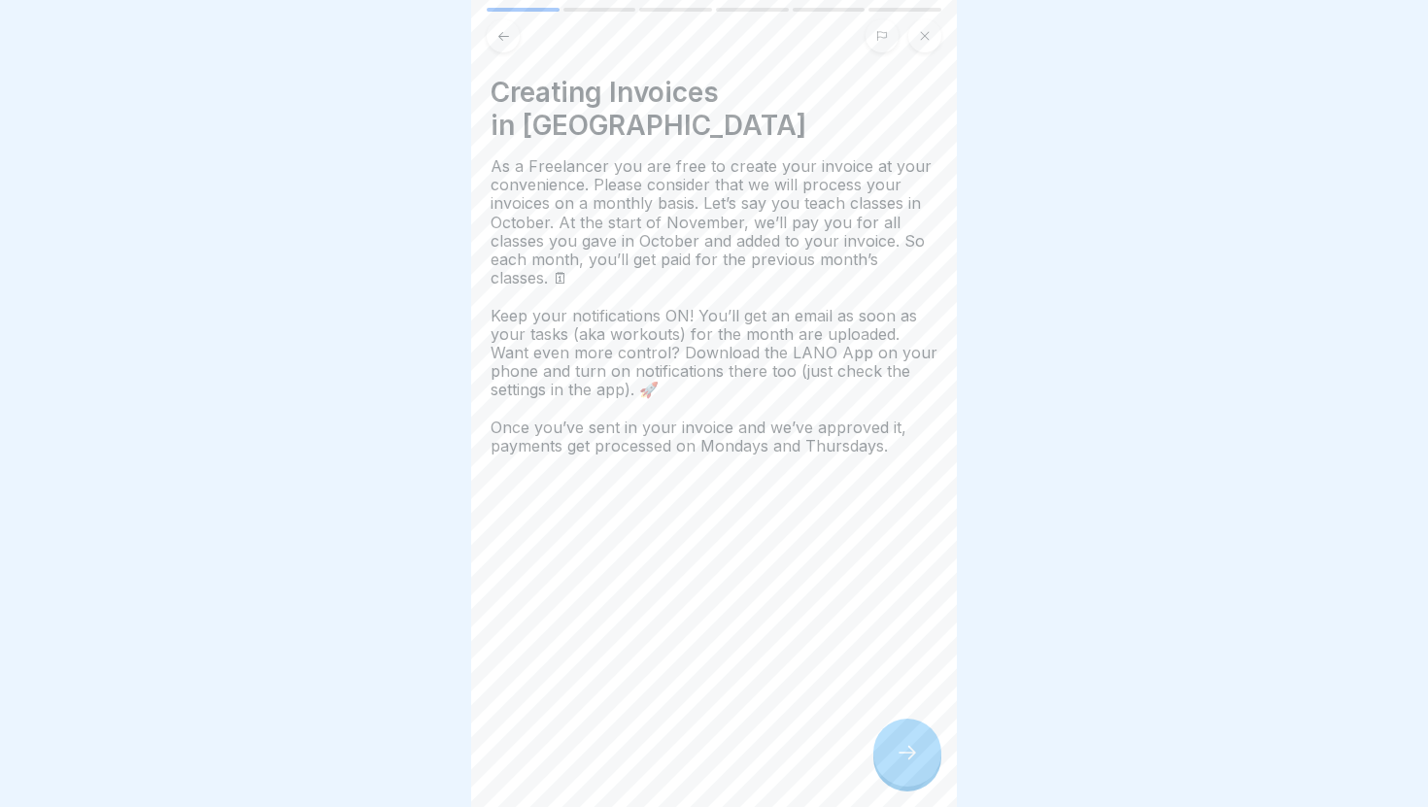
click at [898, 752] on icon at bounding box center [907, 752] width 23 height 23
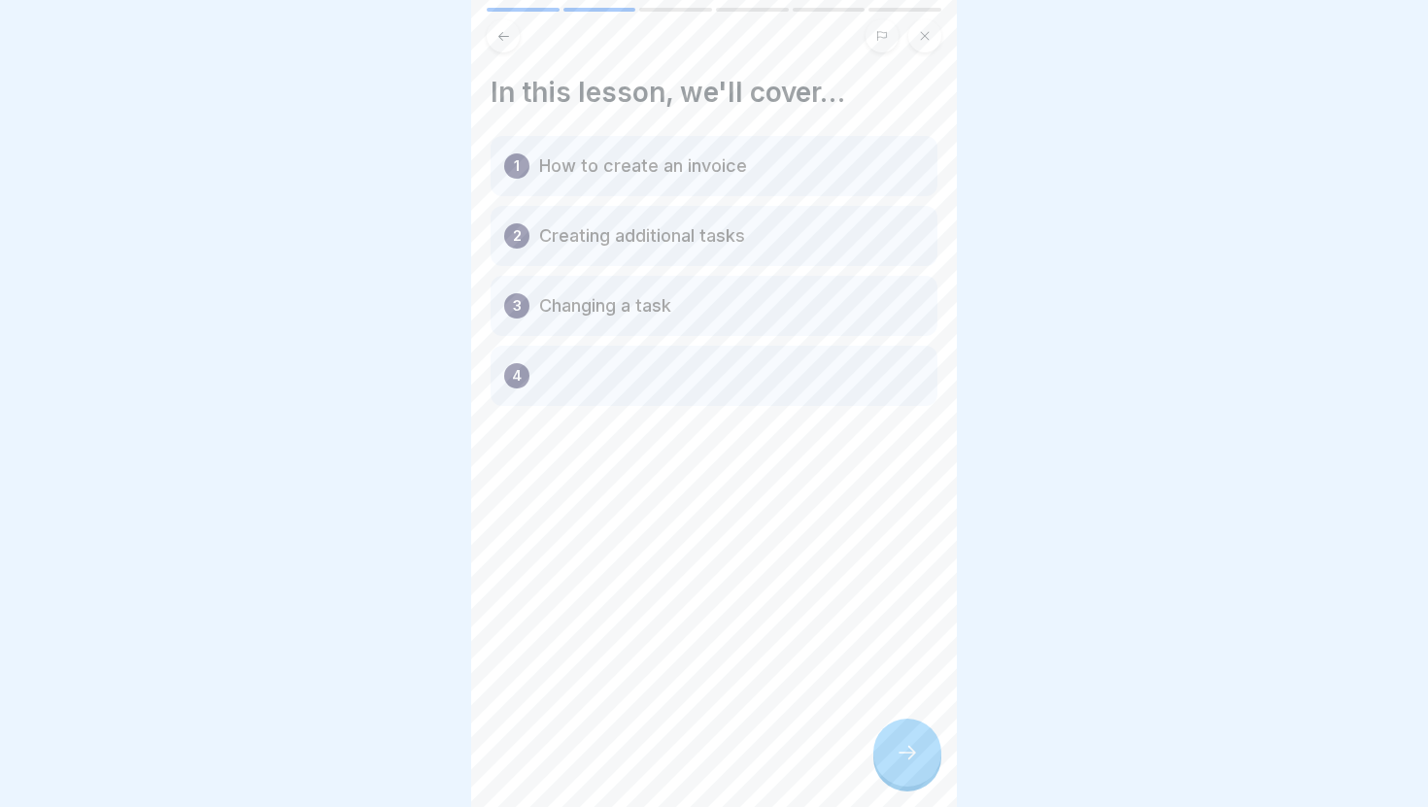
click at [509, 36] on icon at bounding box center [503, 36] width 15 height 15
